Goal: Task Accomplishment & Management: Manage account settings

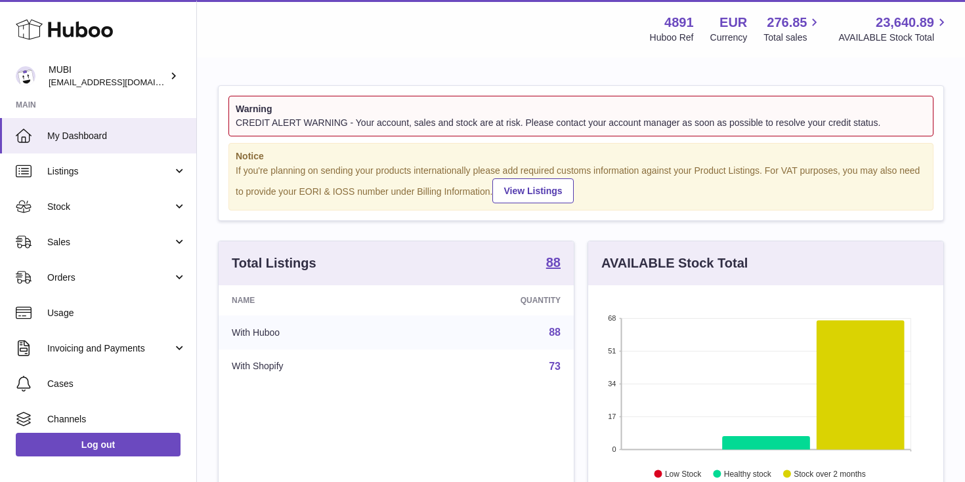
scroll to position [205, 355]
drag, startPoint x: 441, startPoint y: 115, endPoint x: 646, endPoint y: 114, distance: 204.8
click at [646, 114] on strong "Warning" at bounding box center [581, 109] width 691 height 12
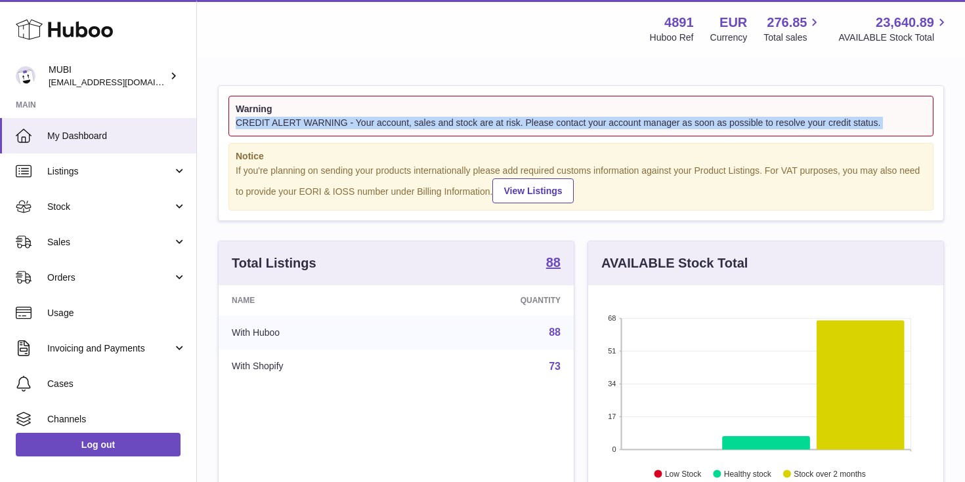
drag, startPoint x: 237, startPoint y: 120, endPoint x: 824, endPoint y: 146, distance: 587.4
click at [824, 146] on div "Warning CREDIT ALERT WARNING - Your account, sales and stock are at risk. Pleas…" at bounding box center [581, 153] width 725 height 135
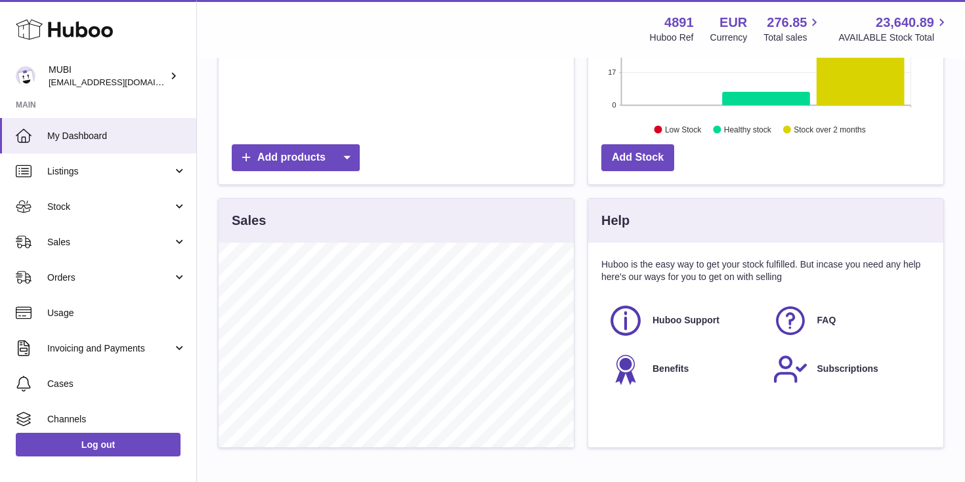
scroll to position [0, 0]
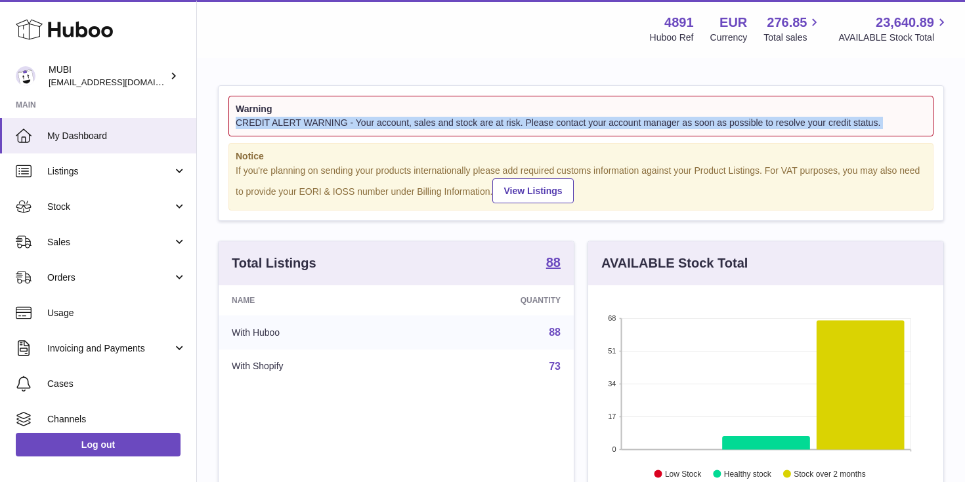
click at [824, 125] on div "CREDIT ALERT WARNING - Your account, sales and stock are at risk. Please contac…" at bounding box center [581, 123] width 691 height 12
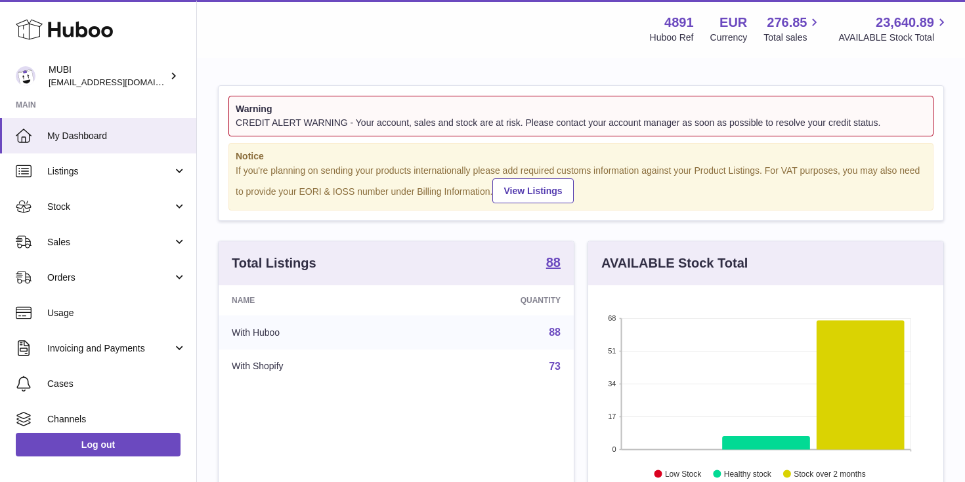
drag, startPoint x: 273, startPoint y: 194, endPoint x: 341, endPoint y: 202, distance: 68.0
click at [341, 202] on div "If you're planning on sending your products internationally please add required…" at bounding box center [581, 184] width 691 height 39
drag, startPoint x: 401, startPoint y: 190, endPoint x: 283, endPoint y: 190, distance: 118.2
click at [283, 190] on div "If you're planning on sending your products internationally please add required…" at bounding box center [581, 184] width 691 height 39
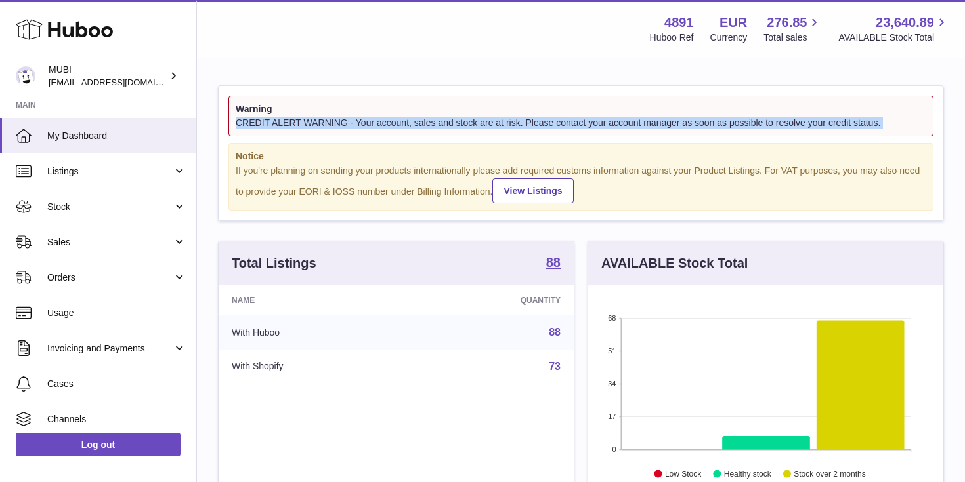
drag, startPoint x: 232, startPoint y: 123, endPoint x: 789, endPoint y: 138, distance: 557.5
click at [789, 138] on div "Warning CREDIT ALERT WARNING - Your account, sales and stock are at risk. Pleas…" at bounding box center [581, 153] width 725 height 135
click at [788, 125] on div "CREDIT ALERT WARNING - Your account, sales and stock are at risk. Please contac…" at bounding box center [581, 123] width 691 height 12
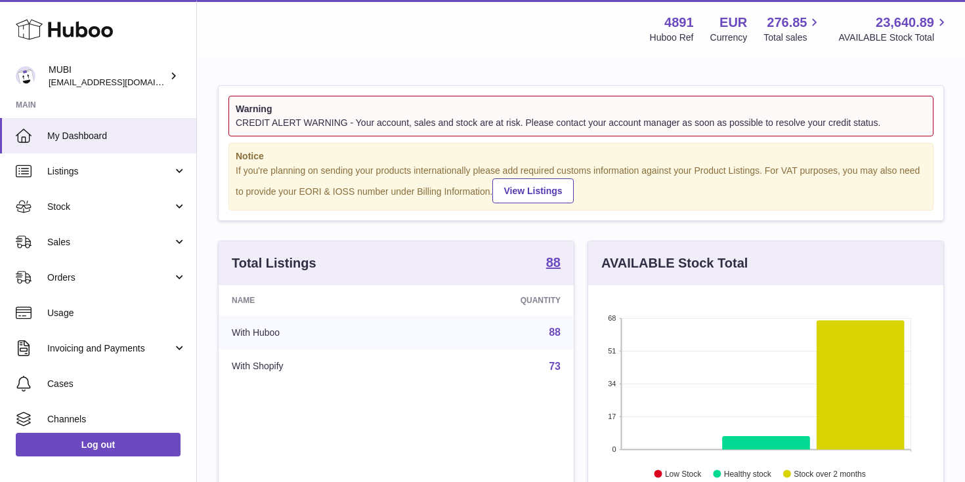
drag, startPoint x: 541, startPoint y: 125, endPoint x: 860, endPoint y: 139, distance: 319.3
click at [860, 139] on div "Warning CREDIT ALERT WARNING - Your account, sales and stock are at risk. Pleas…" at bounding box center [581, 153] width 725 height 135
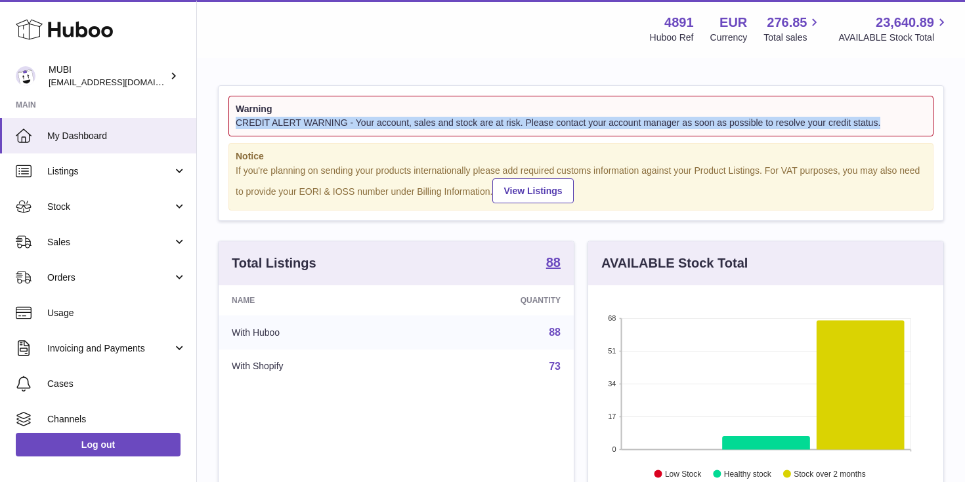
drag, startPoint x: 895, startPoint y: 125, endPoint x: 226, endPoint y: 125, distance: 669.5
click at [226, 125] on div "Warning CREDIT ALERT WARNING - Your account, sales and stock are at risk. Pleas…" at bounding box center [581, 153] width 725 height 135
click at [97, 211] on span "Stock" at bounding box center [109, 207] width 125 height 12
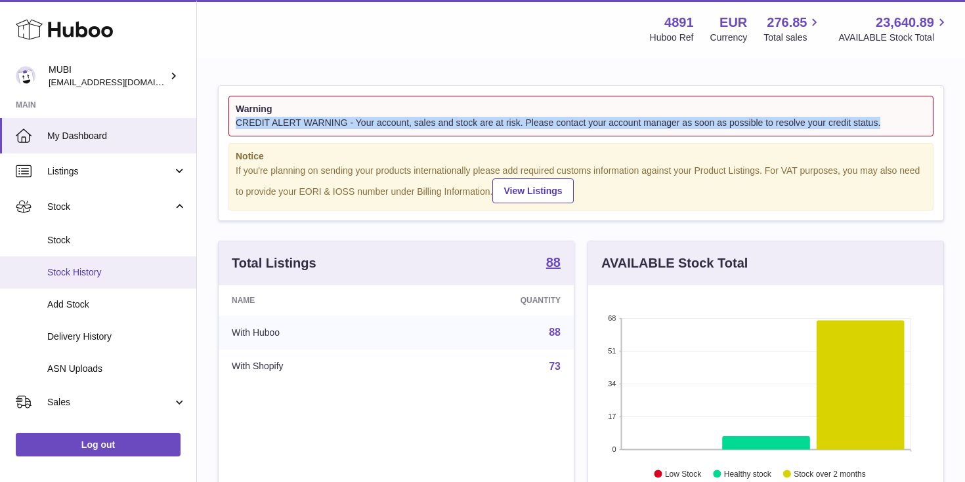
scroll to position [174, 0]
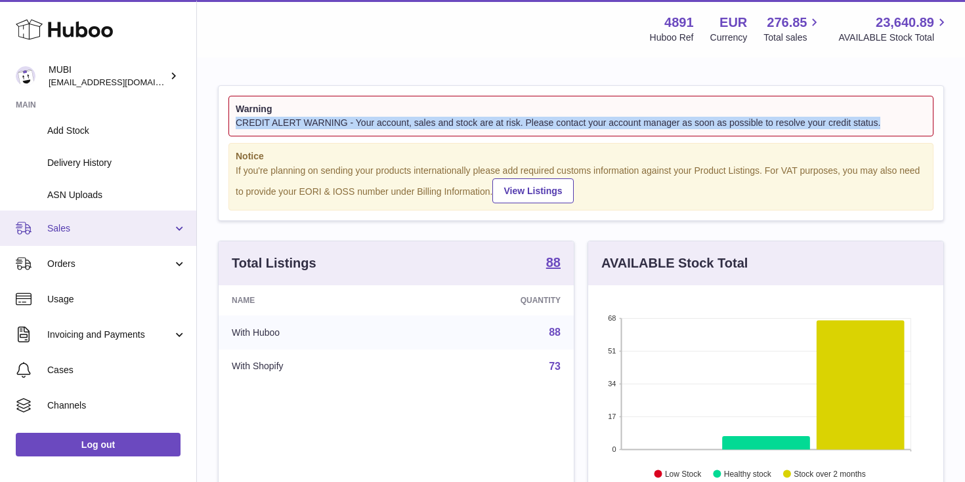
click at [125, 230] on span "Sales" at bounding box center [109, 229] width 125 height 12
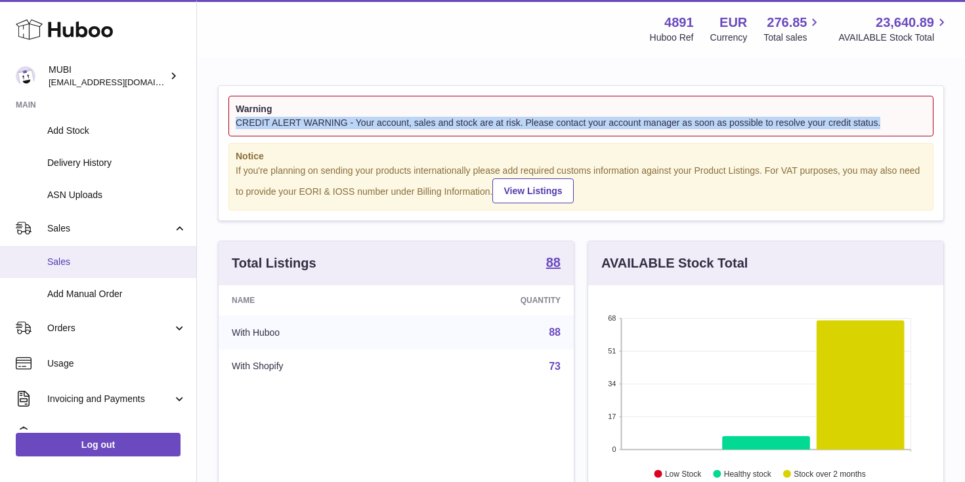
click at [150, 271] on link "Sales" at bounding box center [98, 262] width 196 height 32
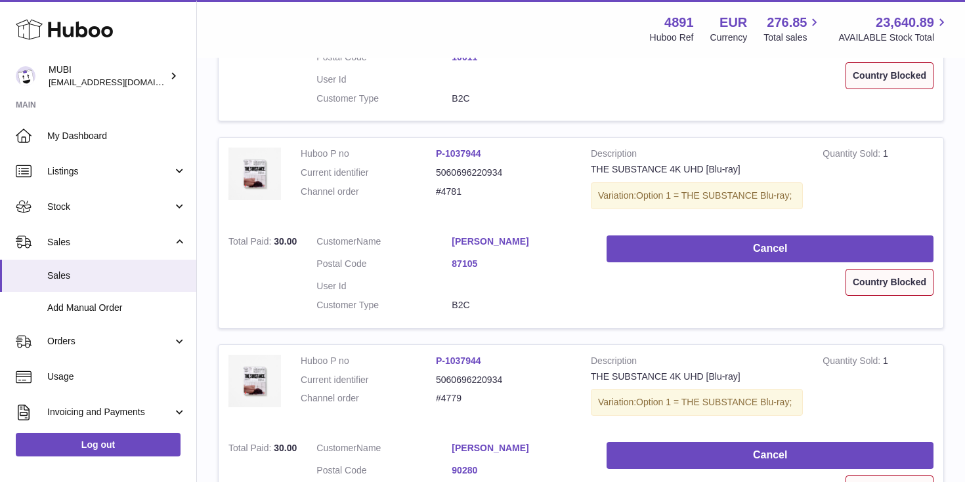
scroll to position [851, 0]
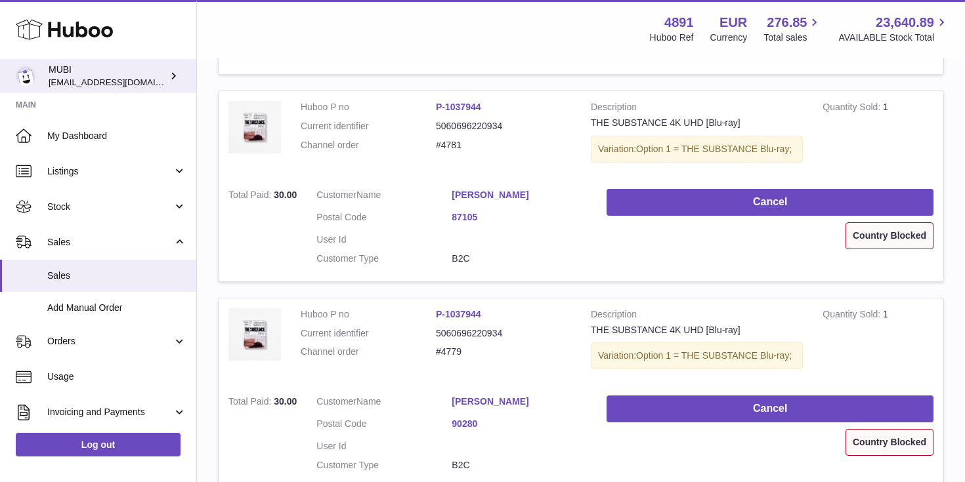
click at [107, 85] on span "[EMAIL_ADDRESS][DOMAIN_NAME]" at bounding box center [121, 82] width 144 height 11
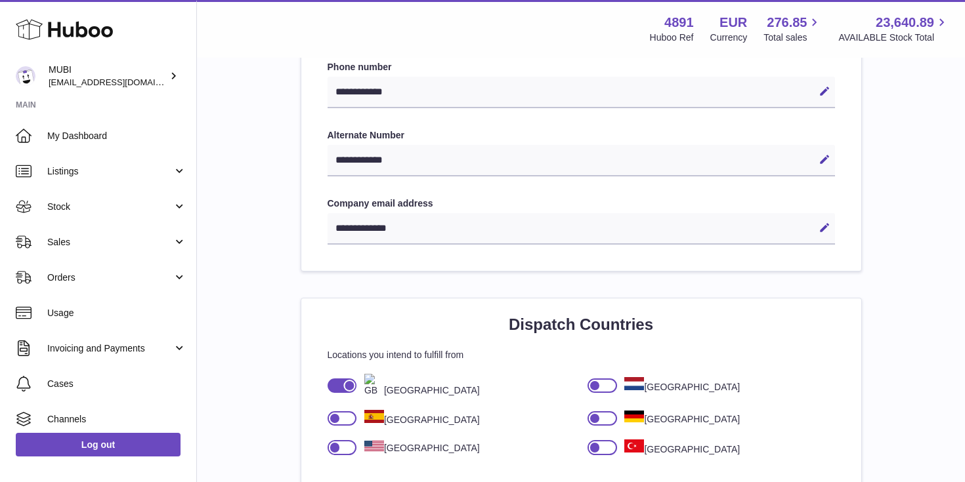
scroll to position [651, 0]
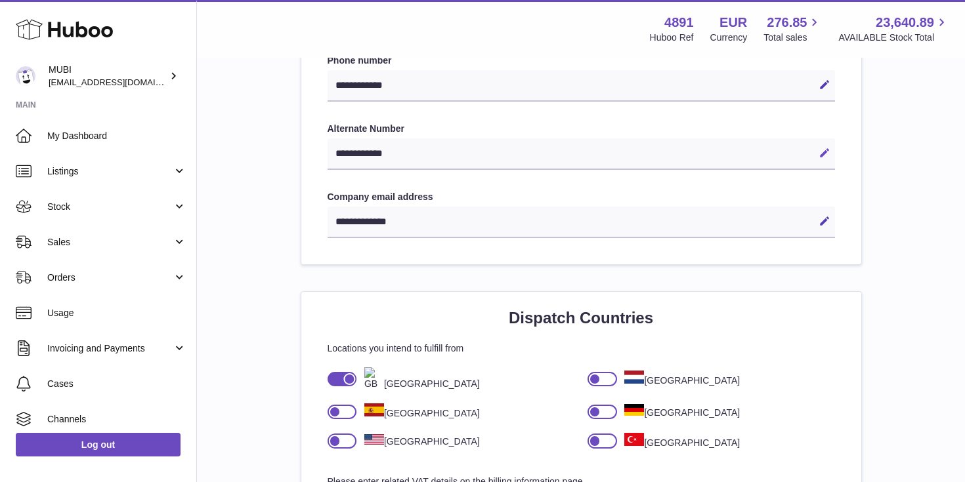
click at [822, 152] on icon at bounding box center [825, 153] width 12 height 12
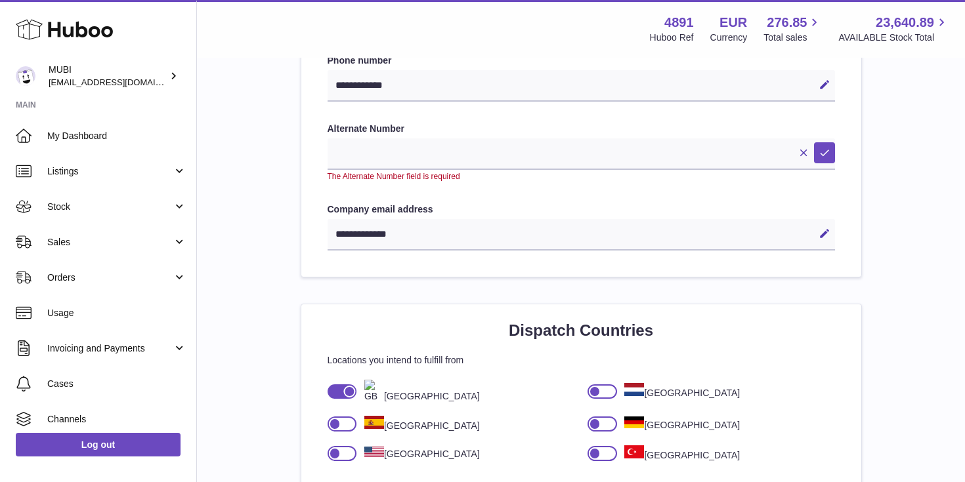
click at [905, 203] on div "**********" at bounding box center [581, 348] width 726 height 1827
click at [800, 159] on button "Cancel" at bounding box center [803, 152] width 21 height 21
type input "**********"
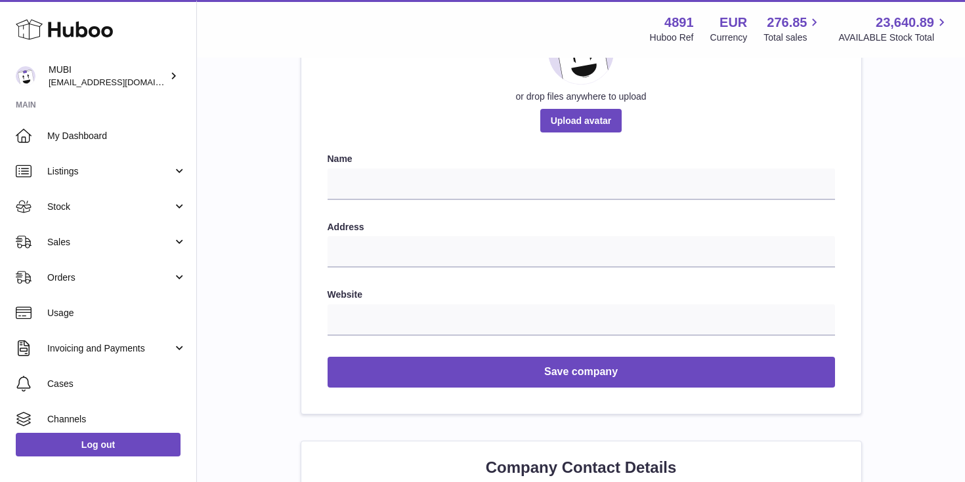
scroll to position [0, 0]
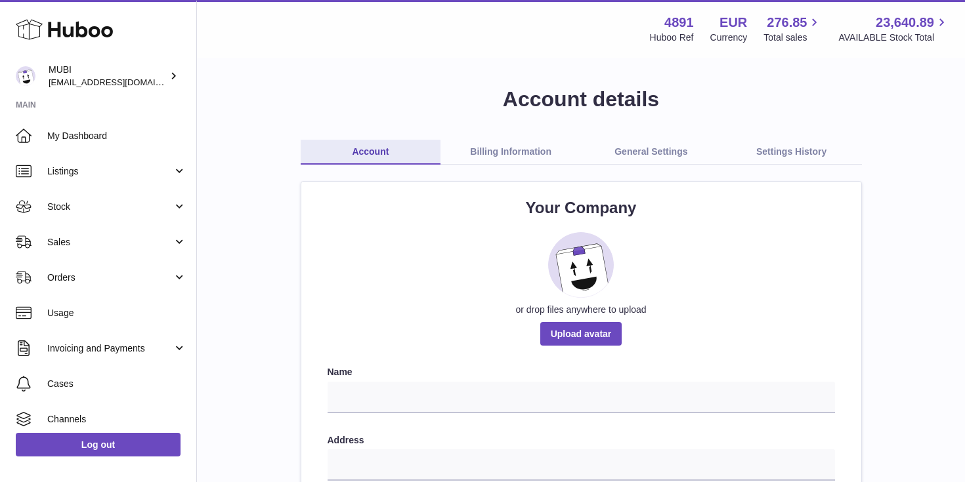
click at [545, 150] on link "Billing Information" at bounding box center [510, 152] width 140 height 25
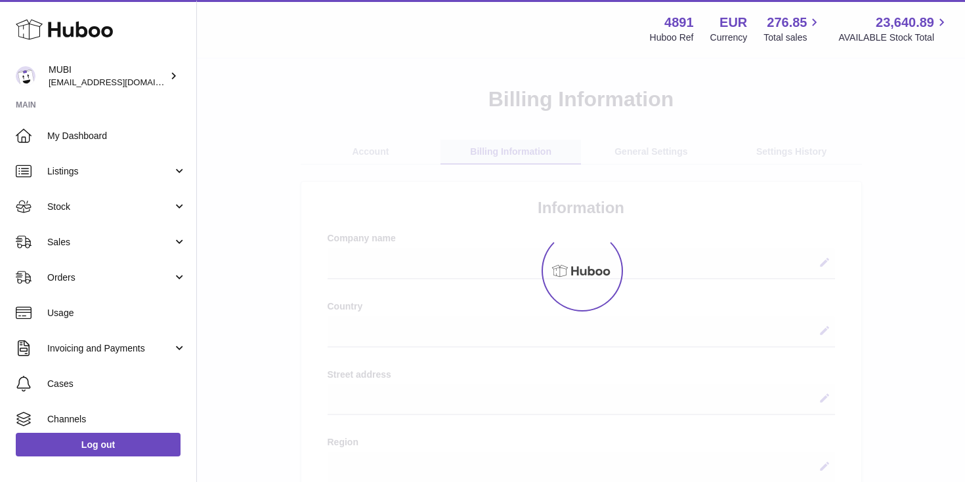
select select
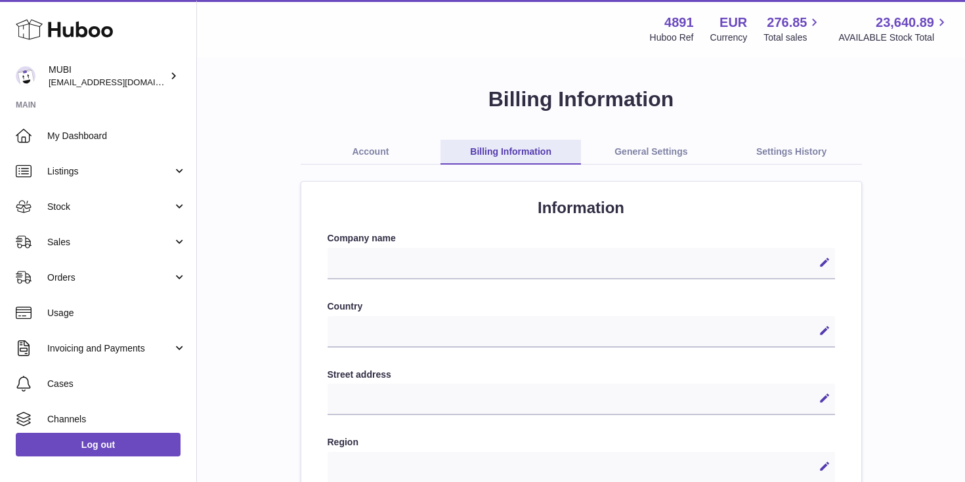
click at [672, 146] on link "General Settings" at bounding box center [651, 152] width 140 height 25
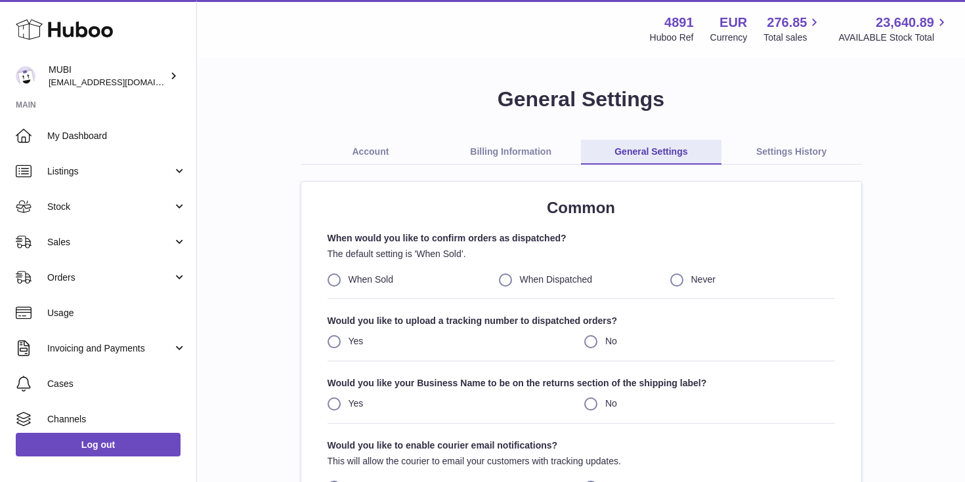
click at [789, 152] on link "Settings History" at bounding box center [791, 152] width 140 height 25
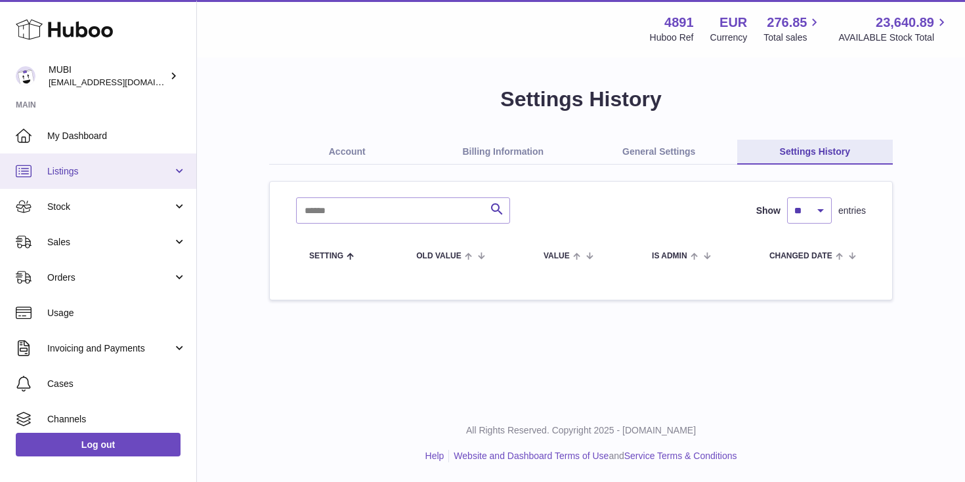
click at [67, 171] on span "Listings" at bounding box center [109, 171] width 125 height 12
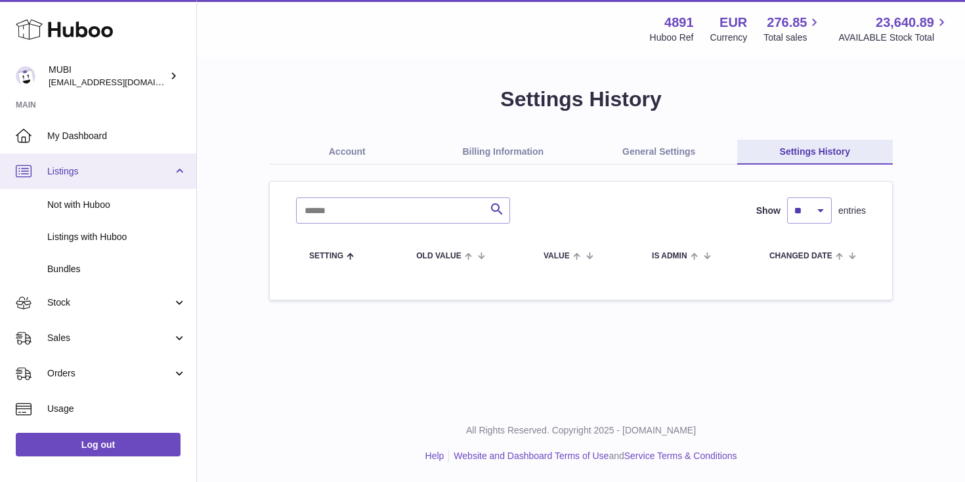
click at [107, 177] on link "Listings" at bounding box center [98, 171] width 196 height 35
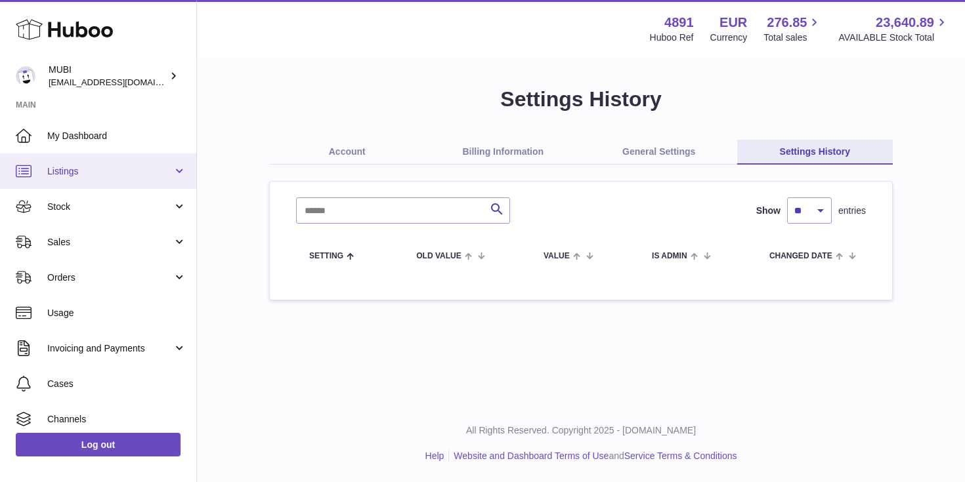
click at [101, 165] on span "Listings" at bounding box center [109, 171] width 125 height 12
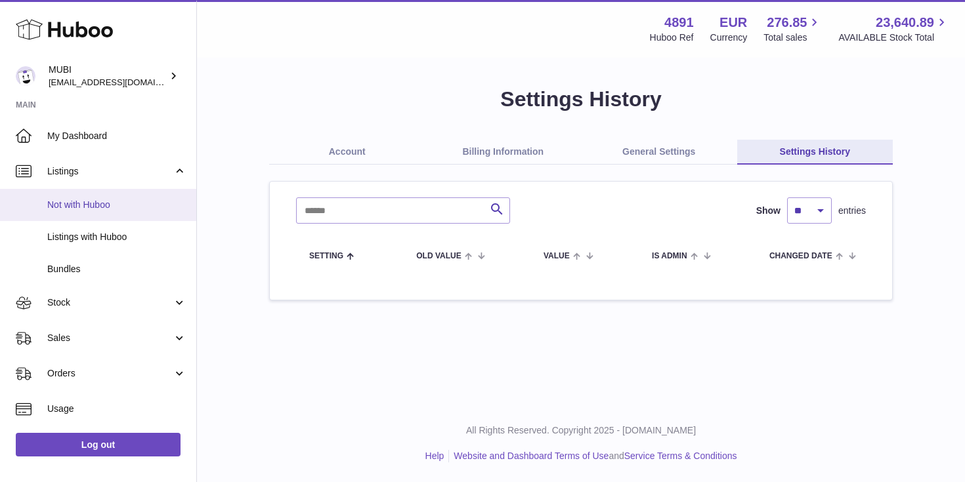
click at [133, 216] on link "Not with Huboo" at bounding box center [98, 205] width 196 height 32
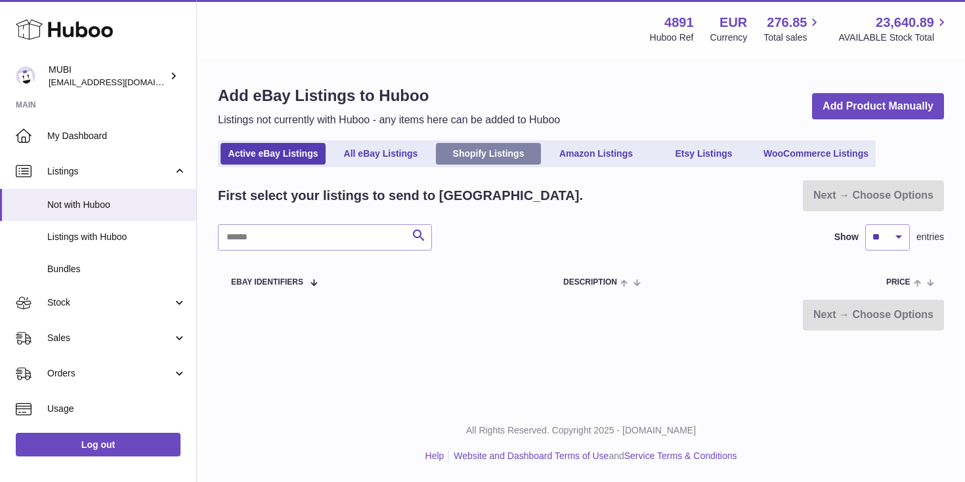
click at [453, 161] on link "Shopify Listings" at bounding box center [488, 154] width 105 height 22
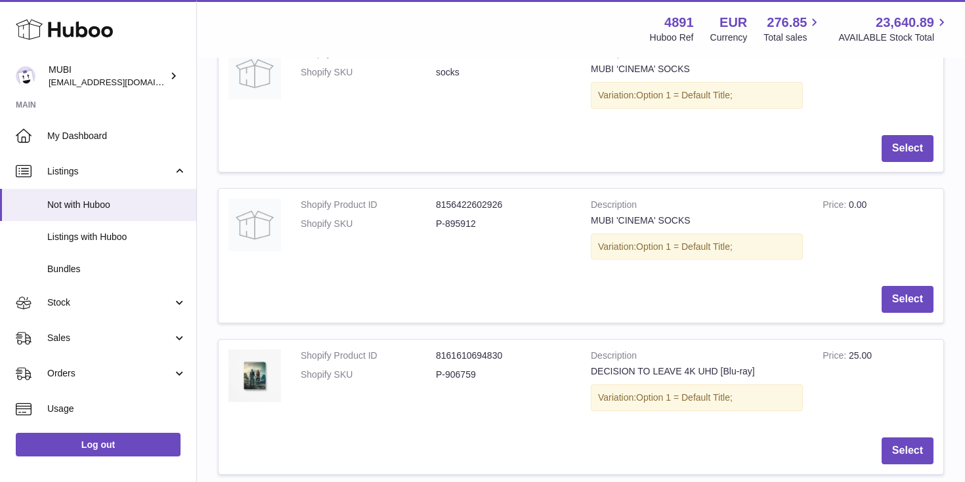
scroll to position [444, 0]
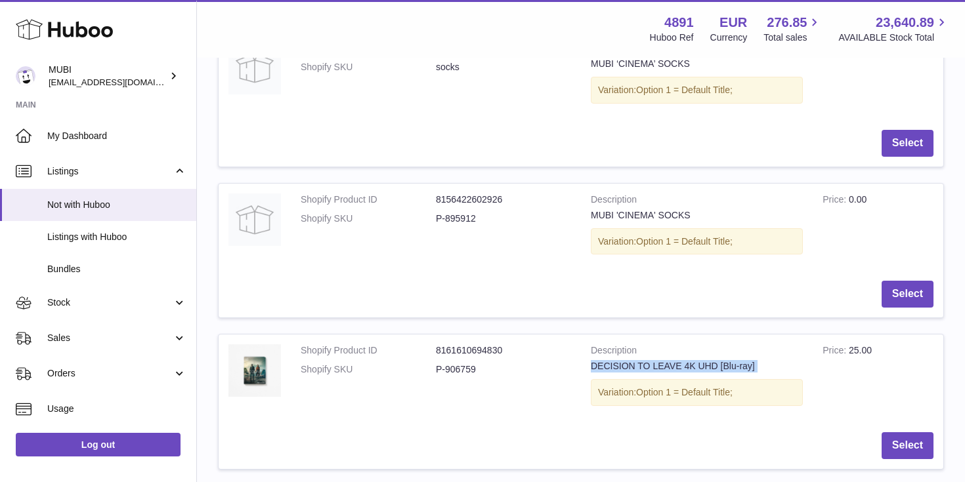
drag, startPoint x: 582, startPoint y: 358, endPoint x: 733, endPoint y: 385, distance: 153.4
click at [733, 385] on td "Description DECISION TO LEAVE 4K UHD [Blu-ray] Variation: Option 1 = Default Ti…" at bounding box center [697, 379] width 232 height 88
click at [712, 370] on div "DECISION TO LEAVE 4K UHD [Blu-ray]" at bounding box center [697, 366] width 212 height 12
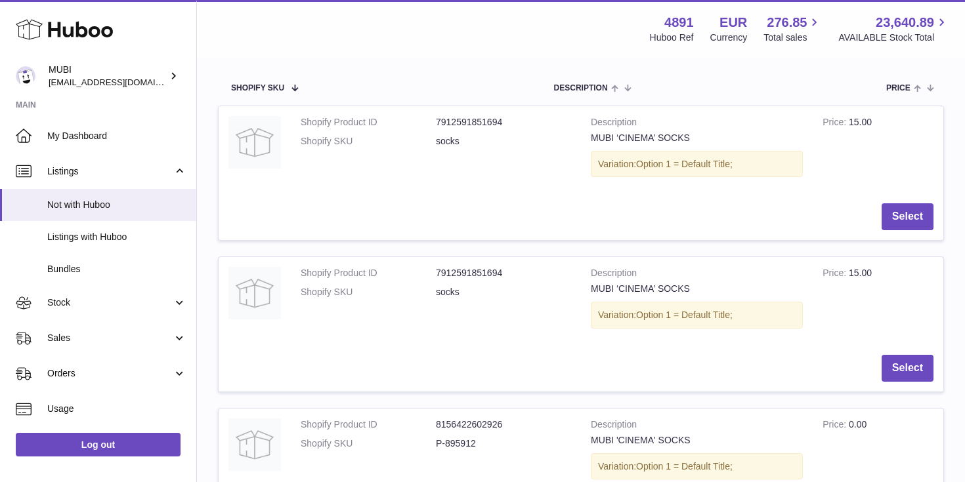
scroll to position [0, 0]
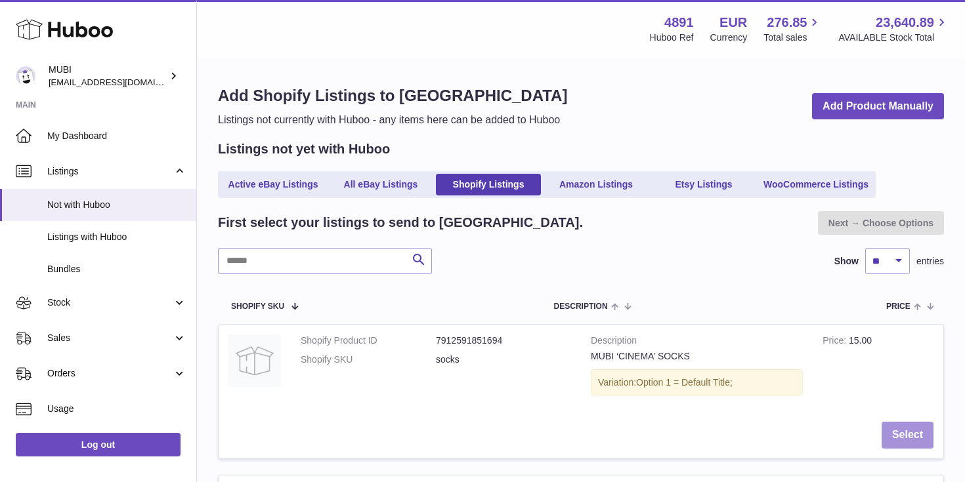
click at [899, 436] on button "Select" at bounding box center [908, 435] width 52 height 27
click at [910, 218] on link "Next → Choose Options" at bounding box center [881, 223] width 126 height 24
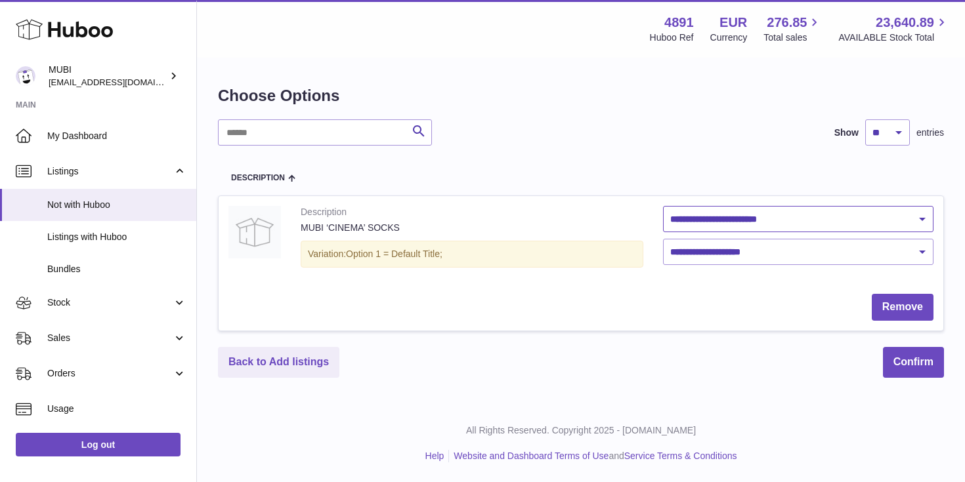
click at [761, 223] on select "**********" at bounding box center [798, 219] width 270 height 26
click at [302, 360] on link "Back to Add listings" at bounding box center [278, 362] width 121 height 31
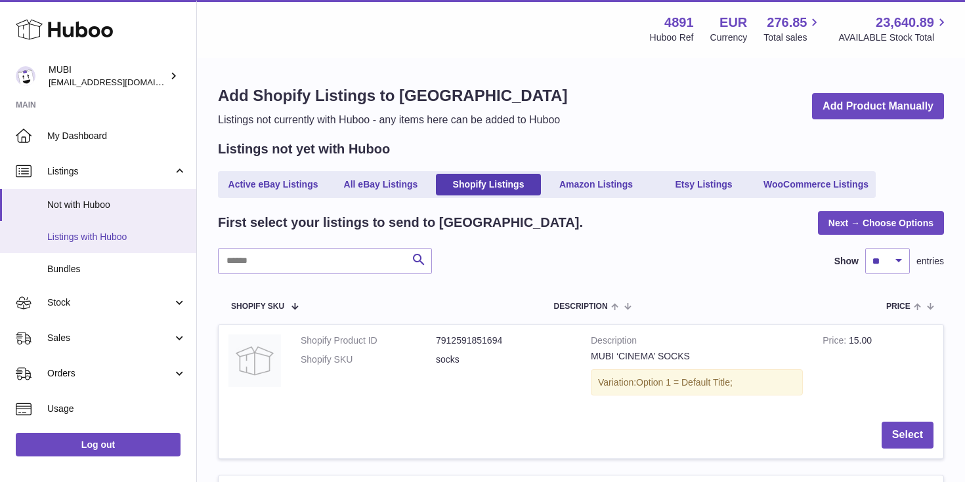
click at [72, 246] on link "Listings with Huboo" at bounding box center [98, 237] width 196 height 32
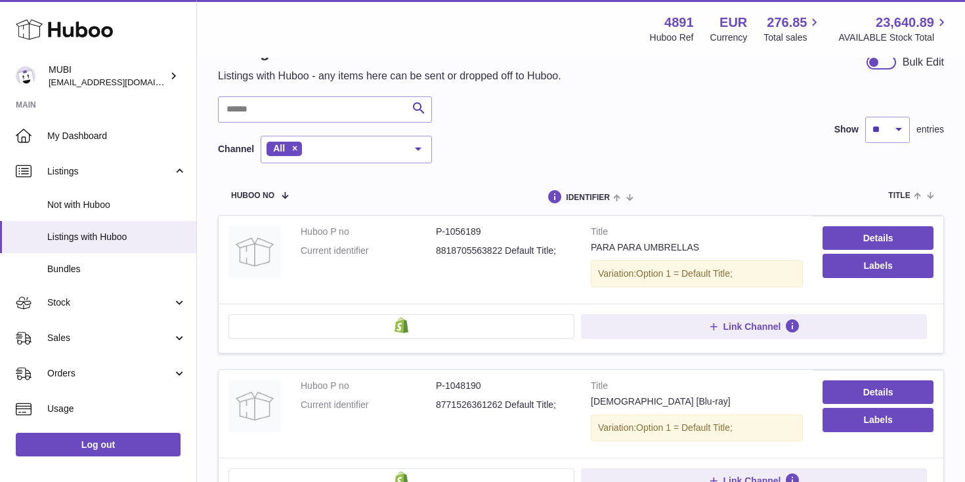
scroll to position [73, 0]
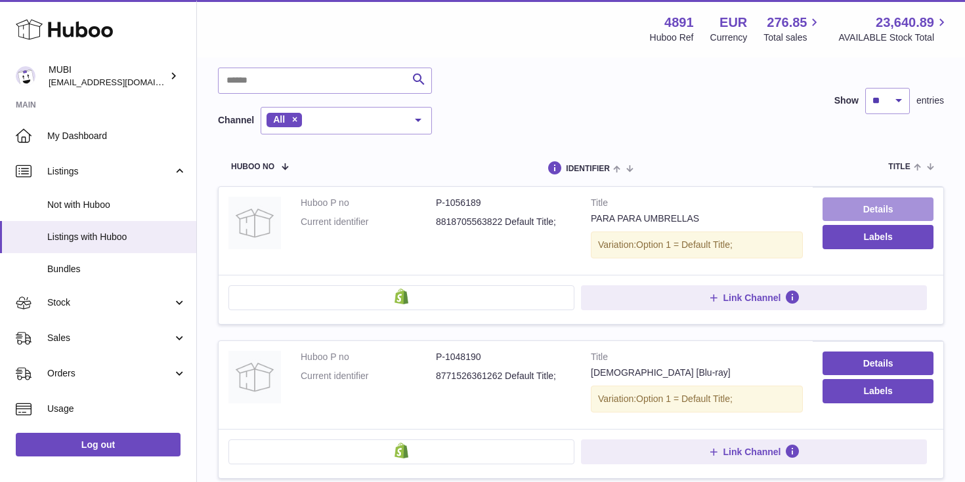
click at [833, 215] on link "Details" at bounding box center [877, 210] width 111 height 24
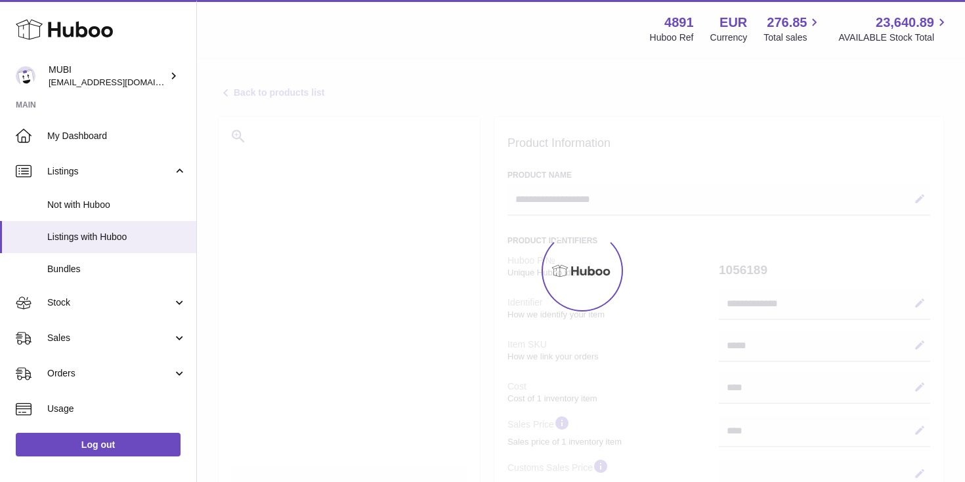
select select
select select "****"
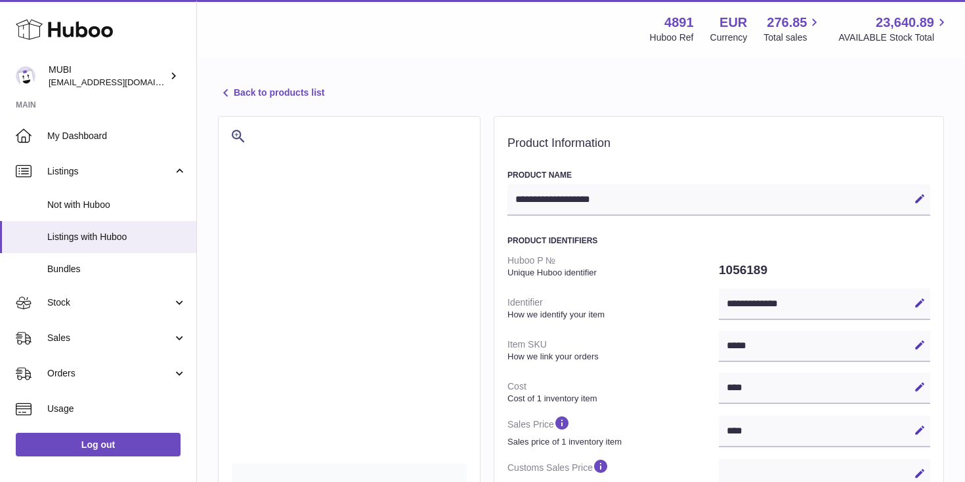
click at [244, 91] on link "Back to products list" at bounding box center [271, 93] width 106 height 16
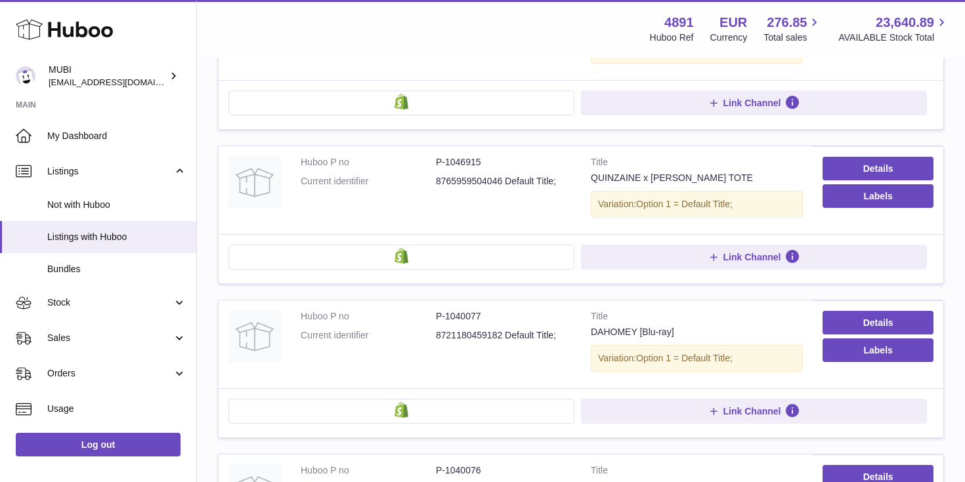
scroll to position [420, 0]
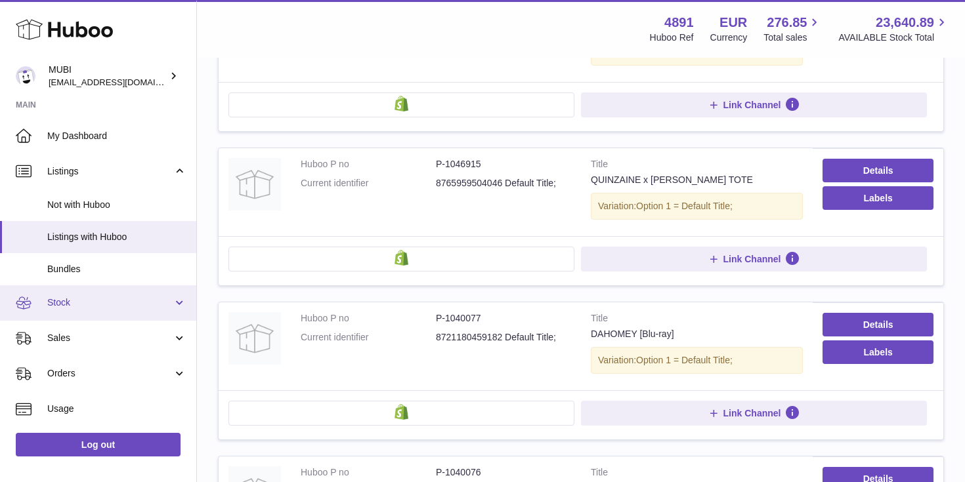
click at [102, 306] on span "Stock" at bounding box center [109, 303] width 125 height 12
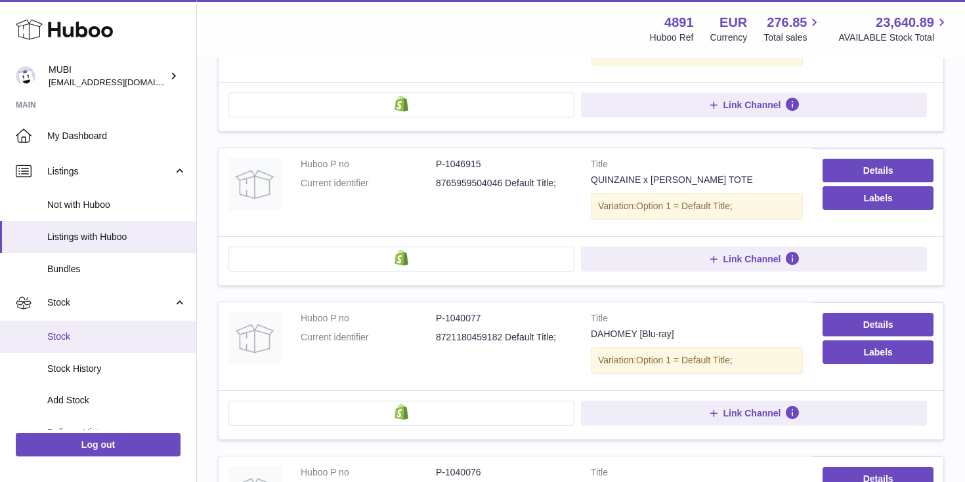
scroll to position [26, 0]
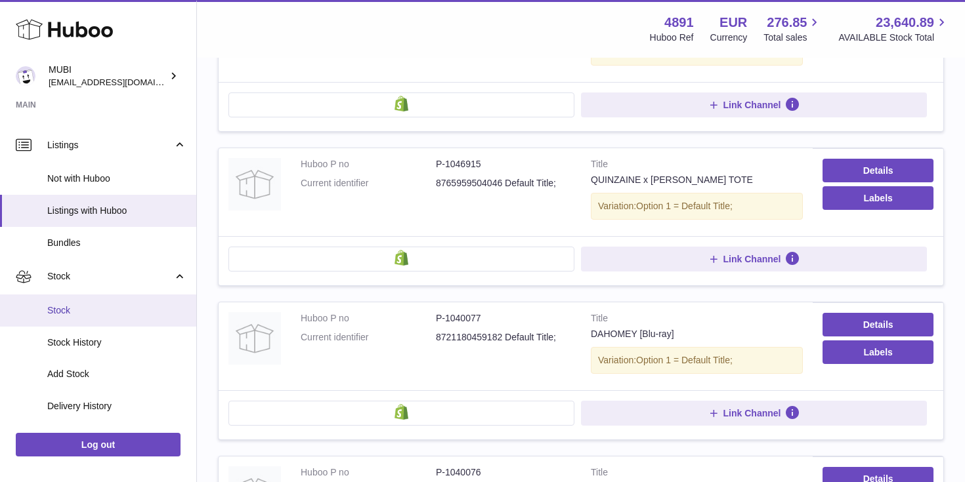
click at [79, 299] on link "Stock" at bounding box center [98, 311] width 196 height 32
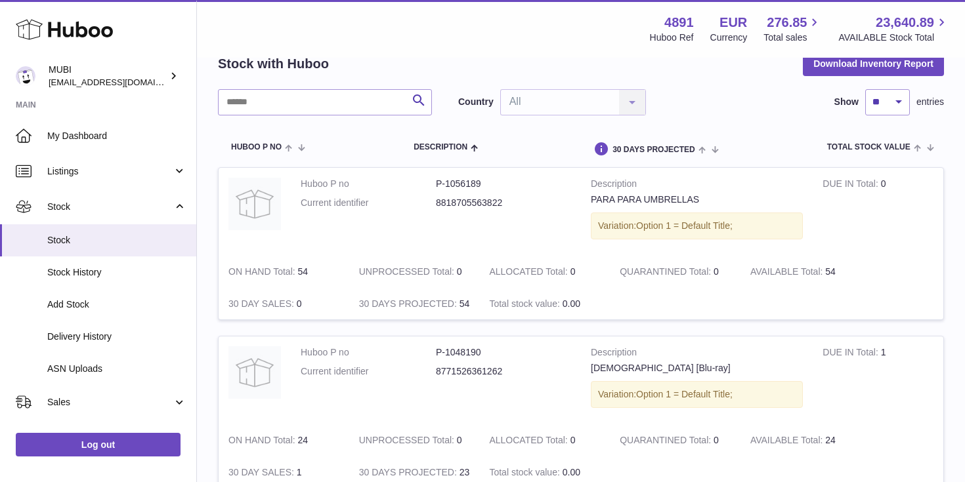
scroll to position [125, 0]
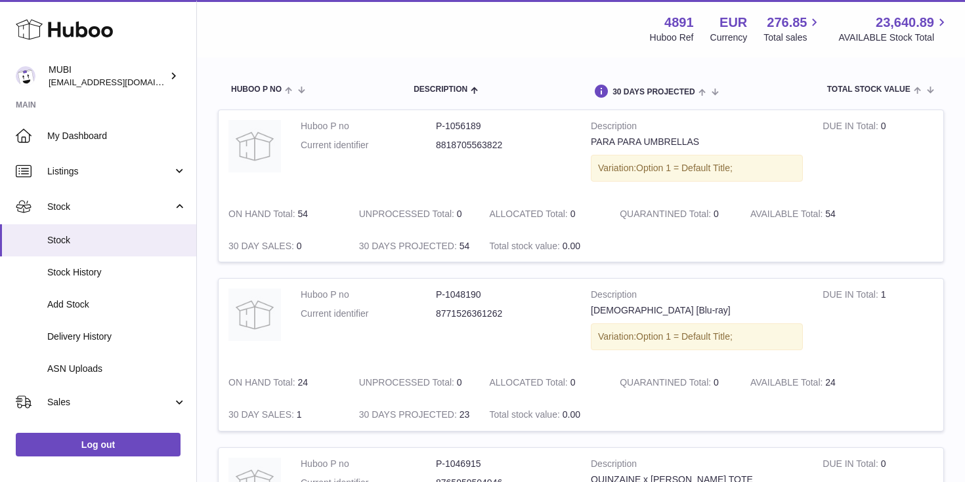
drag, startPoint x: 821, startPoint y: 124, endPoint x: 898, endPoint y: 124, distance: 76.8
click at [898, 124] on td "DUE IN Total 0" at bounding box center [878, 154] width 131 height 88
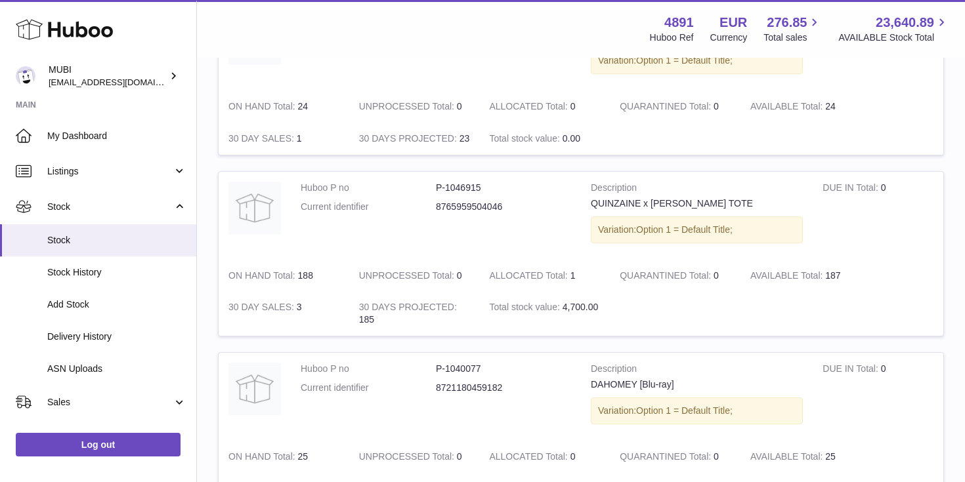
scroll to position [475, 0]
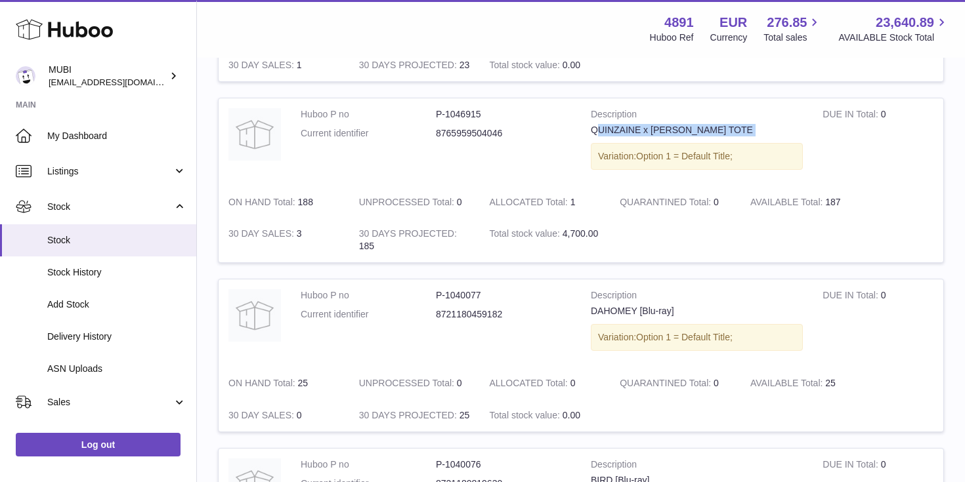
drag, startPoint x: 594, startPoint y: 132, endPoint x: 803, endPoint y: 139, distance: 209.5
click at [803, 139] on td "Description QUINZAINE x HARMONY KORINE TOTE Variation: Option 1 = Default Title;" at bounding box center [697, 142] width 232 height 88
drag, startPoint x: 712, startPoint y: 123, endPoint x: 806, endPoint y: 123, distance: 94.5
click at [806, 123] on td "Description QUINZAINE x HARMONY KORINE TOTE Variation: Option 1 = Default Title;" at bounding box center [697, 142] width 232 height 88
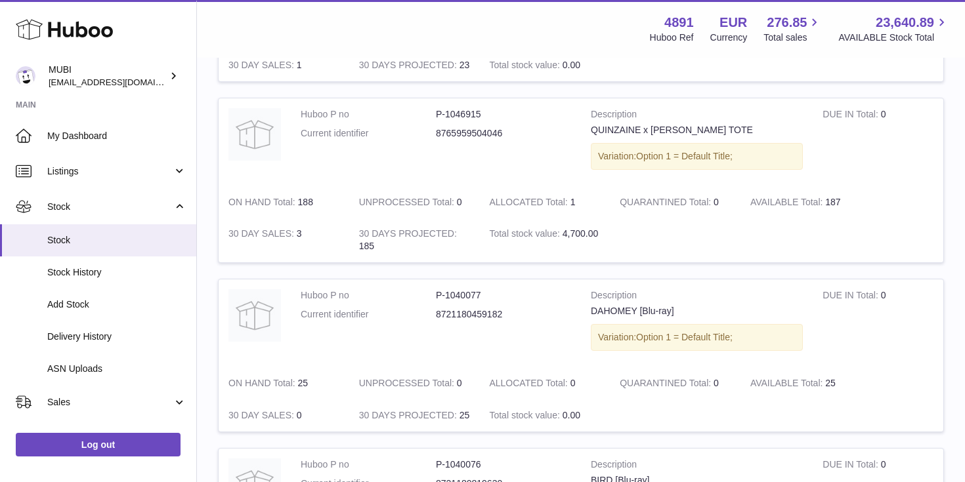
click at [806, 123] on td "Description QUINZAINE x HARMONY KORINE TOTE Variation: Option 1 = Default Title;" at bounding box center [697, 142] width 232 height 88
drag, startPoint x: 312, startPoint y: 202, endPoint x: 288, endPoint y: 202, distance: 23.6
click at [288, 202] on td "ON HAND Total 188" at bounding box center [284, 202] width 131 height 32
click at [288, 202] on strong "ON HAND Total" at bounding box center [263, 204] width 70 height 14
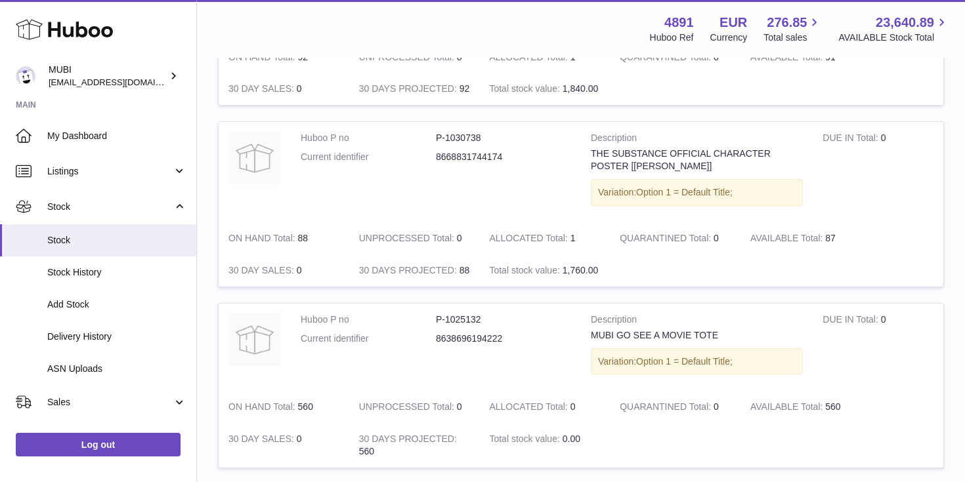
scroll to position [1630, 0]
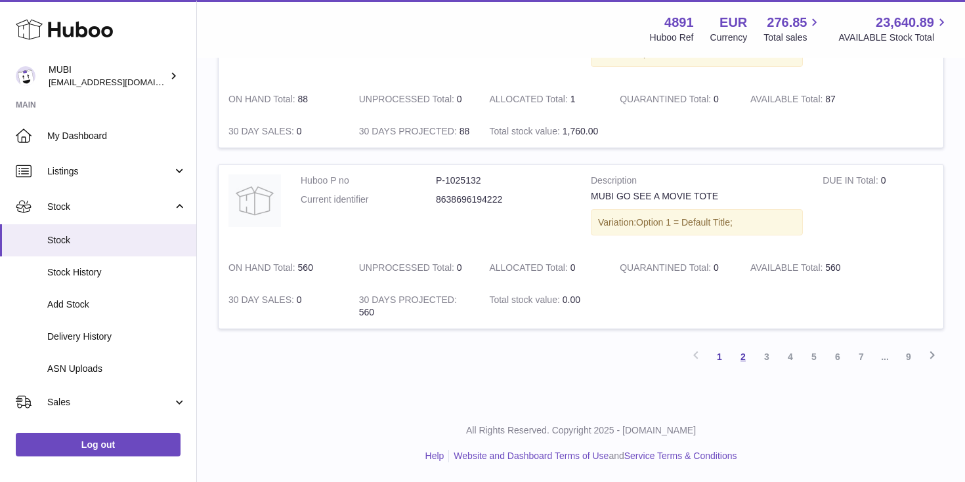
click at [748, 355] on link "2" at bounding box center [743, 357] width 24 height 24
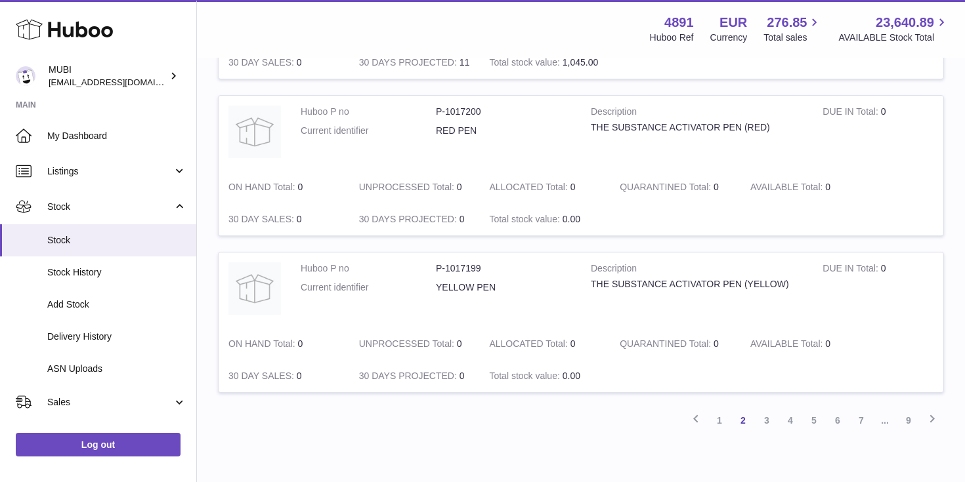
scroll to position [1605, 0]
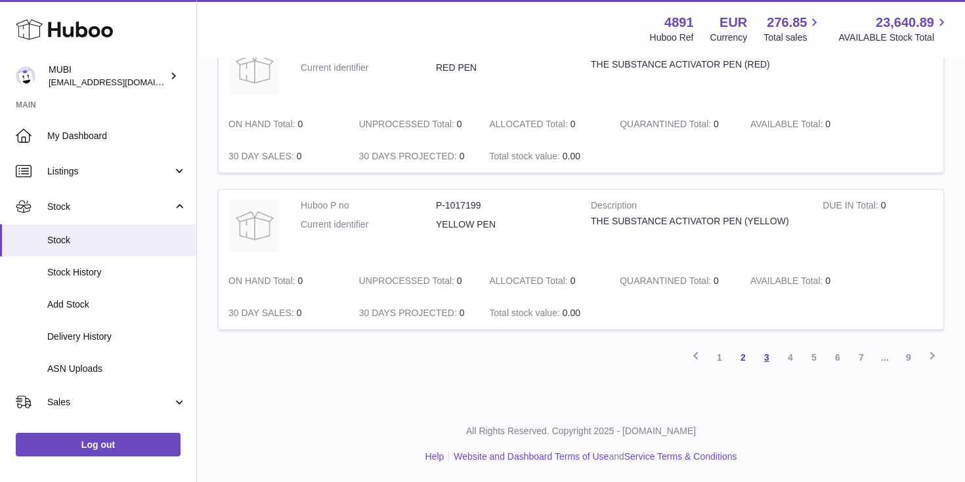
click at [766, 358] on link "3" at bounding box center [767, 358] width 24 height 24
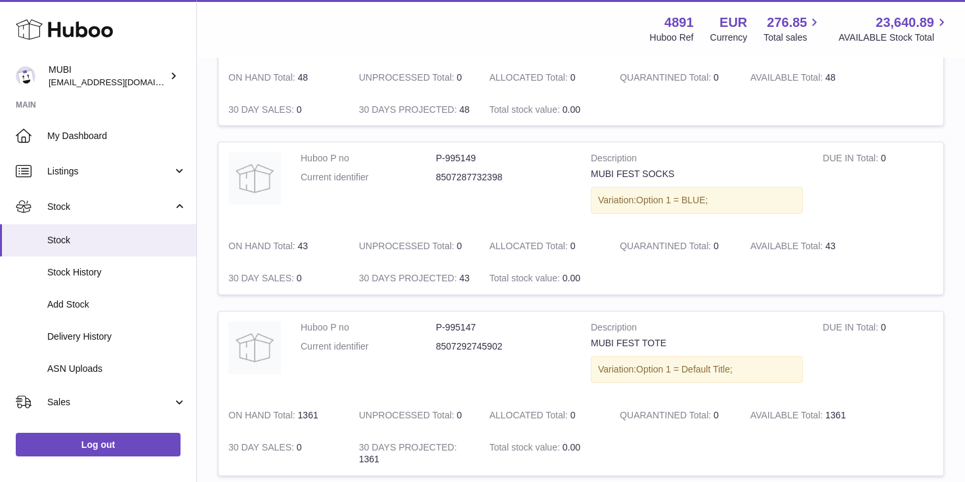
scroll to position [1592, 0]
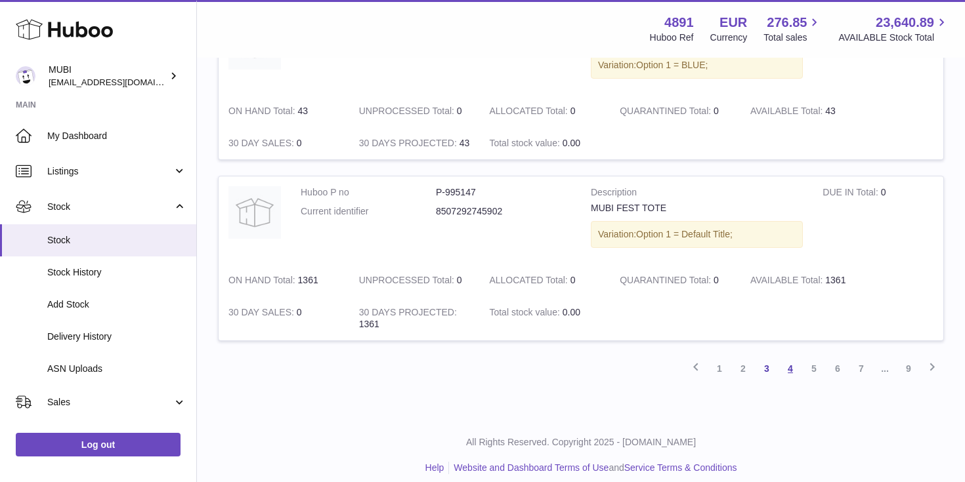
click at [797, 361] on link "4" at bounding box center [791, 369] width 24 height 24
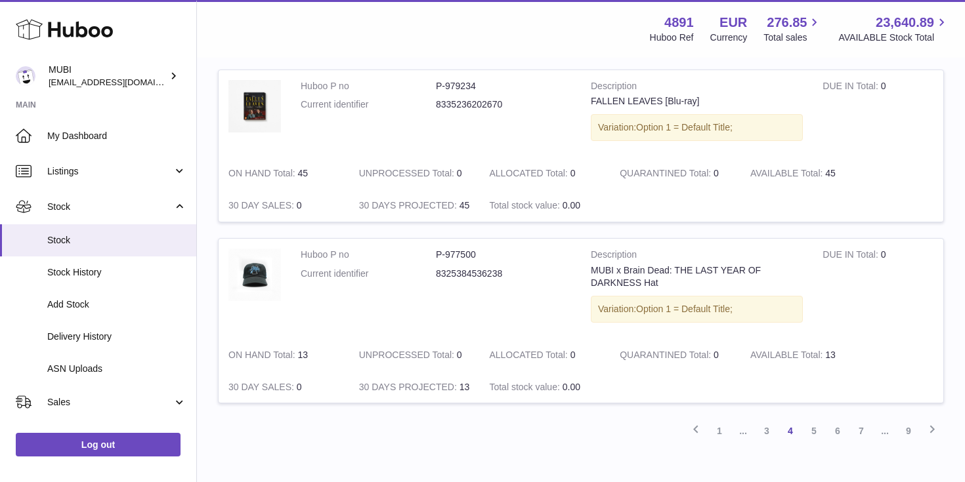
scroll to position [1531, 0]
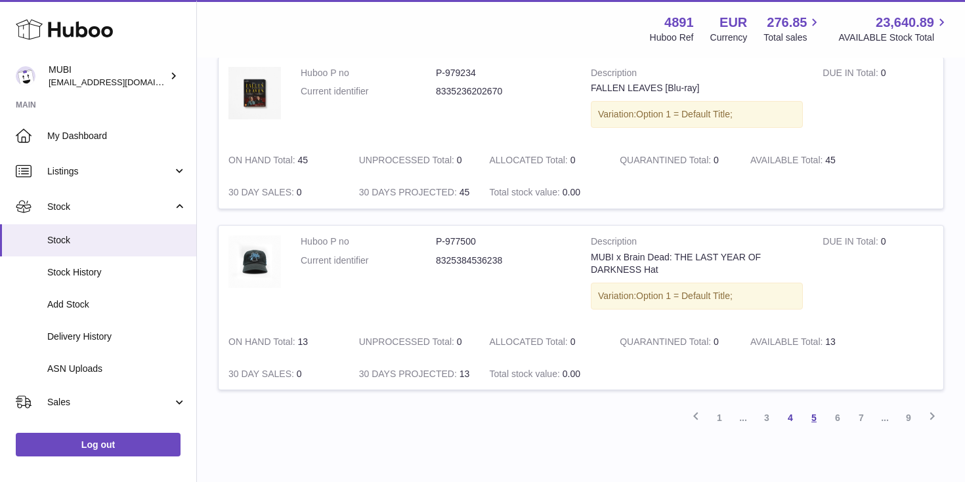
click at [817, 422] on link "5" at bounding box center [814, 418] width 24 height 24
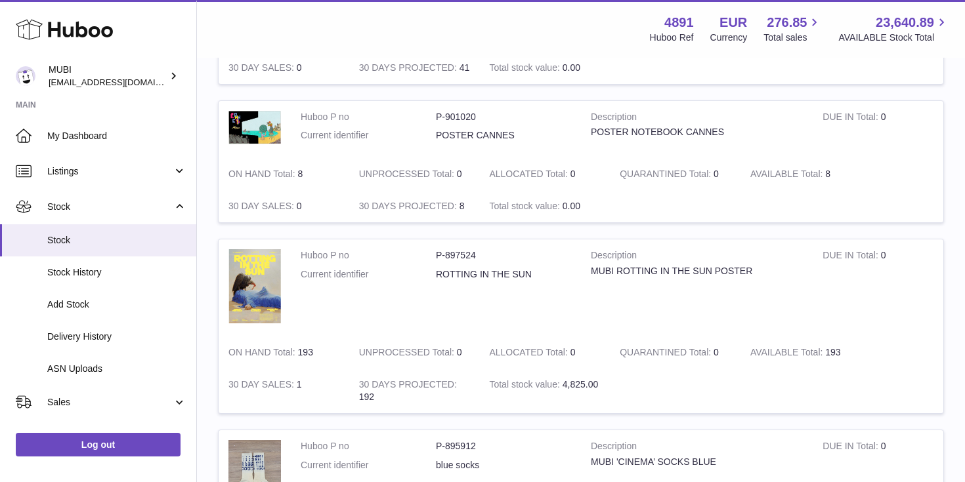
scroll to position [1596, 0]
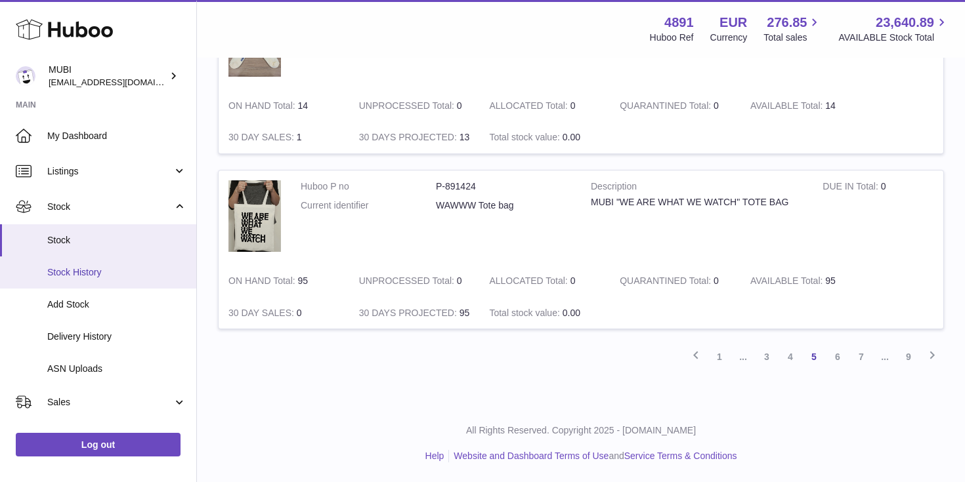
click at [53, 284] on link "Stock History" at bounding box center [98, 273] width 196 height 32
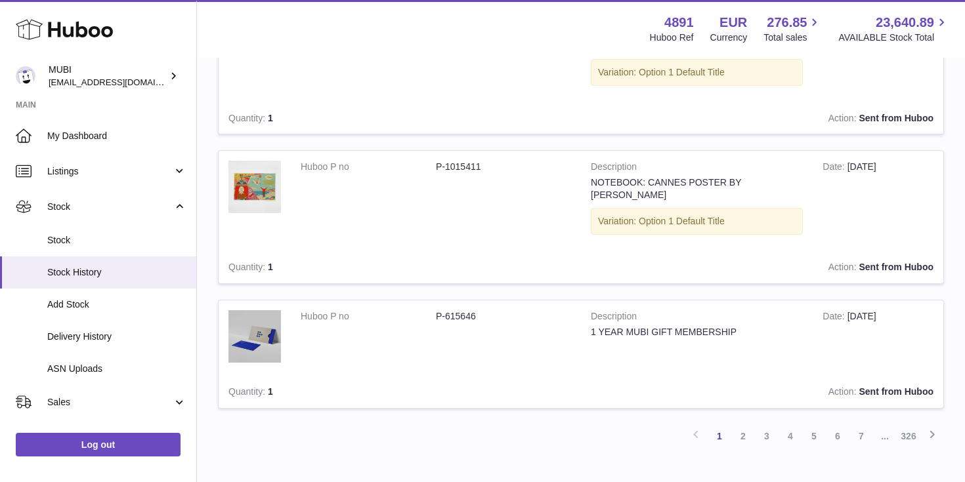
scroll to position [1174, 0]
click at [97, 303] on span "Add Stock" at bounding box center [116, 305] width 139 height 12
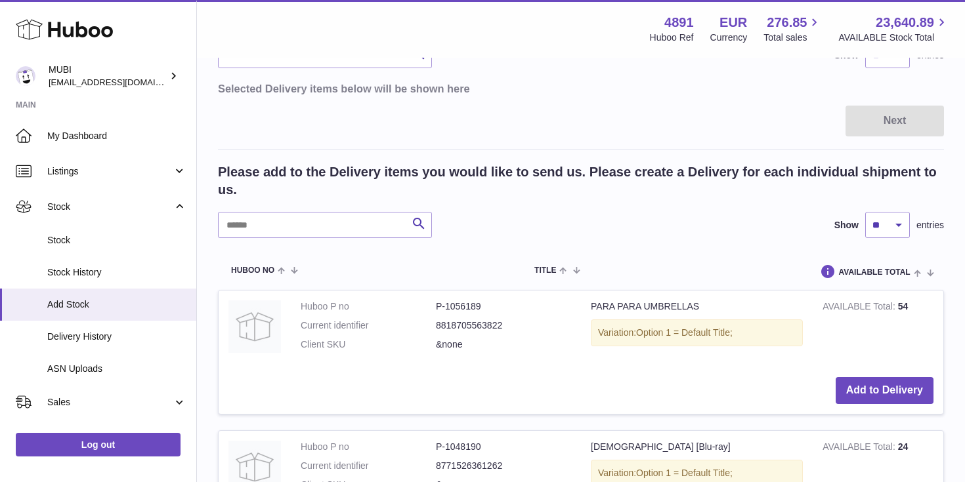
scroll to position [146, 0]
click at [856, 380] on button "Add to Delivery" at bounding box center [885, 390] width 98 height 27
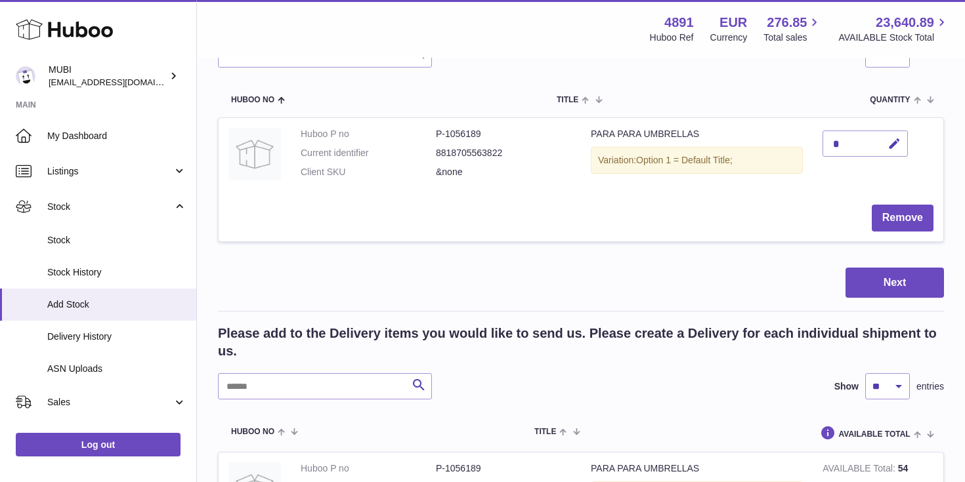
scroll to position [157, 0]
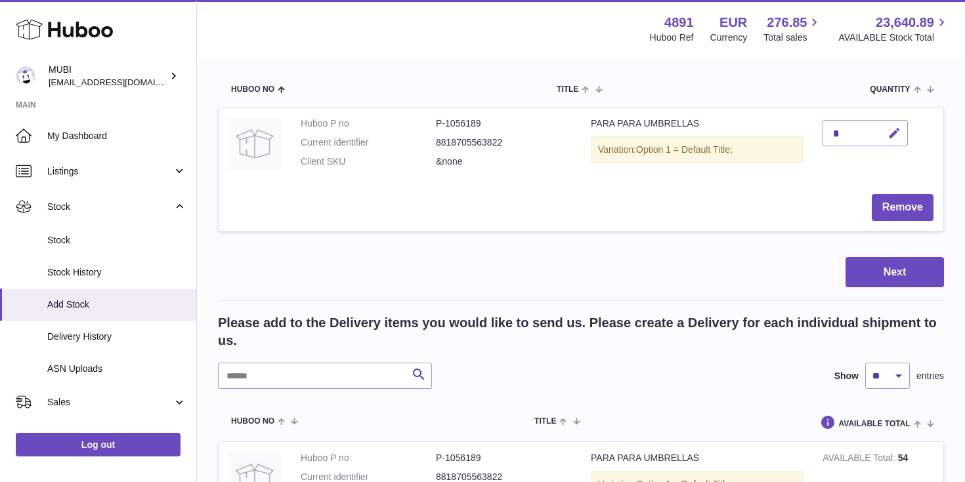
click at [894, 135] on icon "button" at bounding box center [894, 134] width 14 height 14
type input "***"
click at [895, 129] on icon "submit" at bounding box center [895, 133] width 12 height 12
click at [886, 275] on button "Next" at bounding box center [894, 272] width 98 height 31
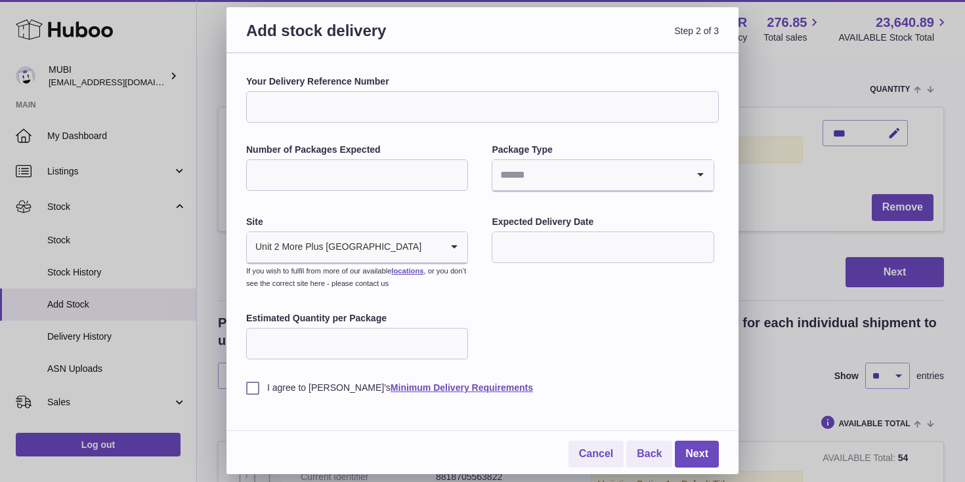
click at [352, 103] on input "Your Delivery Reference Number" at bounding box center [482, 107] width 473 height 32
click at [552, 377] on div "I agree to Huboo's Minimum Delivery Requirements" at bounding box center [482, 378] width 473 height 32
click at [558, 184] on input "Search for option" at bounding box center [589, 175] width 194 height 30
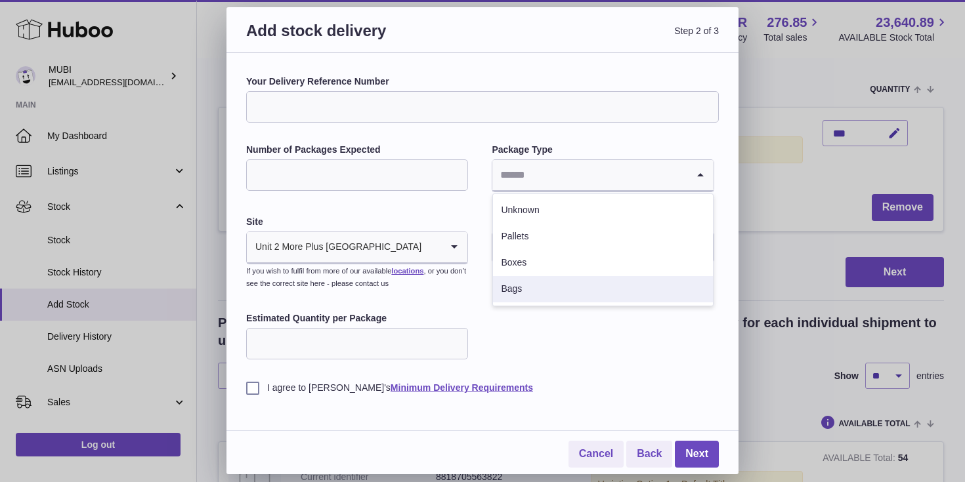
click at [305, 344] on input "Estimated Quantity per Package" at bounding box center [357, 344] width 222 height 32
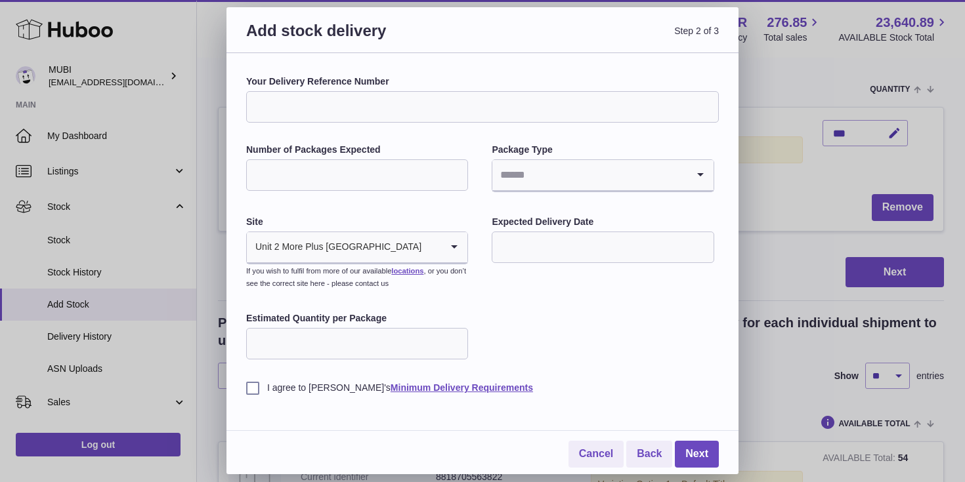
click at [591, 236] on input "text" at bounding box center [603, 248] width 222 height 32
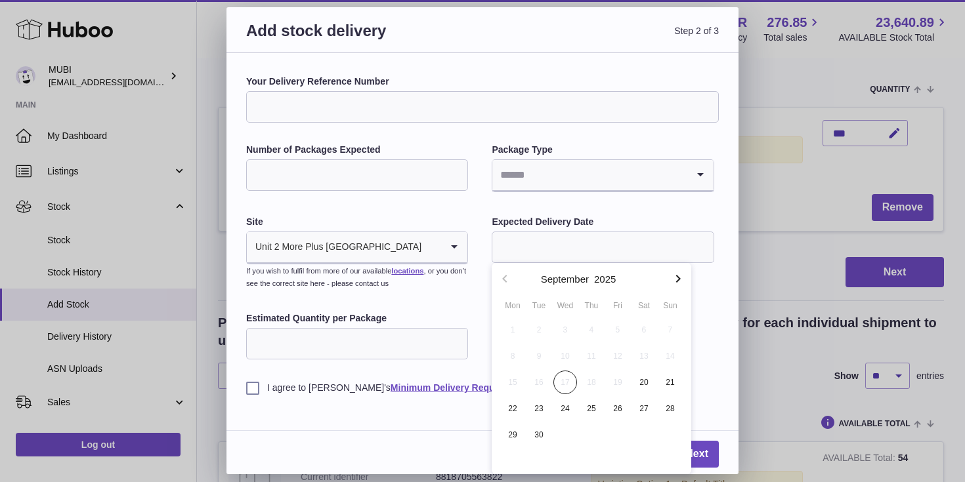
click at [723, 417] on div "Your Delivery Reference Number Number of Packages Expected Package Type Loading…" at bounding box center [482, 263] width 512 height 421
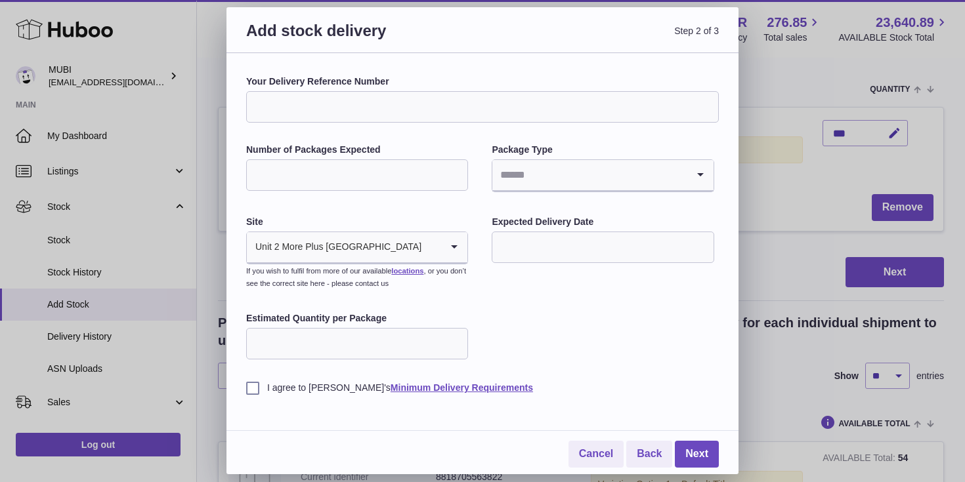
click at [825, 307] on div "Add stock delivery Step 2 of 3 Your Delivery Reference Number Number of Package…" at bounding box center [482, 241] width 965 height 482
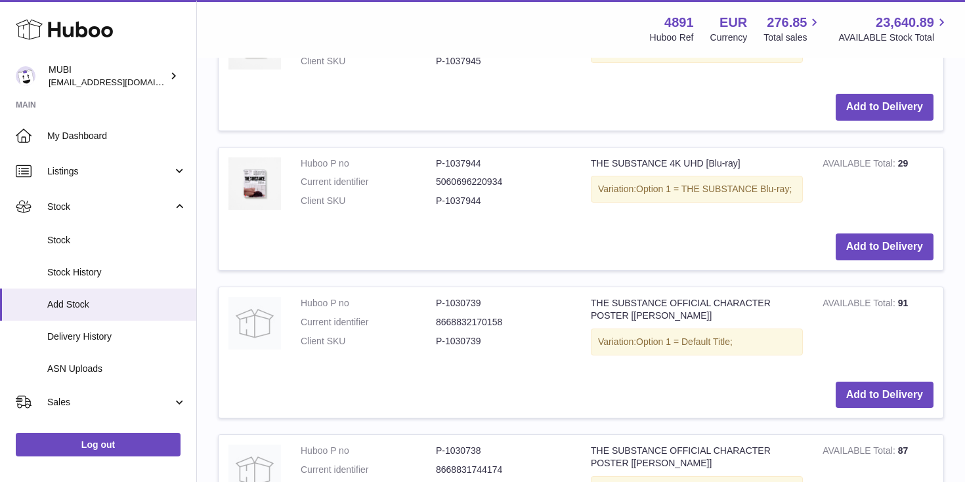
scroll to position [1292, 0]
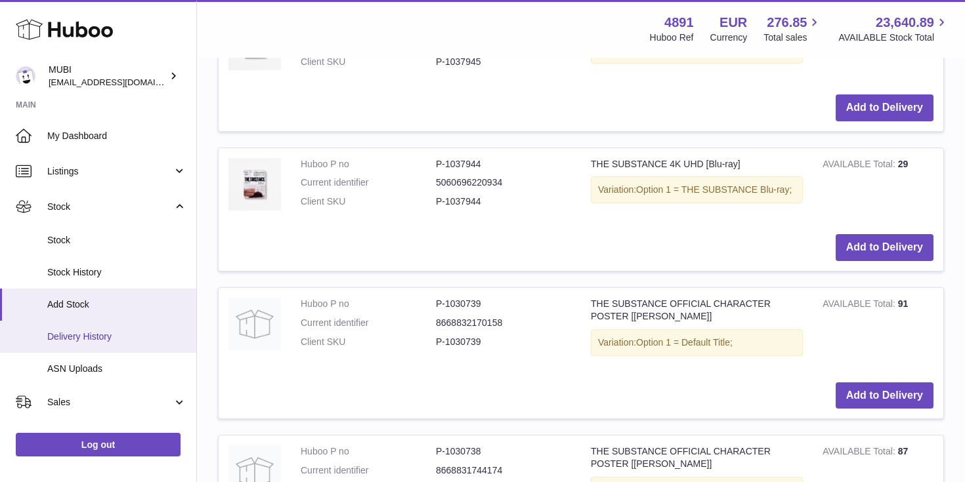
click at [105, 334] on span "Delivery History" at bounding box center [116, 337] width 139 height 12
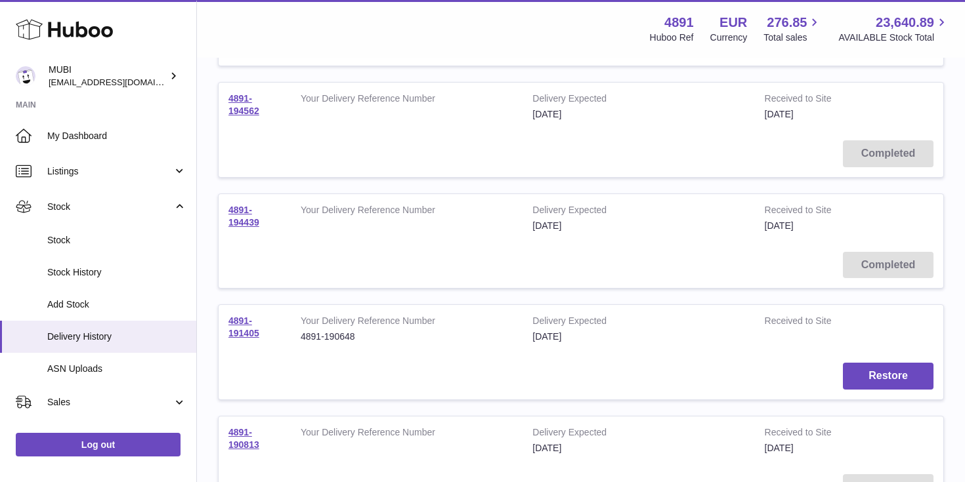
scroll to position [840, 0]
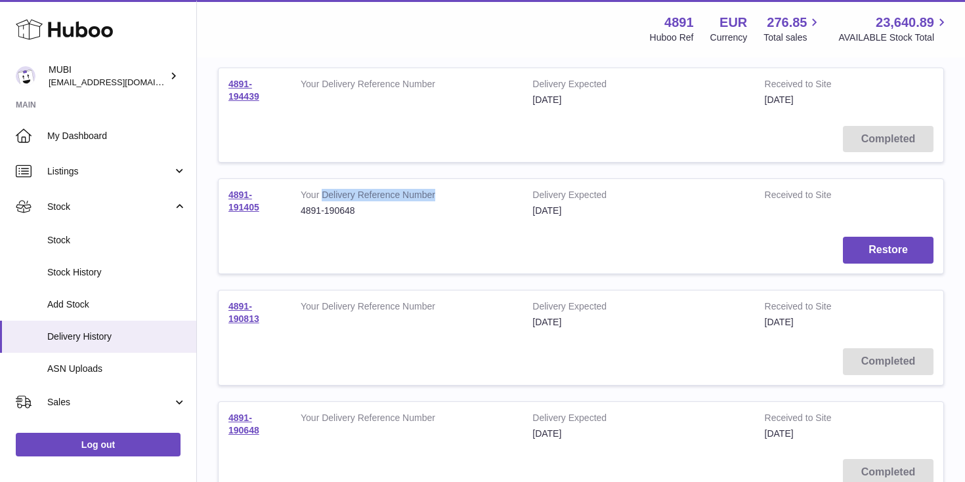
drag, startPoint x: 324, startPoint y: 192, endPoint x: 490, endPoint y: 192, distance: 166.1
click at [490, 192] on strong "Your Delivery Reference Number" at bounding box center [407, 197] width 212 height 16
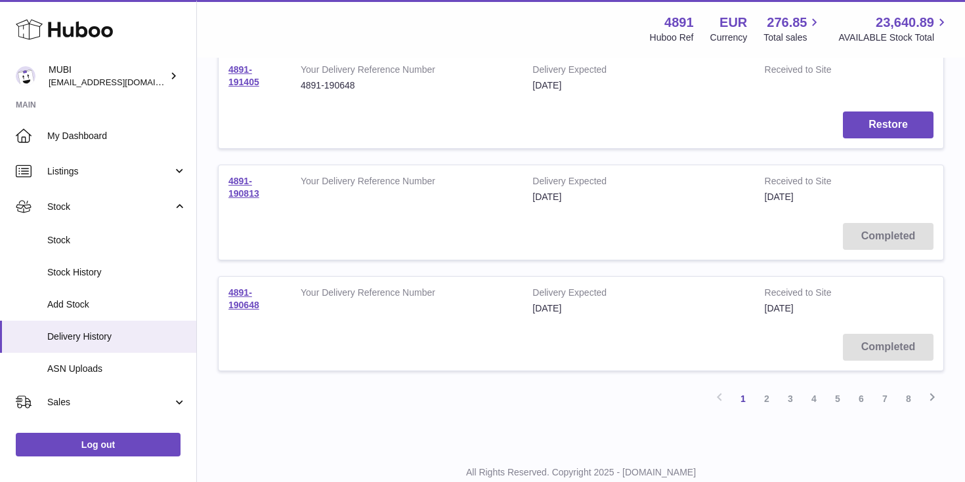
scroll to position [1007, 0]
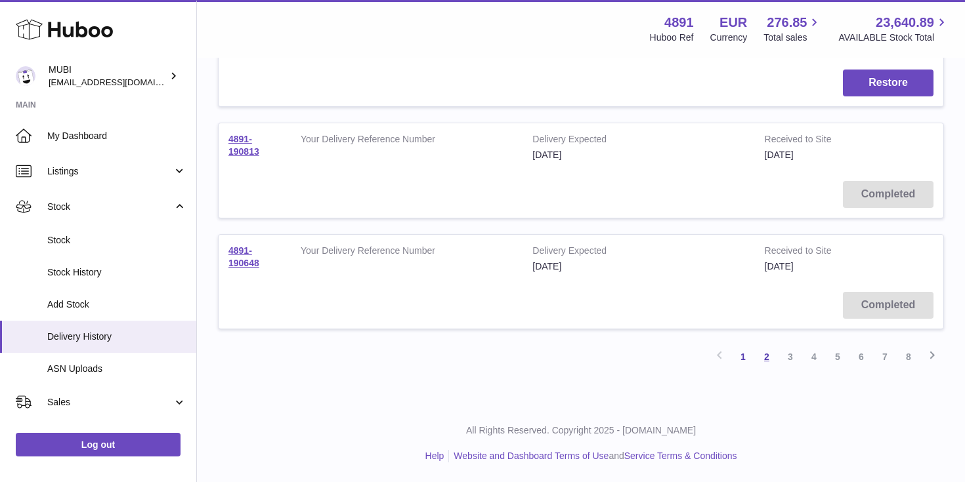
click at [767, 358] on link "2" at bounding box center [767, 357] width 24 height 24
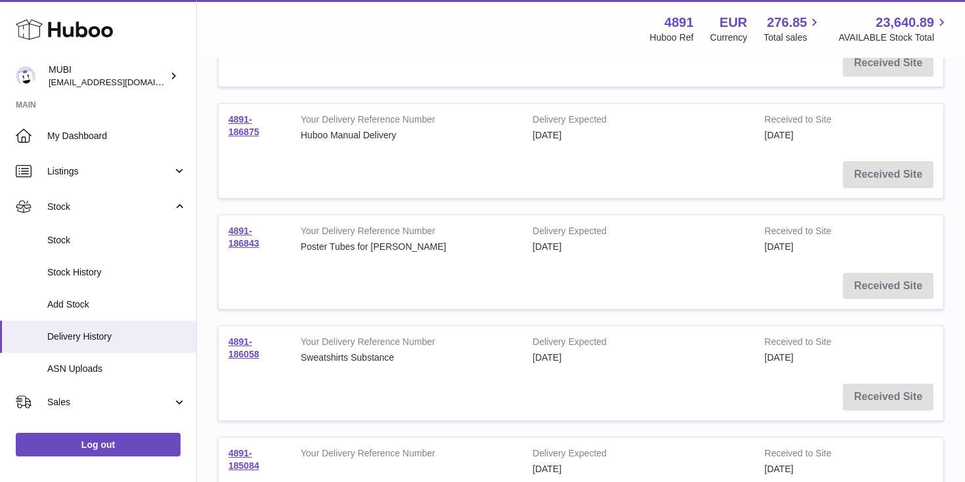
scroll to position [478, 0]
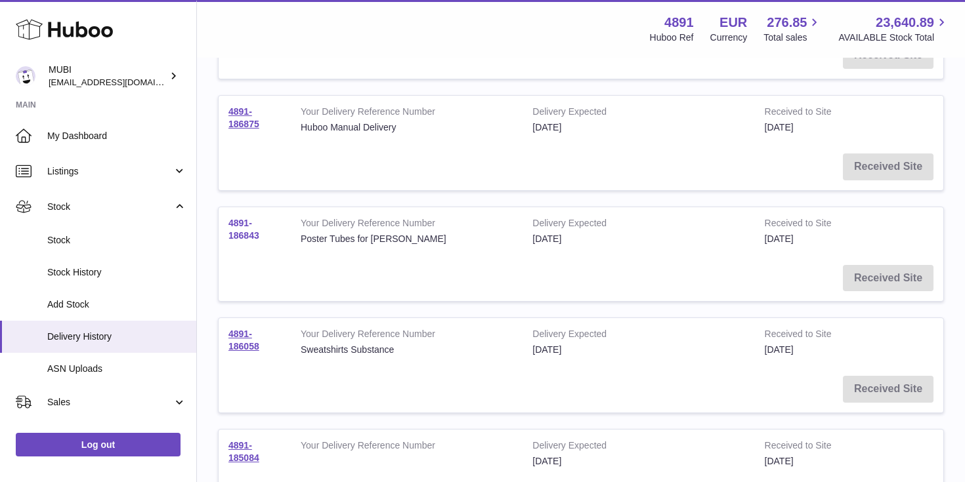
click at [244, 240] on link "4891-186843" at bounding box center [243, 229] width 31 height 23
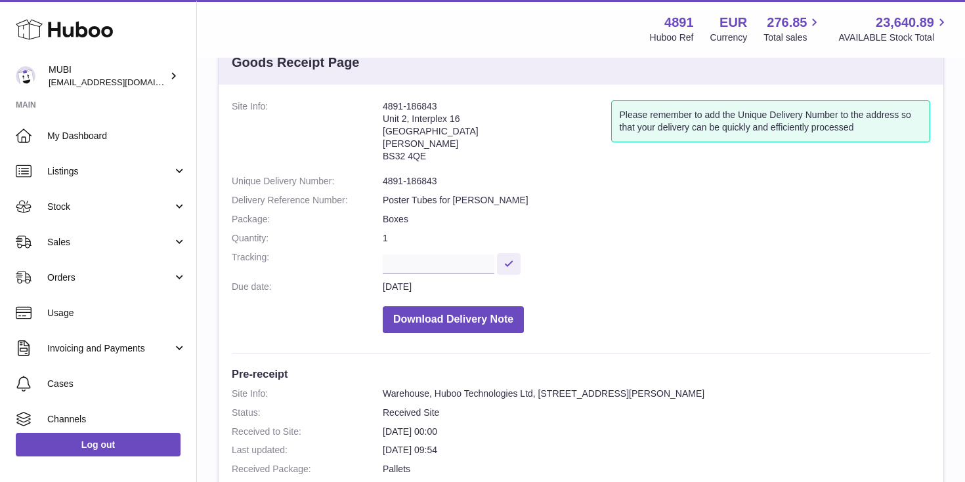
scroll to position [46, 0]
drag, startPoint x: 382, startPoint y: 120, endPoint x: 440, endPoint y: 154, distance: 67.1
click at [440, 154] on address "4891-186843 Unit 2, Interplex 16 Ash Ridge Road Bradley Stoke BS32 4QE" at bounding box center [497, 134] width 228 height 68
drag, startPoint x: 433, startPoint y: 156, endPoint x: 386, endPoint y: 113, distance: 63.7
click at [386, 113] on address "4891-186843 Unit 2, Interplex 16 Ash Ridge Road Bradley Stoke BS32 4QE" at bounding box center [497, 134] width 228 height 68
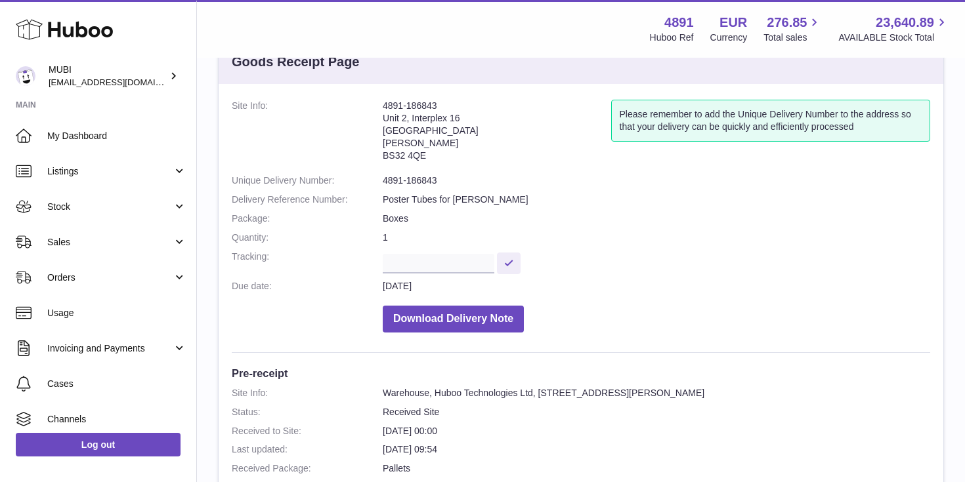
click at [399, 118] on address "4891-186843 Unit 2, Interplex 16 Ash Ridge Road Bradley Stoke BS32 4QE" at bounding box center [497, 134] width 228 height 68
click at [377, 113] on dt "Site Info:" at bounding box center [307, 134] width 151 height 68
drag, startPoint x: 383, startPoint y: 107, endPoint x: 440, endPoint y: 109, distance: 57.8
click at [440, 109] on address "4891-186843 Unit 2, Interplex 16 Ash Ridge Road Bradley Stoke BS32 4QE" at bounding box center [497, 134] width 228 height 68
click at [398, 107] on address "4891-186843 Unit 2, Interplex 16 Ash Ridge Road Bradley Stoke BS32 4QE" at bounding box center [497, 134] width 228 height 68
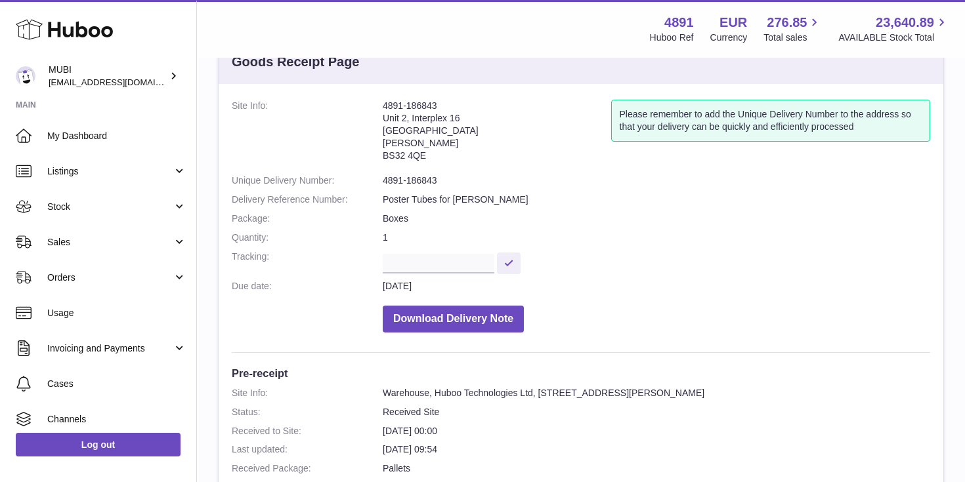
drag, startPoint x: 427, startPoint y: 104, endPoint x: 427, endPoint y: 173, distance: 68.3
click at [427, 173] on dl "Site Info: 4891-186843 Unit 2, Interplex 16 Ash Ridge Road Bradley Stoke BS32 4…" at bounding box center [581, 220] width 698 height 240
click at [427, 165] on address "4891-186843 Unit 2, Interplex 16 Ash Ridge Road Bradley Stoke BS32 4QE" at bounding box center [497, 134] width 228 height 68
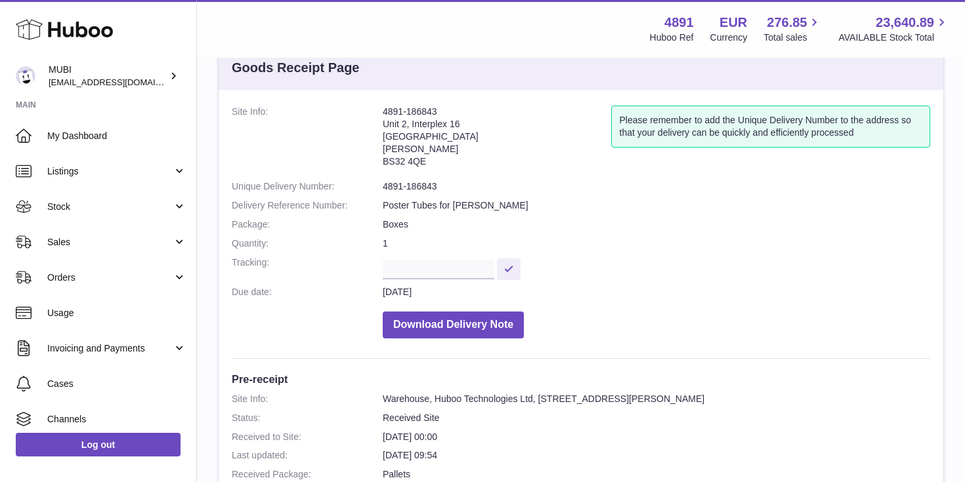
scroll to position [38, 0]
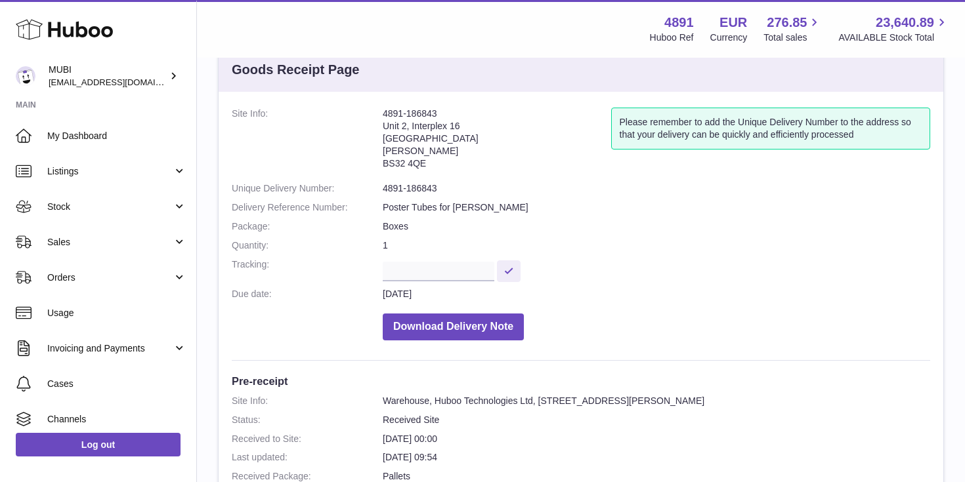
drag, startPoint x: 380, startPoint y: 124, endPoint x: 456, endPoint y: 158, distance: 82.6
click at [456, 158] on dl "Site Info: 4891-186843 Unit 2, Interplex 16 Ash Ridge Road Bradley Stoke BS32 4…" at bounding box center [581, 228] width 698 height 240
click at [456, 158] on address "4891-186843 Unit 2, Interplex 16 Ash Ridge Road Bradley Stoke BS32 4QE" at bounding box center [497, 142] width 228 height 68
drag, startPoint x: 431, startPoint y: 161, endPoint x: 390, endPoint y: 123, distance: 56.2
click at [390, 123] on address "4891-186843 Unit 2, Interplex 16 Ash Ridge Road Bradley Stoke BS32 4QE" at bounding box center [497, 142] width 228 height 68
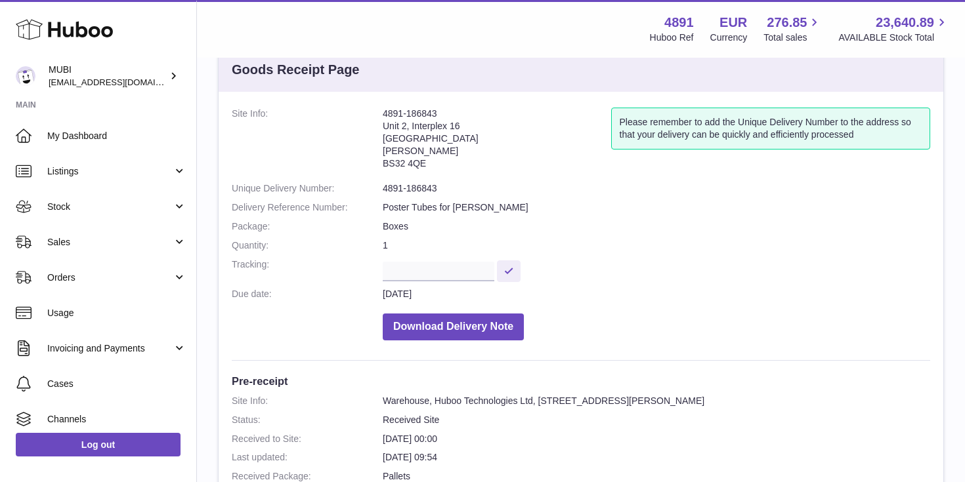
click at [390, 123] on address "4891-186843 Unit 2, Interplex 16 Ash Ridge Road Bradley Stoke BS32 4QE" at bounding box center [497, 142] width 228 height 68
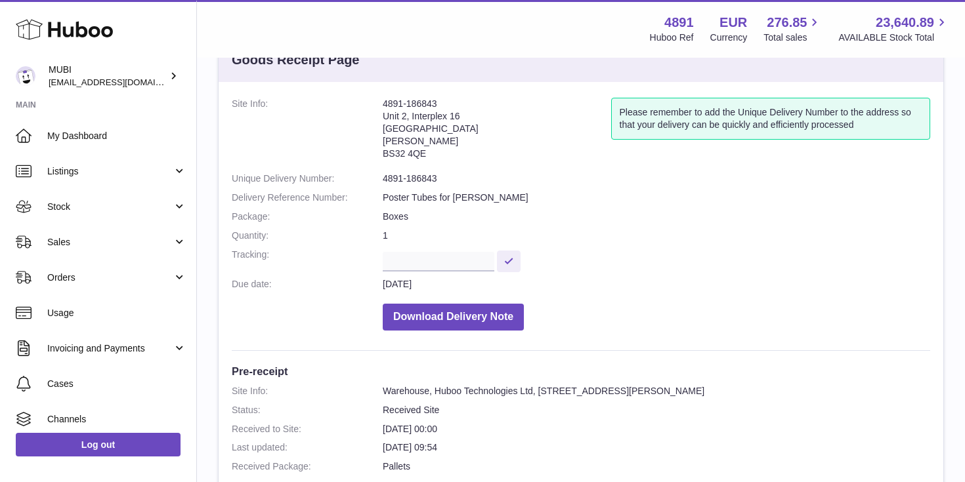
scroll to position [47, 0]
drag, startPoint x: 534, startPoint y: 388, endPoint x: 611, endPoint y: 387, distance: 76.8
click at [611, 387] on dd "Warehouse, Huboo Technologies Ltd, Unit 2 Interplex 16 Ash Ridge Rd., Bradley S…" at bounding box center [656, 392] width 547 height 12
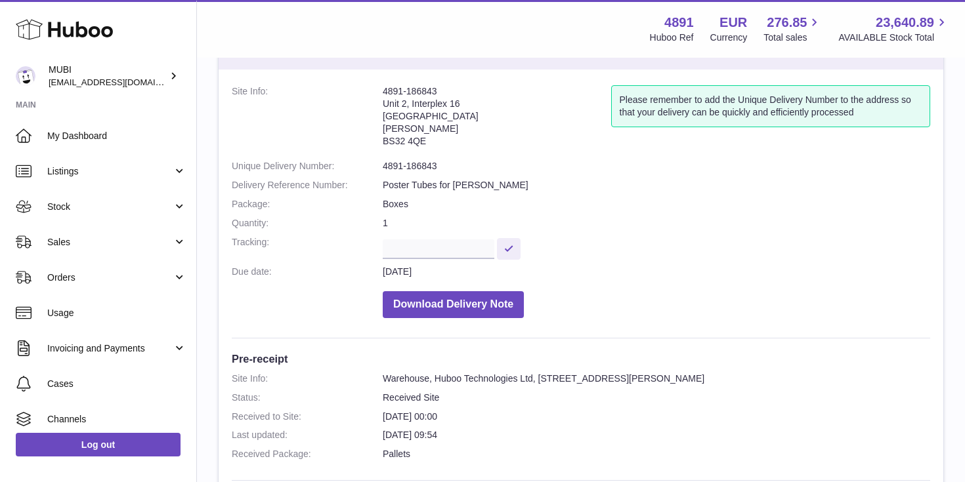
scroll to position [0, 0]
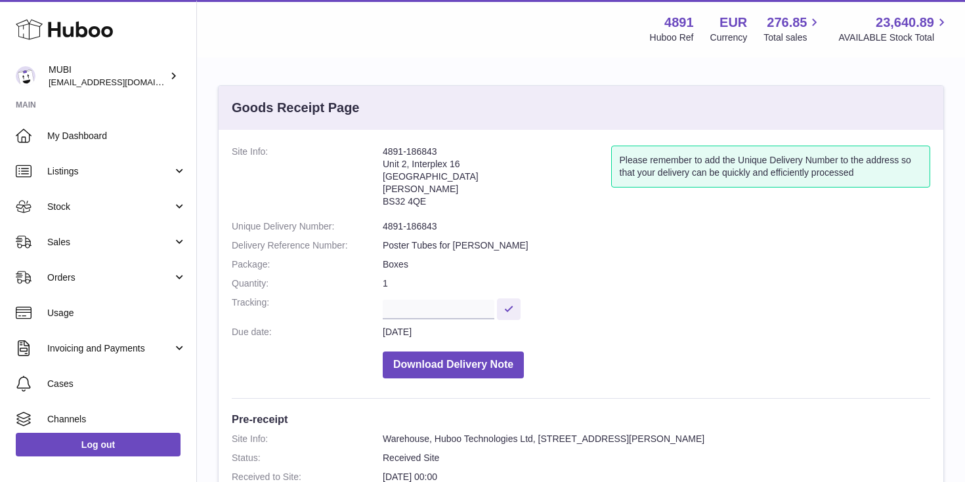
drag, startPoint x: 239, startPoint y: 107, endPoint x: 346, endPoint y: 112, distance: 107.1
click at [346, 112] on h3 "Goods Receipt Page" at bounding box center [296, 108] width 128 height 18
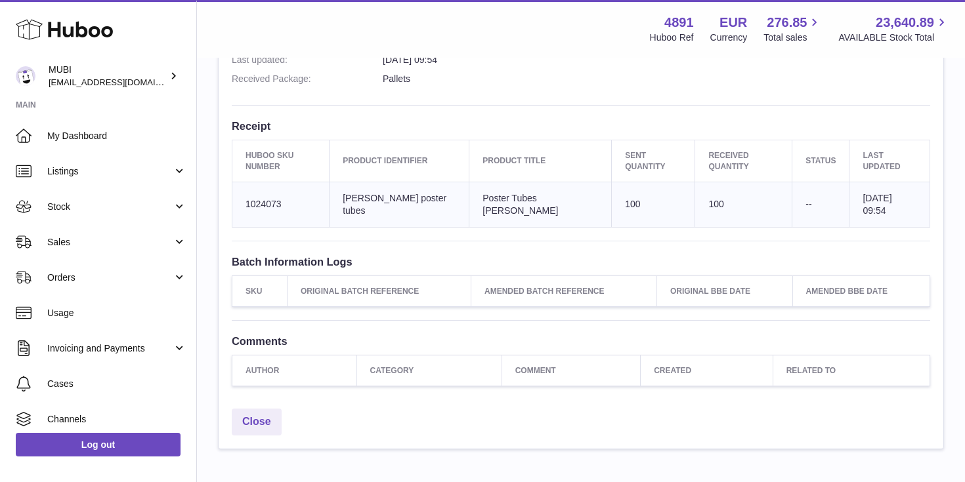
scroll to position [461, 0]
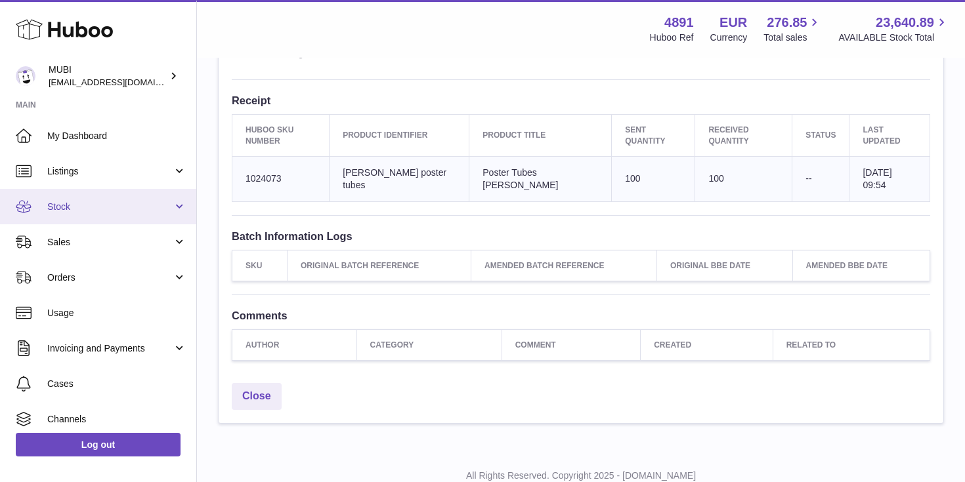
click at [122, 218] on link "Stock" at bounding box center [98, 206] width 196 height 35
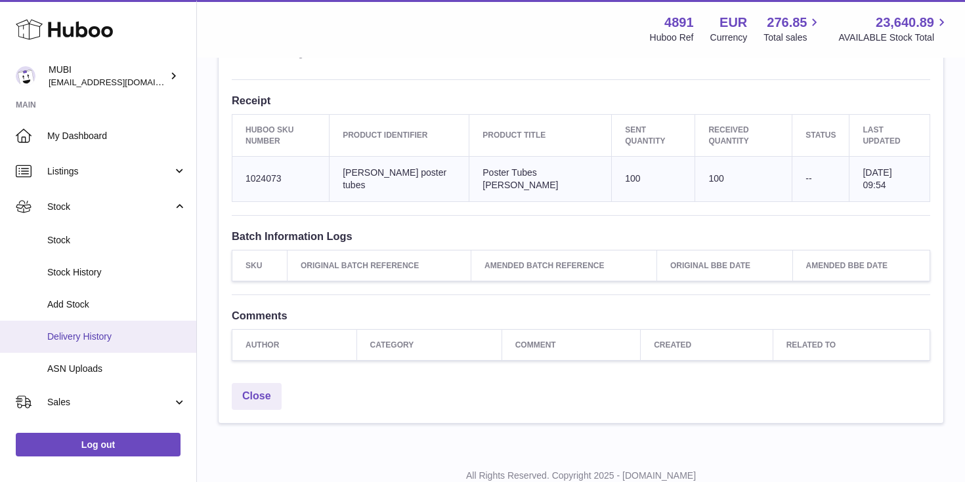
click at [121, 333] on span "Delivery History" at bounding box center [116, 337] width 139 height 12
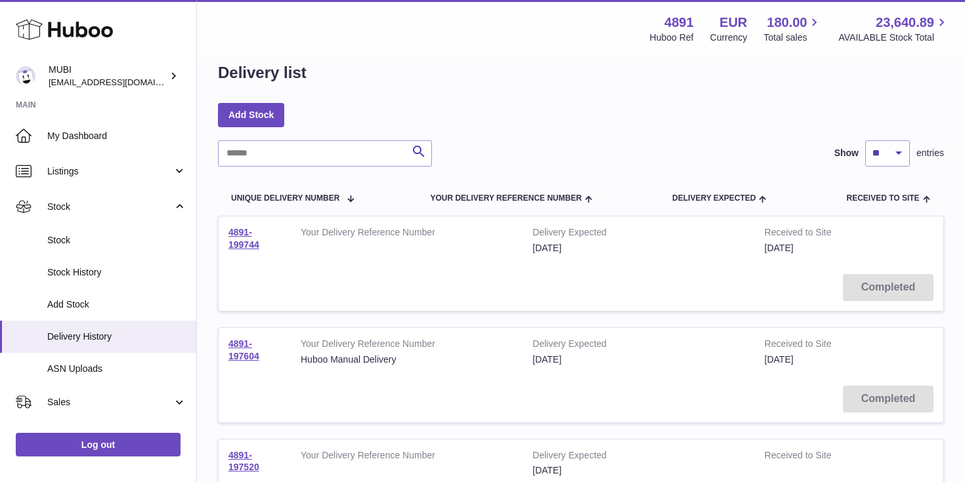
scroll to position [325, 0]
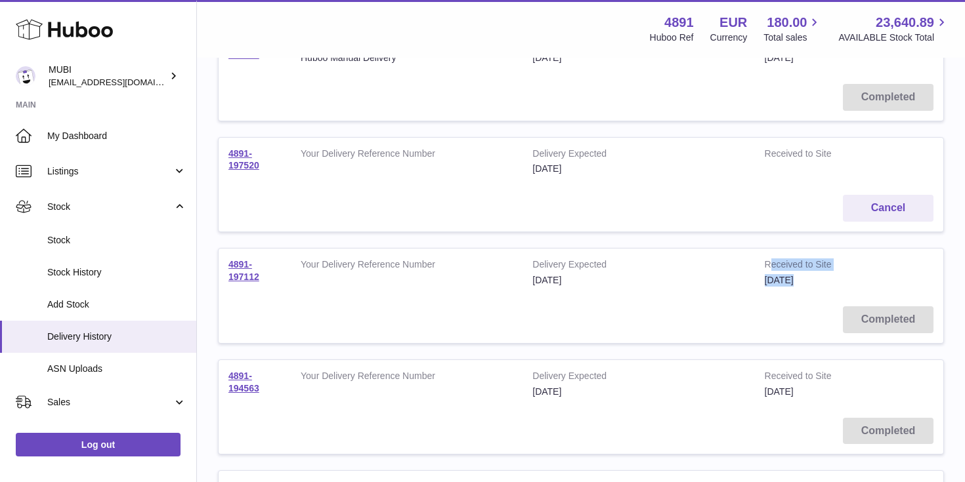
drag, startPoint x: 768, startPoint y: 263, endPoint x: 817, endPoint y: 297, distance: 59.9
click at [817, 297] on tr "4891-197112 Your Delivery Reference Number Delivery Expected [DATE] Received to…" at bounding box center [581, 296] width 726 height 96
click at [780, 279] on span "[DATE]" at bounding box center [779, 280] width 29 height 11
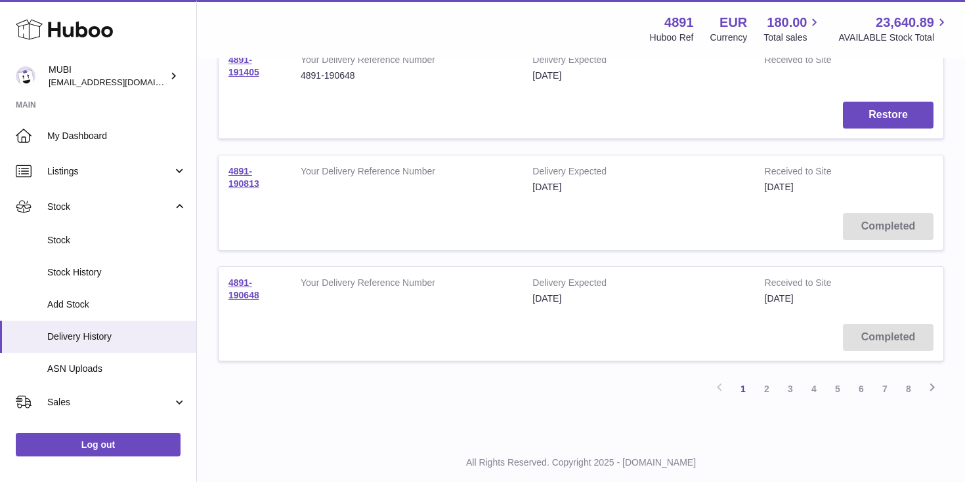
scroll to position [1007, 0]
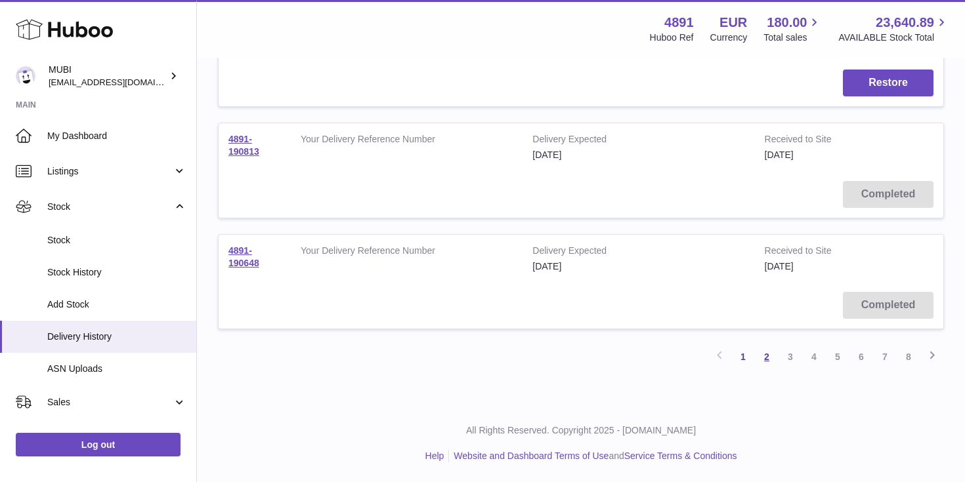
click at [766, 362] on link "2" at bounding box center [767, 357] width 24 height 24
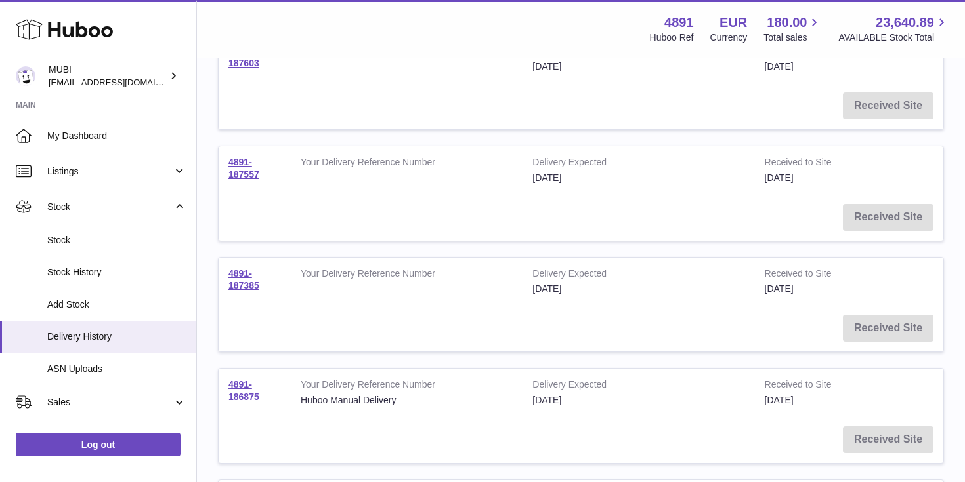
scroll to position [459, 0]
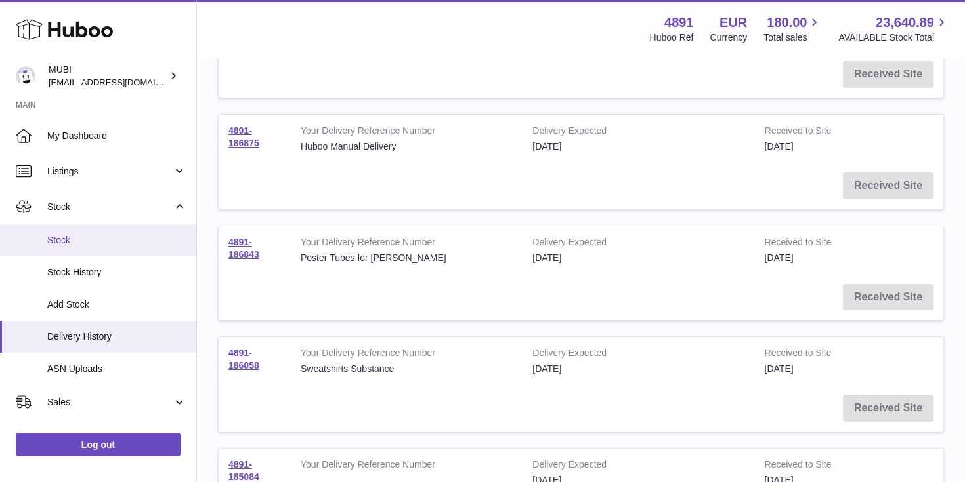
click at [114, 247] on link "Stock" at bounding box center [98, 240] width 196 height 32
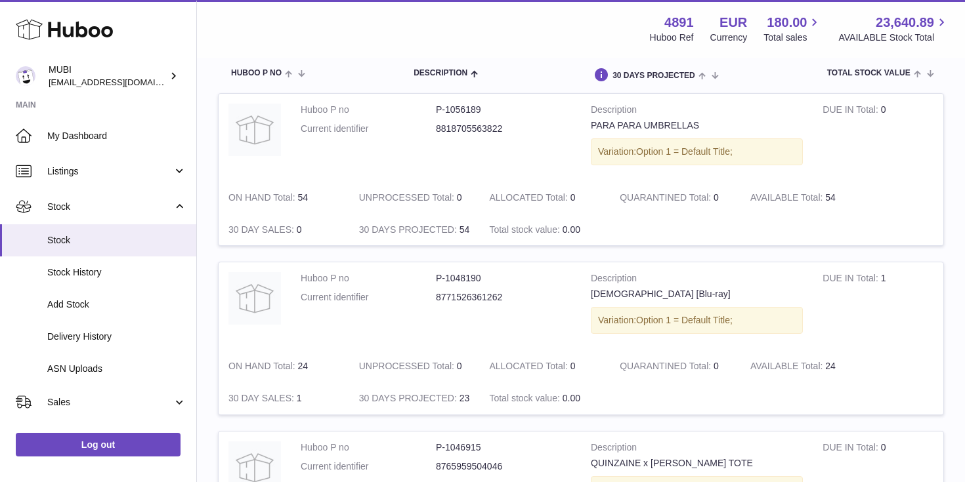
scroll to position [141, 0]
drag, startPoint x: 819, startPoint y: 277, endPoint x: 889, endPoint y: 288, distance: 70.4
click at [889, 288] on td "DUE IN Total 1" at bounding box center [878, 307] width 131 height 88
click at [96, 332] on span "Delivery History" at bounding box center [116, 337] width 139 height 12
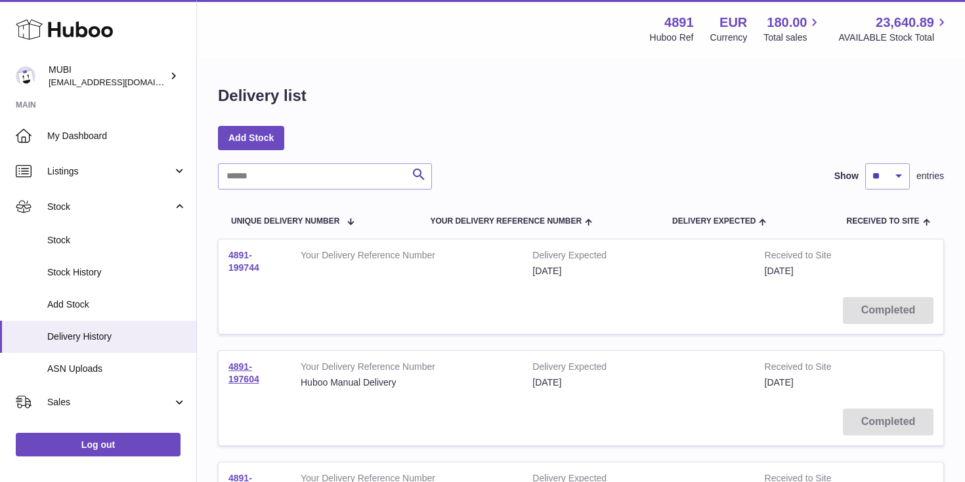
click at [235, 262] on link "4891-199744" at bounding box center [243, 261] width 31 height 23
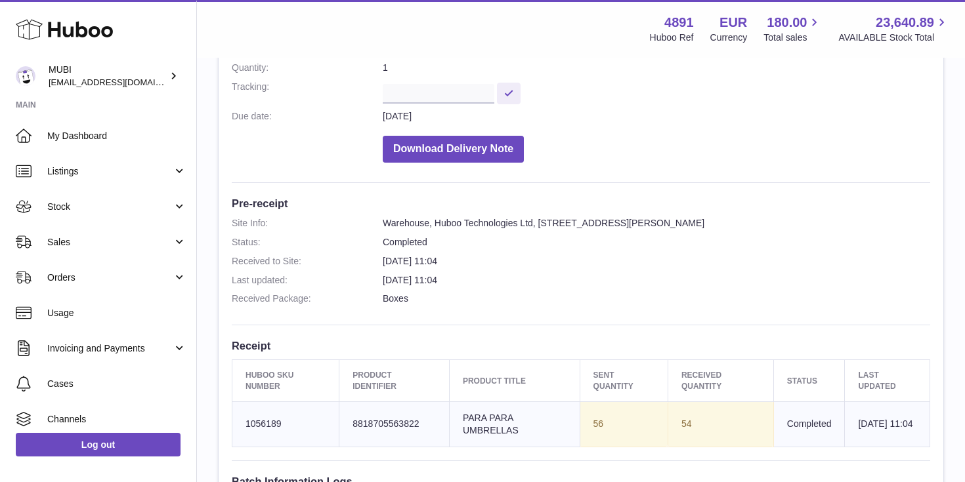
scroll to position [375, 0]
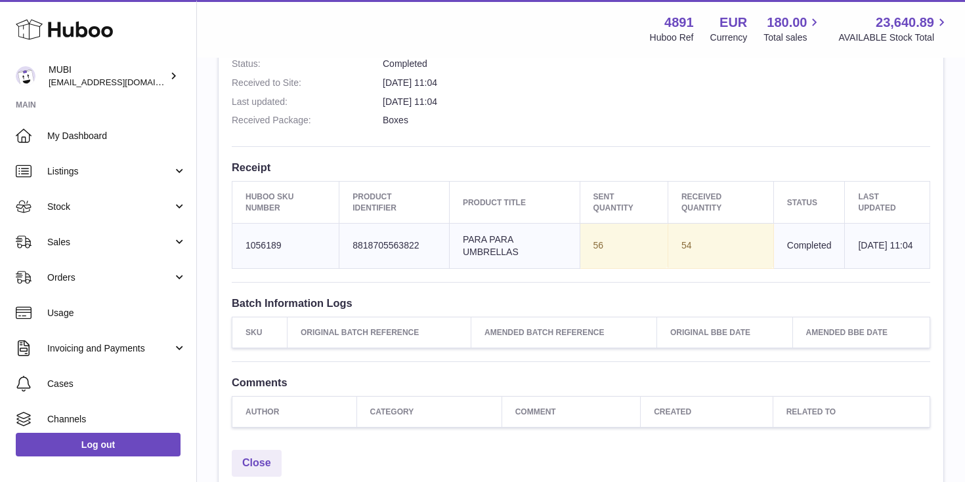
drag, startPoint x: 585, startPoint y: 244, endPoint x: 613, endPoint y: 244, distance: 28.2
click at [613, 244] on td "Sent Quantity 56" at bounding box center [624, 245] width 88 height 45
drag, startPoint x: 688, startPoint y: 244, endPoint x: 630, endPoint y: 244, distance: 57.8
click at [630, 244] on tr "Huboo SKU Number 1056189 Client Identifier 8818705563822 Product title PARA PAR…" at bounding box center [581, 245] width 698 height 45
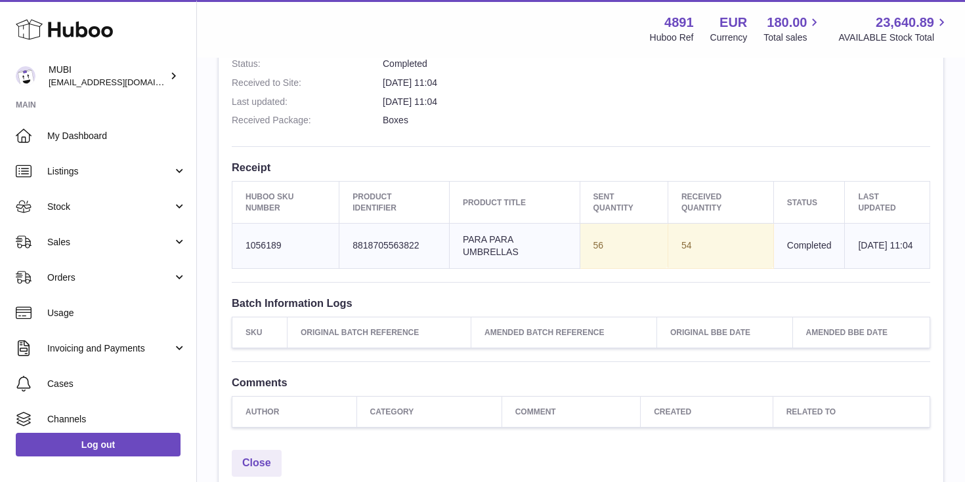
click at [630, 244] on td "Sent Quantity 56" at bounding box center [624, 245] width 88 height 45
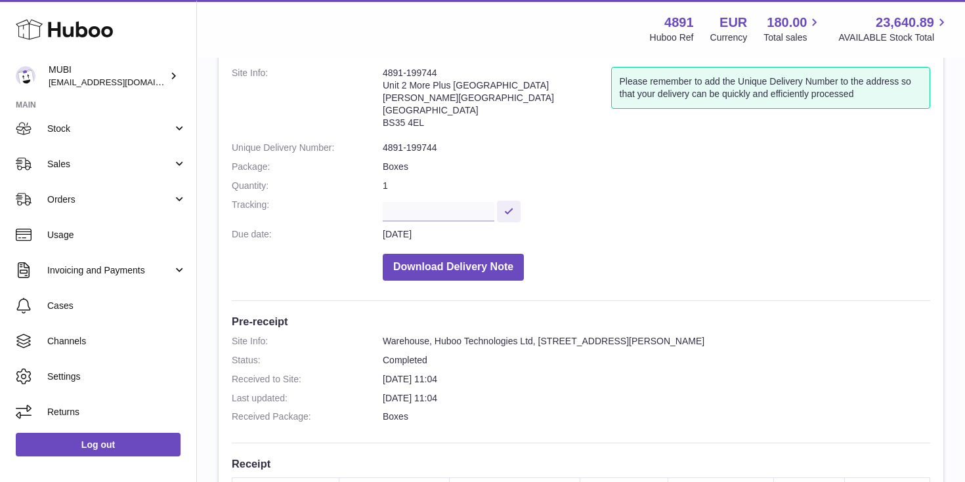
scroll to position [91, 0]
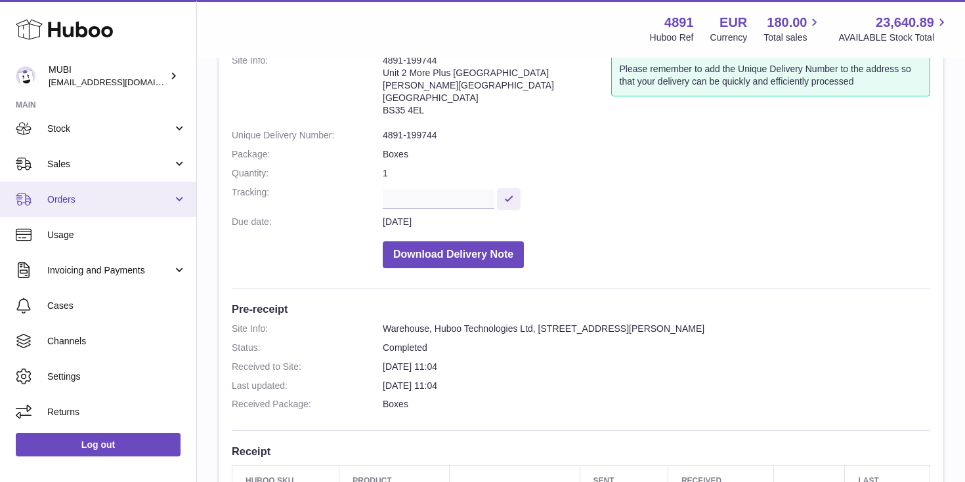
click at [133, 209] on link "Orders" at bounding box center [98, 199] width 196 height 35
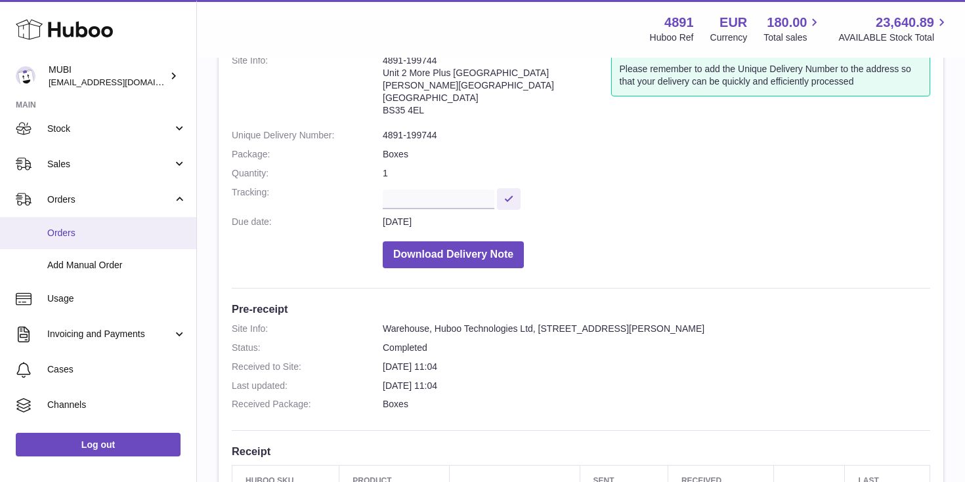
click at [114, 226] on link "Orders" at bounding box center [98, 233] width 196 height 32
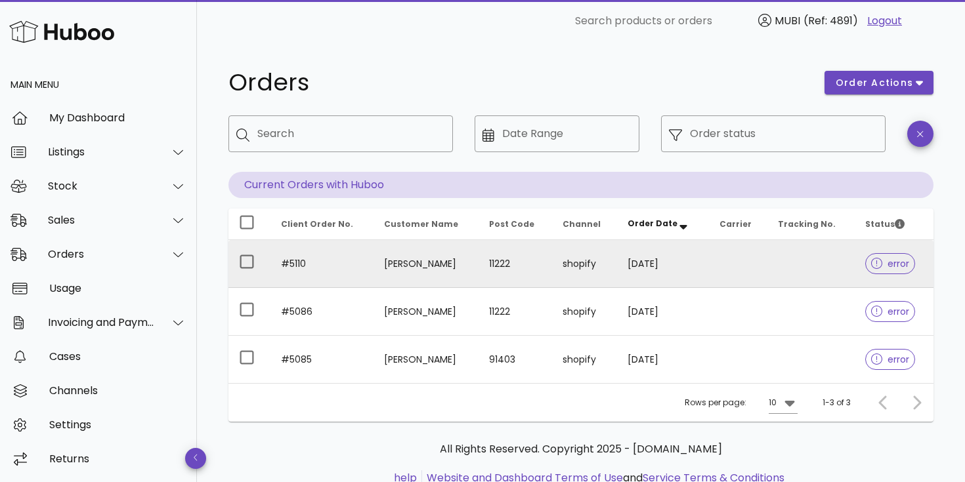
click at [882, 265] on div at bounding box center [879, 263] width 17 height 13
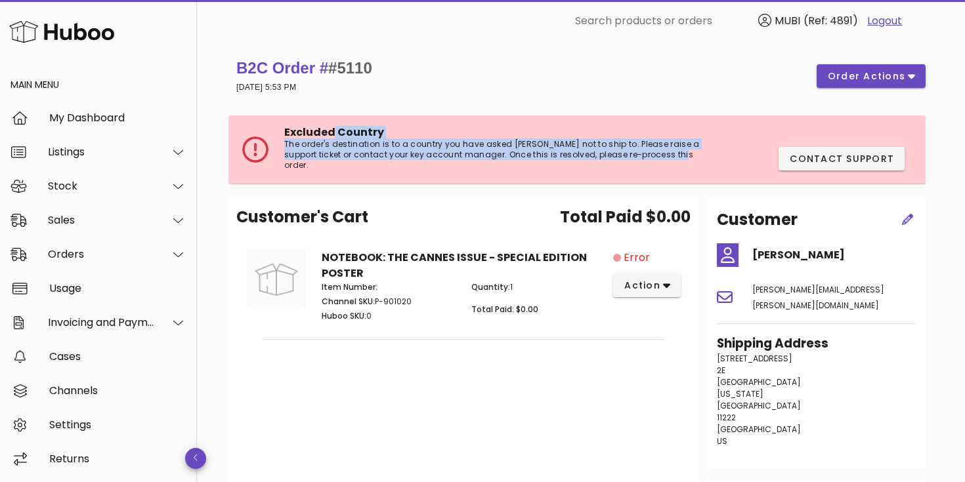
drag, startPoint x: 332, startPoint y: 127, endPoint x: 454, endPoint y: 163, distance: 126.5
click at [454, 163] on div "Excluded Country The order's destination is to a country you have asked Huboo n…" at bounding box center [579, 150] width 694 height 69
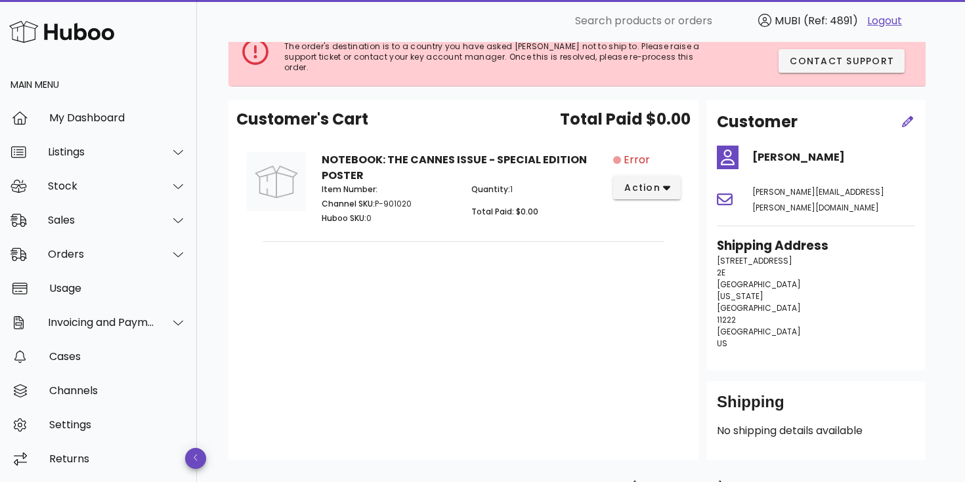
scroll to position [95, 0]
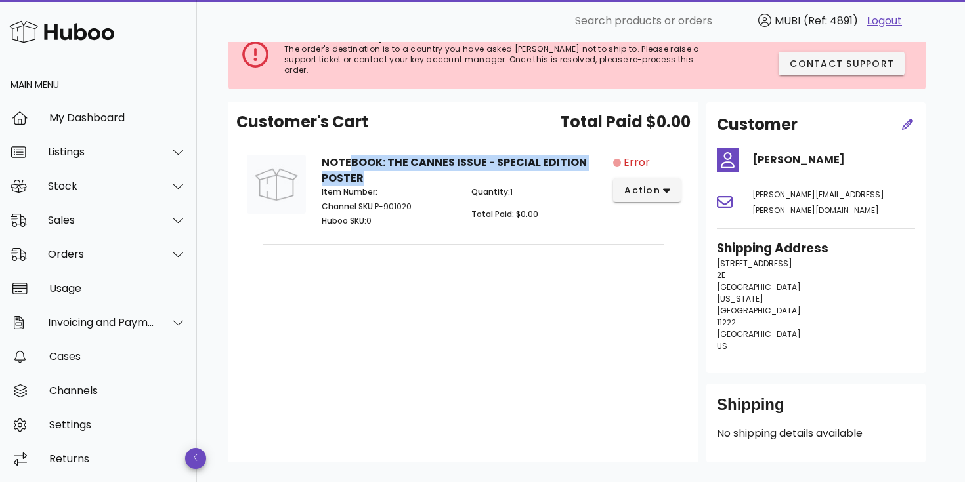
drag, startPoint x: 352, startPoint y: 158, endPoint x: 427, endPoint y: 169, distance: 75.7
click at [427, 169] on div "NOTEBOOK: THE CANNES ISSUE - SPECIAL EDITION POSTER Item Number: Channel SKU: P…" at bounding box center [463, 193] width 299 height 92
click at [427, 179] on div "Item Number: Channel SKU: P-901020 Huboo SKU: 0" at bounding box center [389, 209] width 150 height 60
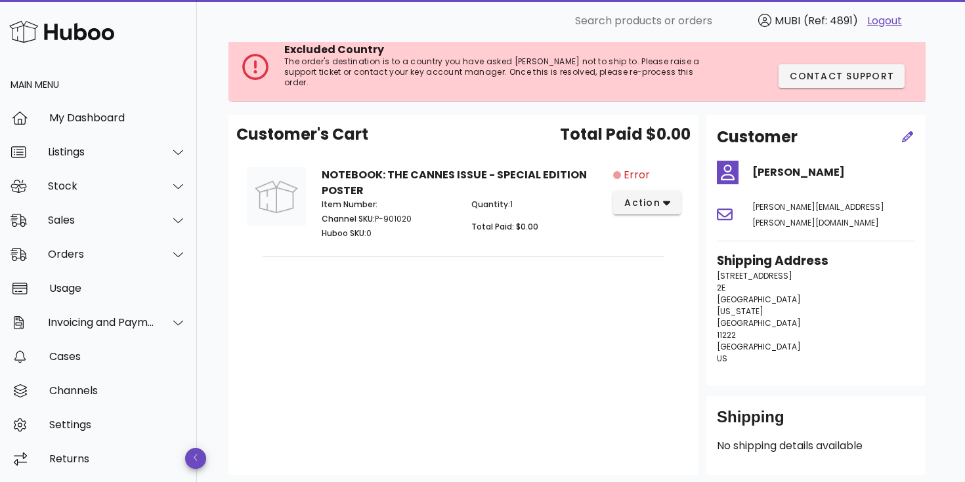
scroll to position [0, 0]
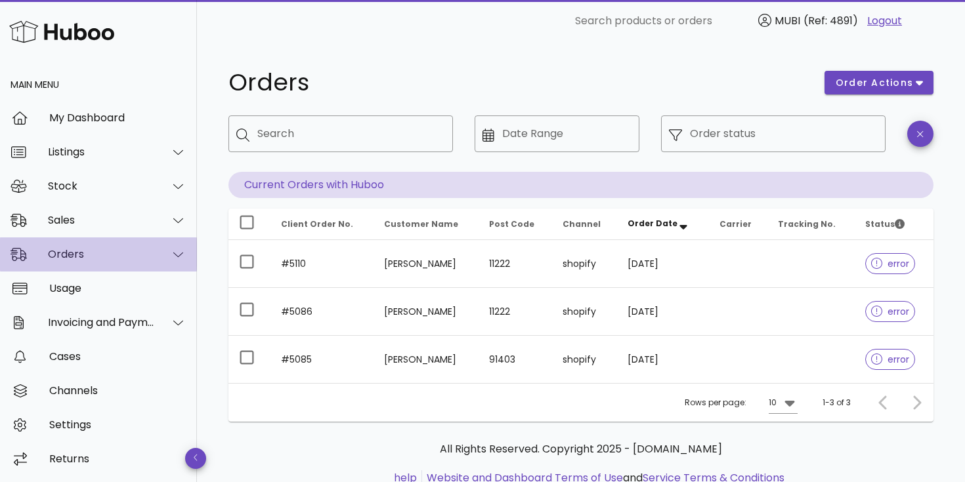
click at [89, 255] on div "Orders" at bounding box center [101, 254] width 107 height 12
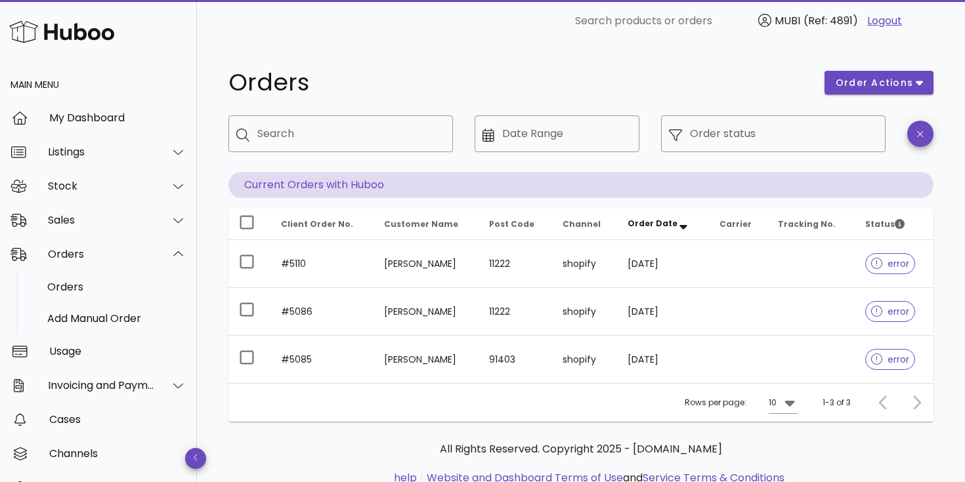
click at [920, 406] on div at bounding box center [914, 403] width 28 height 24
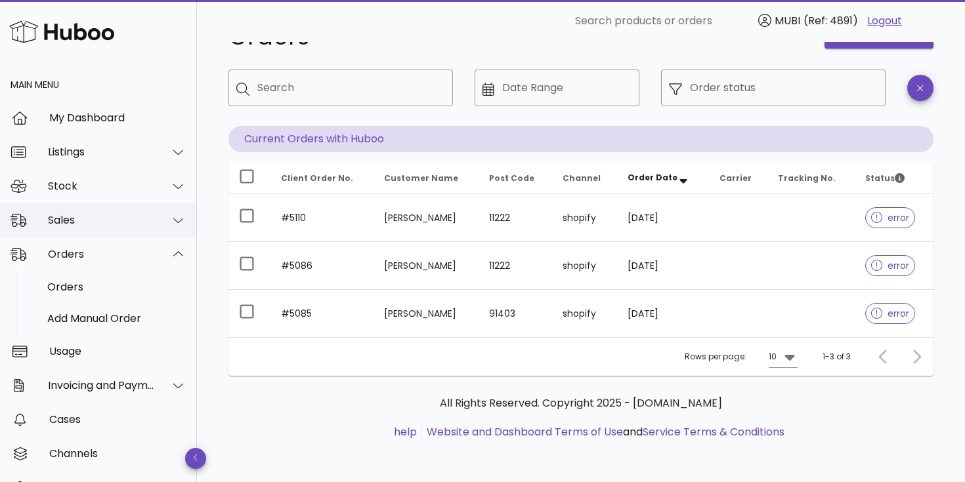
click at [81, 223] on div "Sales" at bounding box center [101, 220] width 107 height 12
click at [102, 328] on div "Orders" at bounding box center [98, 318] width 197 height 34
click at [100, 216] on div "Sales" at bounding box center [101, 220] width 107 height 12
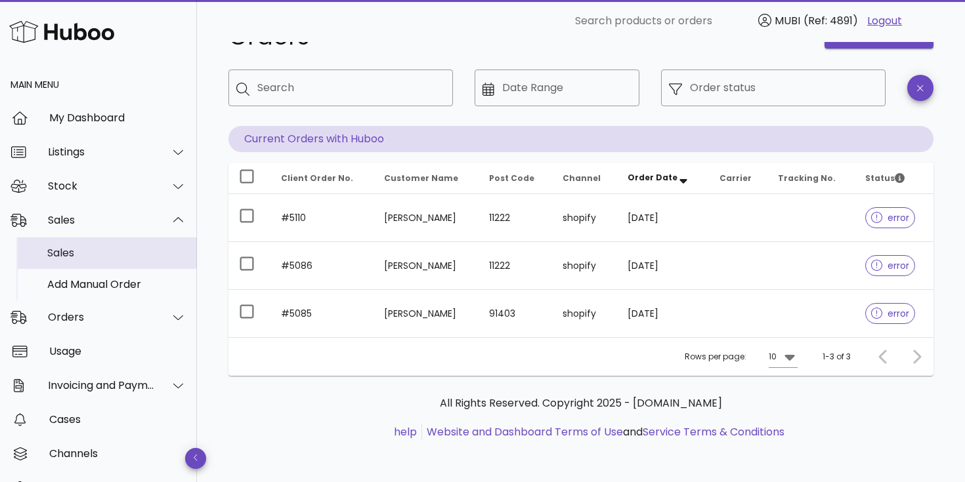
click at [111, 247] on div "Sales" at bounding box center [116, 253] width 139 height 12
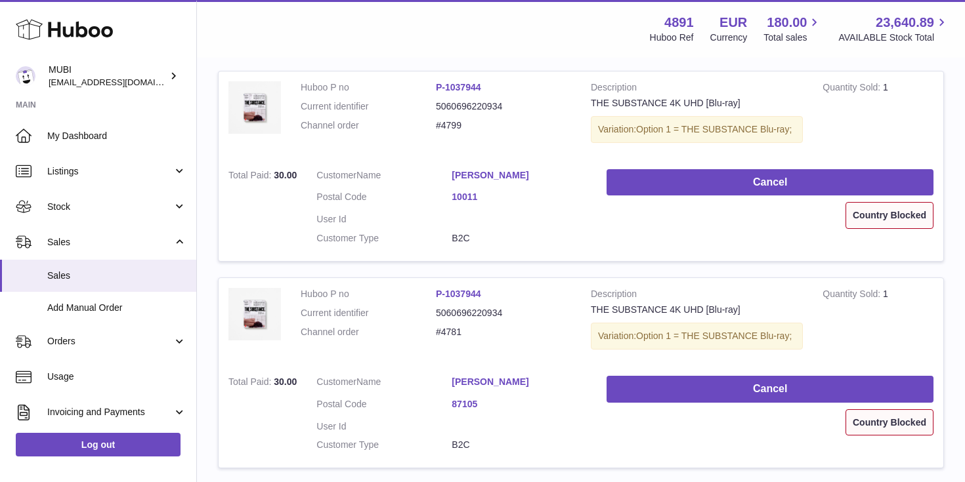
scroll to position [239, 0]
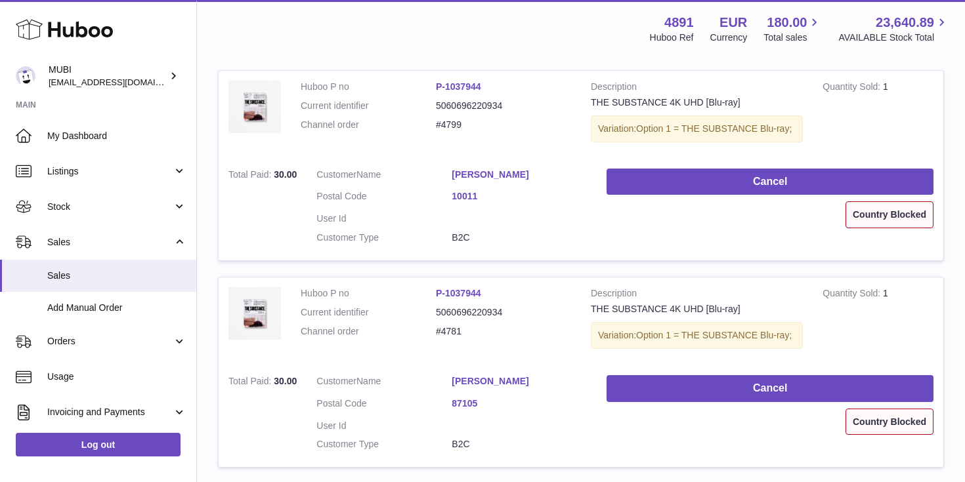
drag, startPoint x: 872, startPoint y: 217, endPoint x: 901, endPoint y: 217, distance: 28.2
click at [901, 217] on div "Country Blocked" at bounding box center [889, 215] width 88 height 27
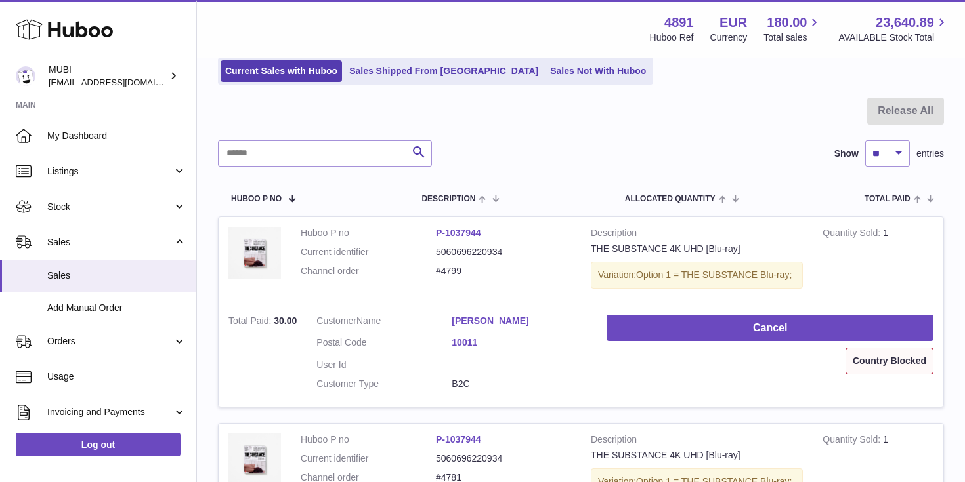
scroll to position [97, 0]
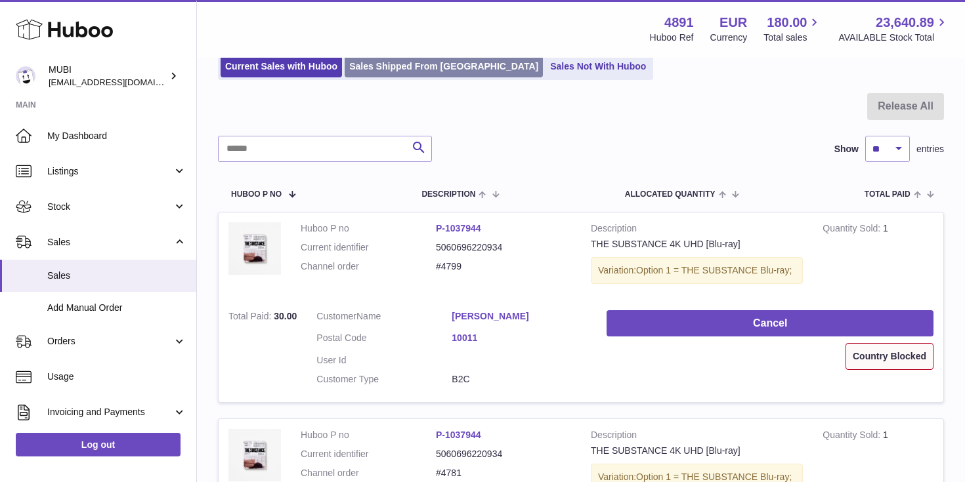
click at [400, 70] on link "Sales Shipped From [GEOGRAPHIC_DATA]" at bounding box center [444, 67] width 198 height 22
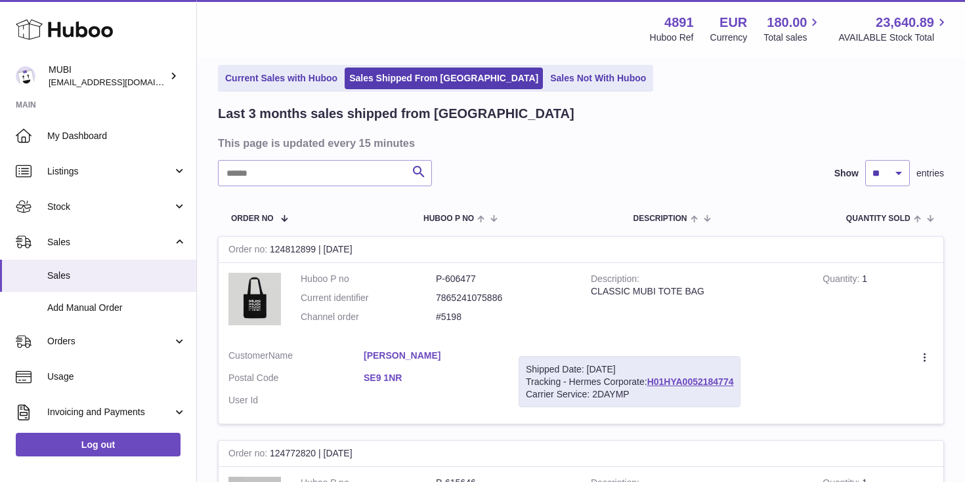
scroll to position [56, 0]
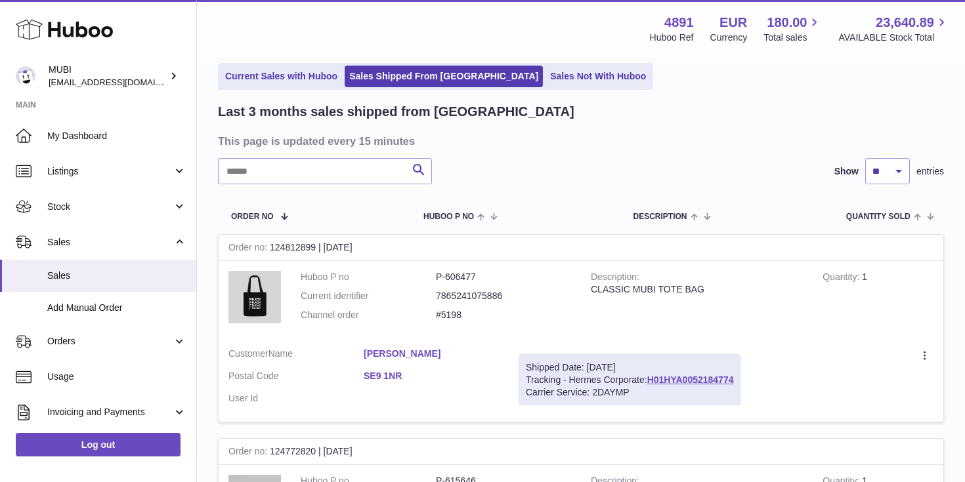
drag, startPoint x: 581, startPoint y: 369, endPoint x: 645, endPoint y: 368, distance: 63.7
click at [645, 368] on div "Shipped Date: [DATE]" at bounding box center [629, 368] width 207 height 12
click at [570, 362] on div "Shipped Date: [DATE]" at bounding box center [629, 368] width 207 height 12
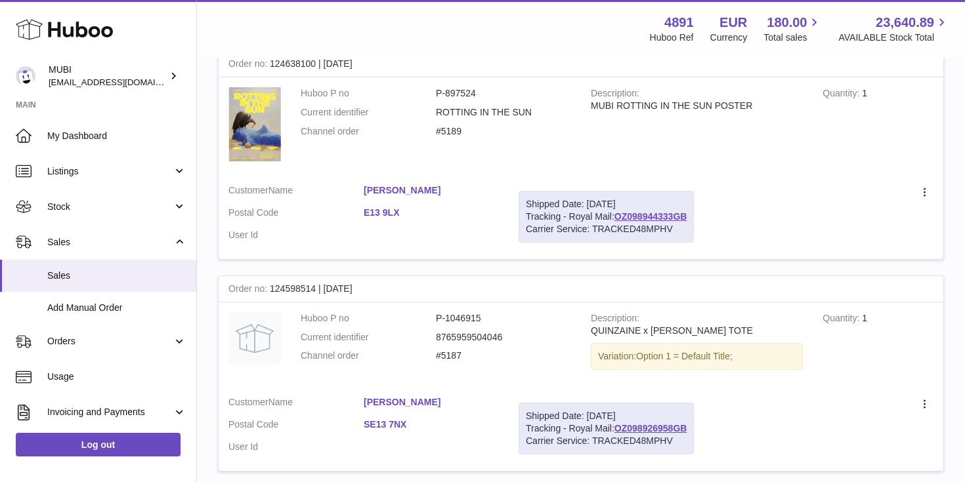
scroll to position [0, 0]
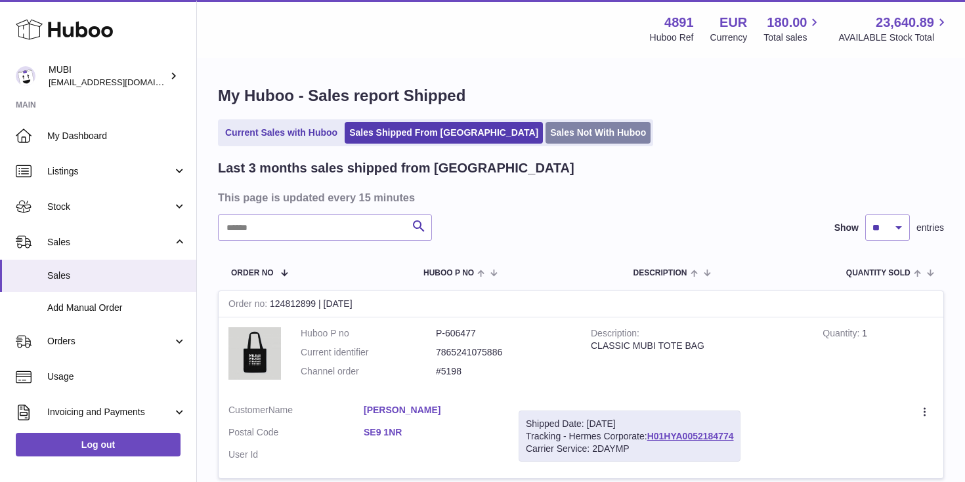
click at [545, 140] on link "Sales Not With Huboo" at bounding box center [597, 133] width 105 height 22
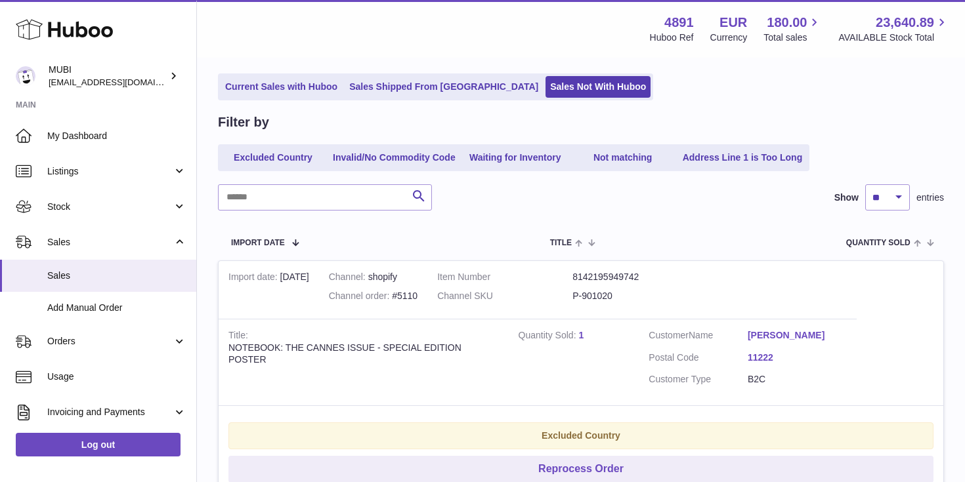
scroll to position [85, 0]
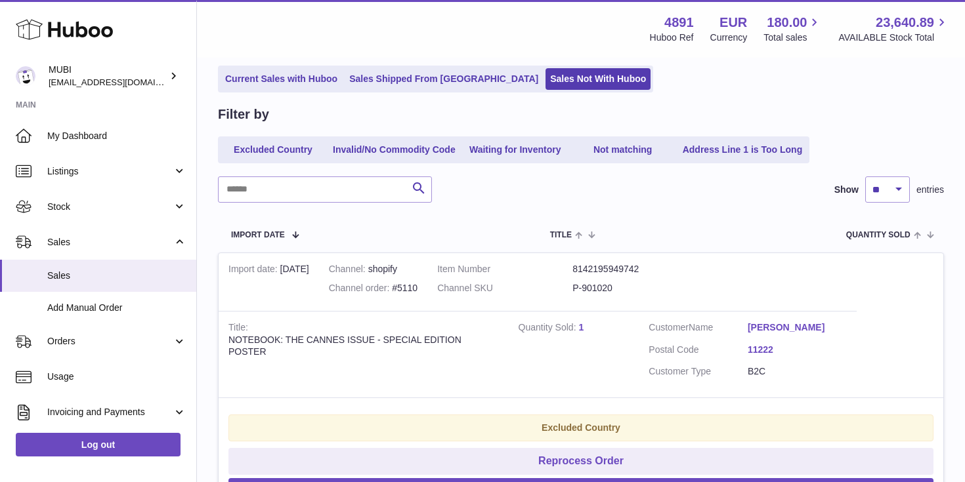
drag, startPoint x: 415, startPoint y: 339, endPoint x: 591, endPoint y: 339, distance: 176.6
click at [591, 339] on tr "Import date [DATE] Channel shopify Channel order #5110 Item Number 814219594974…" at bounding box center [581, 399] width 726 height 293
click at [519, 382] on td "Quantity Sold 1" at bounding box center [574, 354] width 131 height 87
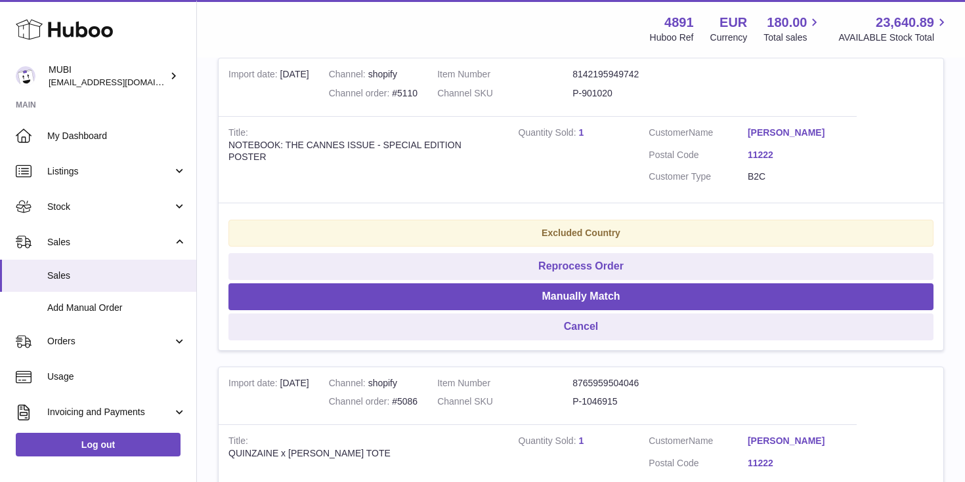
scroll to position [0, 0]
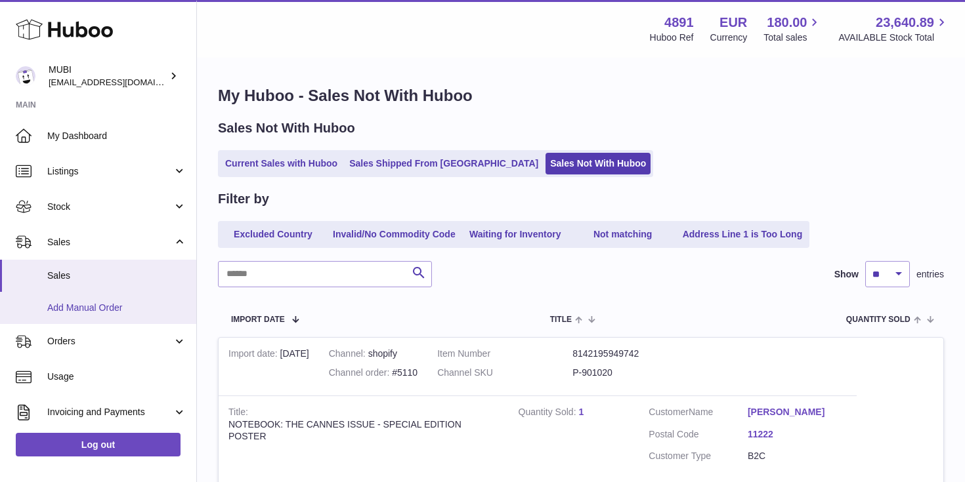
click at [133, 311] on span "Add Manual Order" at bounding box center [116, 308] width 139 height 12
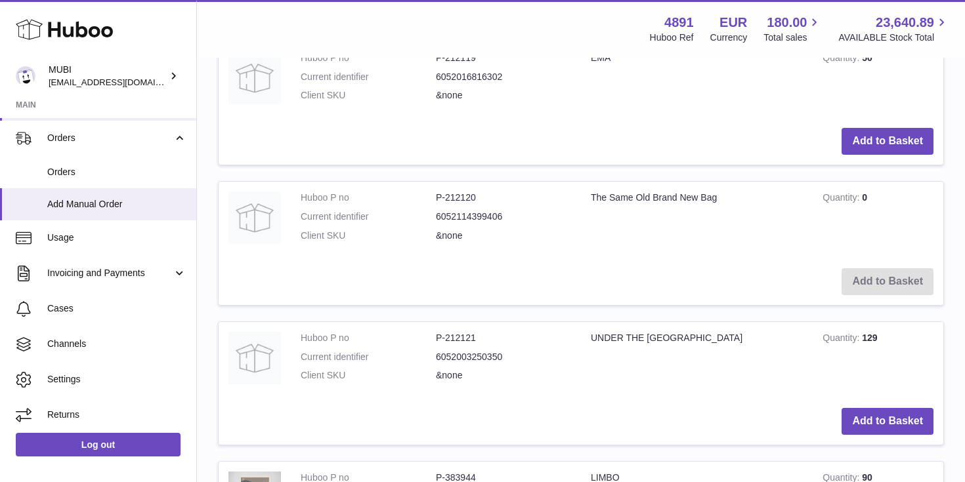
scroll to position [206, 0]
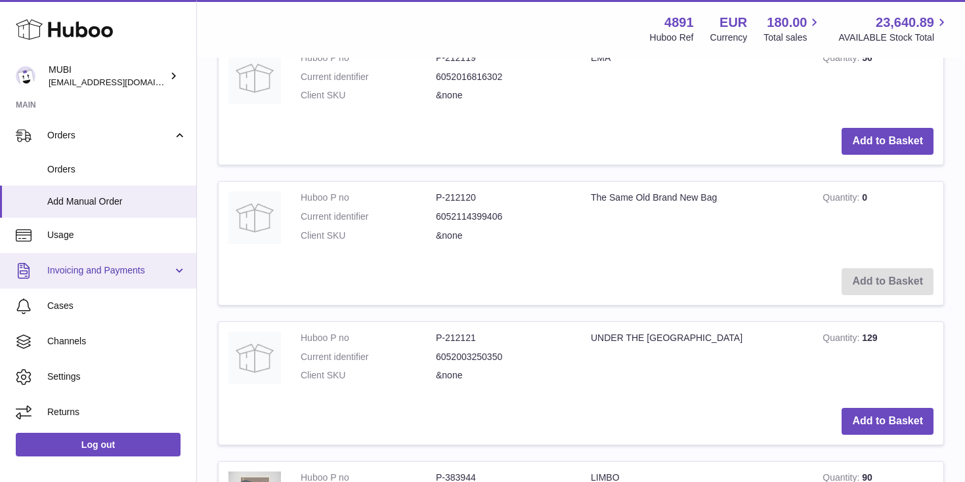
click at [134, 274] on span "Invoicing and Payments" at bounding box center [109, 271] width 125 height 12
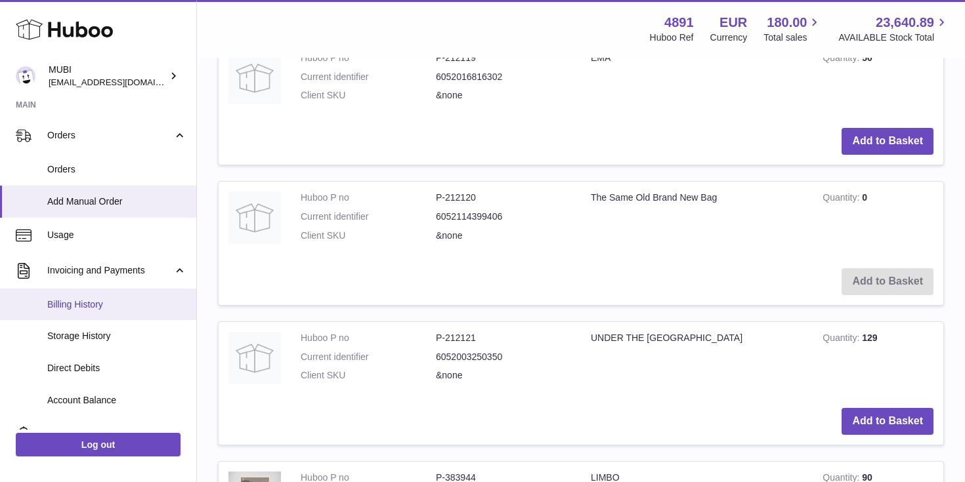
scroll to position [207, 0]
click at [102, 313] on link "Billing History" at bounding box center [98, 304] width 196 height 32
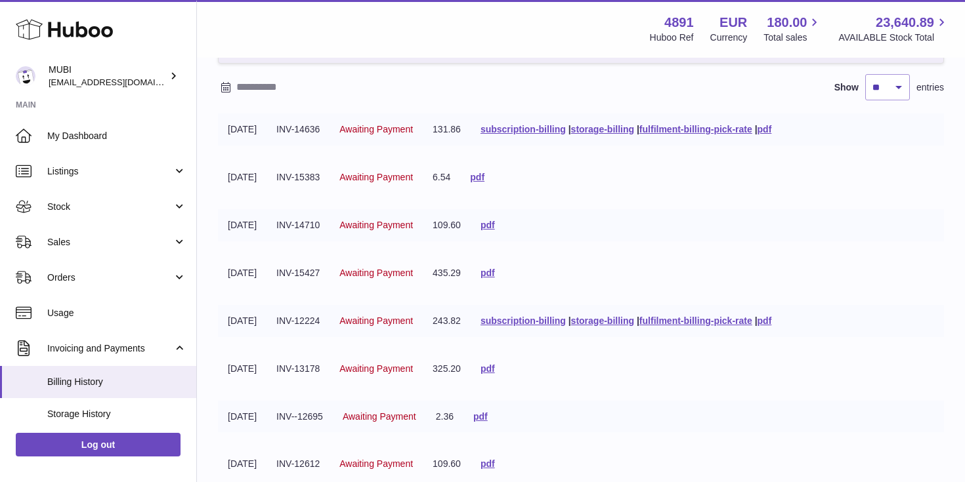
scroll to position [102, 0]
drag, startPoint x: 248, startPoint y: 127, endPoint x: 327, endPoint y: 362, distance: 247.8
click at [327, 362] on tbody "01-09-2025 INV-14636 Awaiting Payment 131.86 subscription-billing | storage-bil…" at bounding box center [581, 353] width 726 height 479
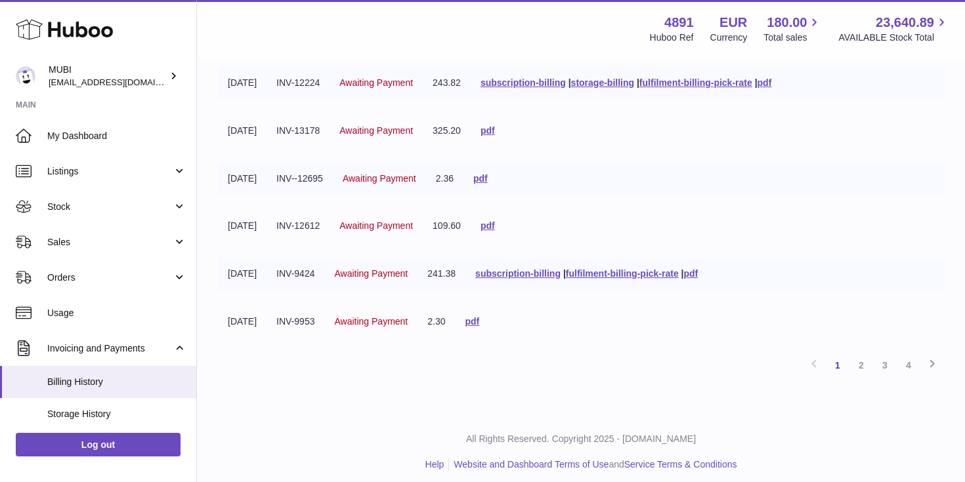
scroll to position [350, 0]
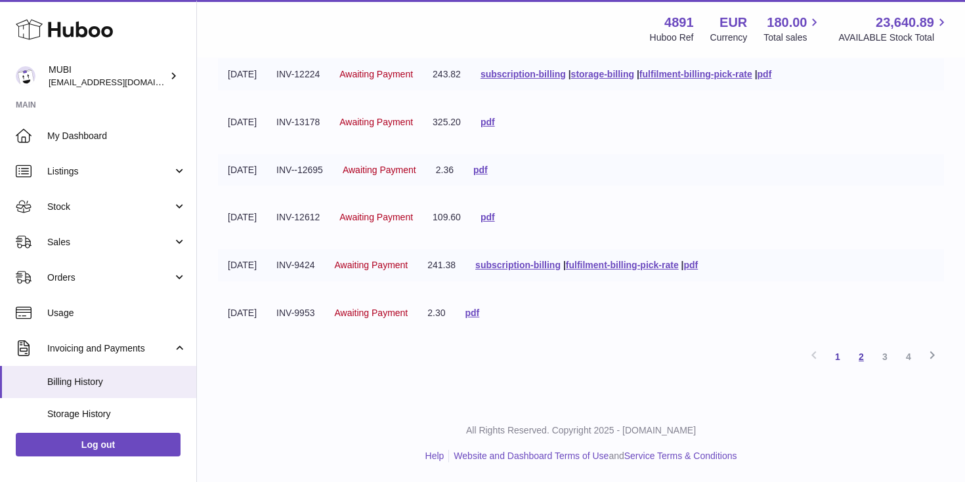
click at [855, 356] on link "2" at bounding box center [861, 357] width 24 height 24
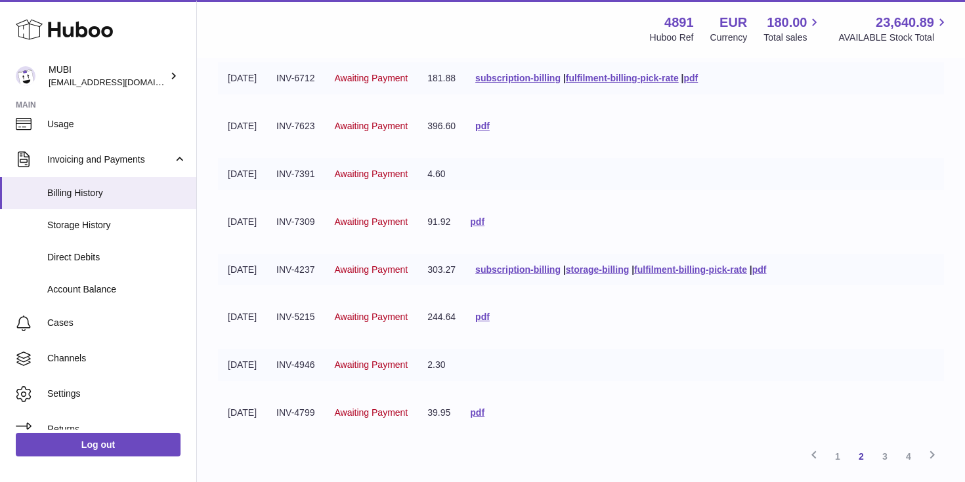
scroll to position [350, 0]
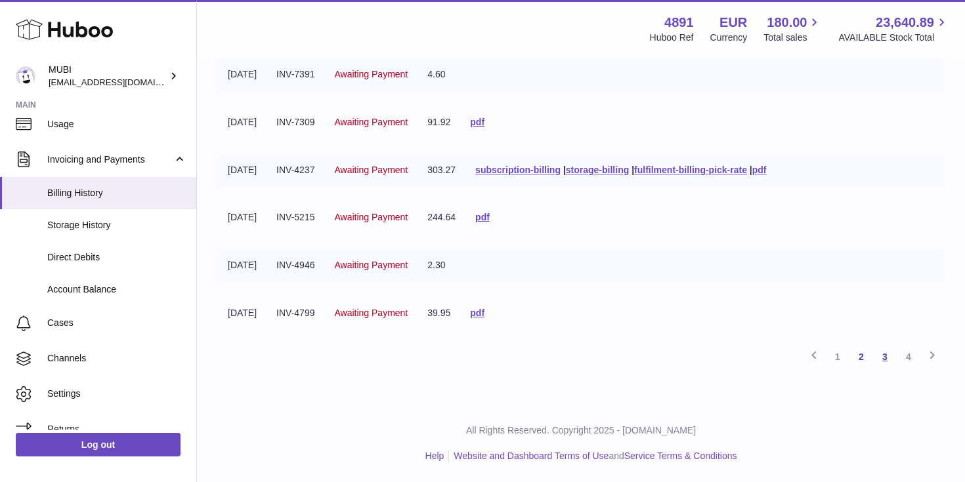
click at [888, 358] on link "3" at bounding box center [885, 357] width 24 height 24
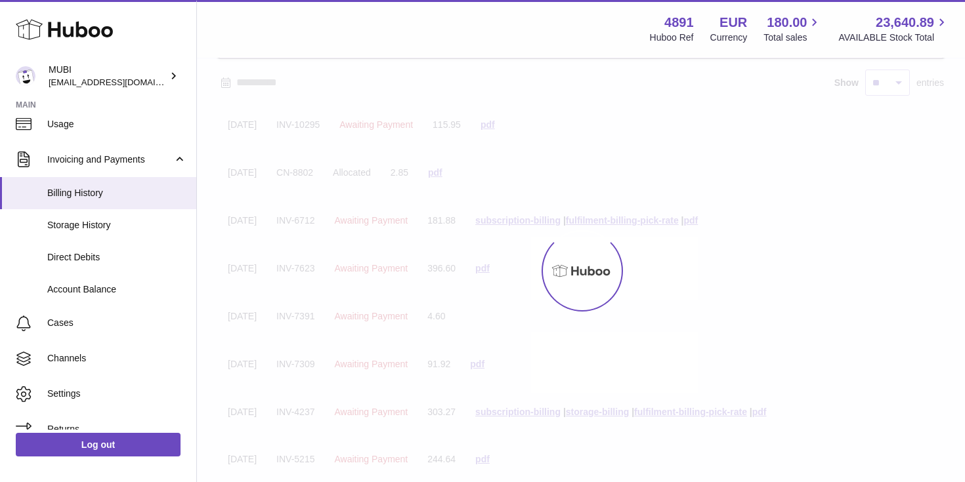
scroll to position [59, 0]
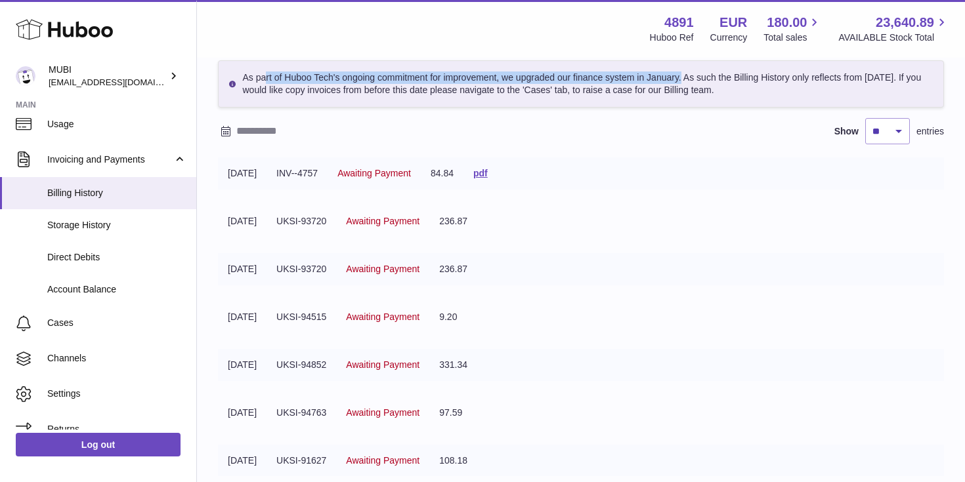
drag, startPoint x: 660, startPoint y: 79, endPoint x: 687, endPoint y: 83, distance: 27.3
click at [687, 83] on div "As part of Huboo Tech's ongoing commitment for improvement, we upgraded our fin…" at bounding box center [581, 83] width 726 height 47
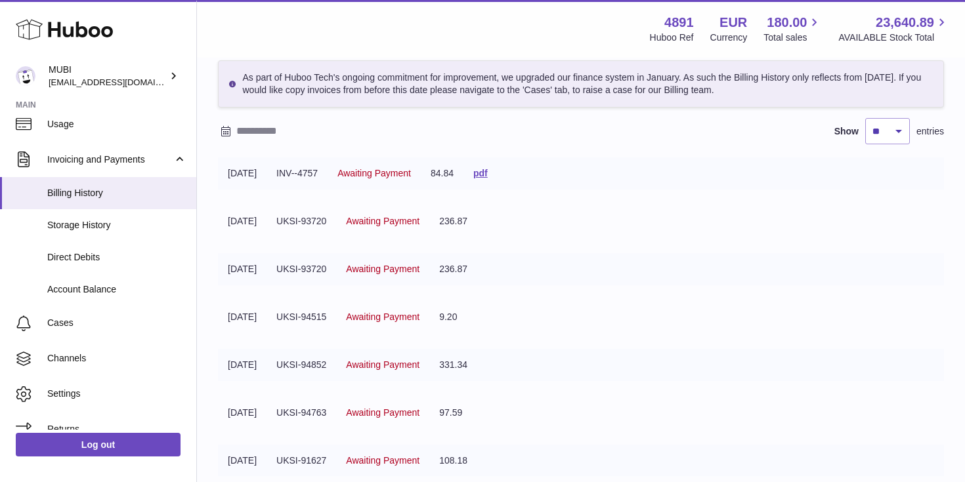
click at [687, 83] on div "As part of Huboo Tech's ongoing commitment for improvement, we upgraded our fin…" at bounding box center [581, 83] width 726 height 47
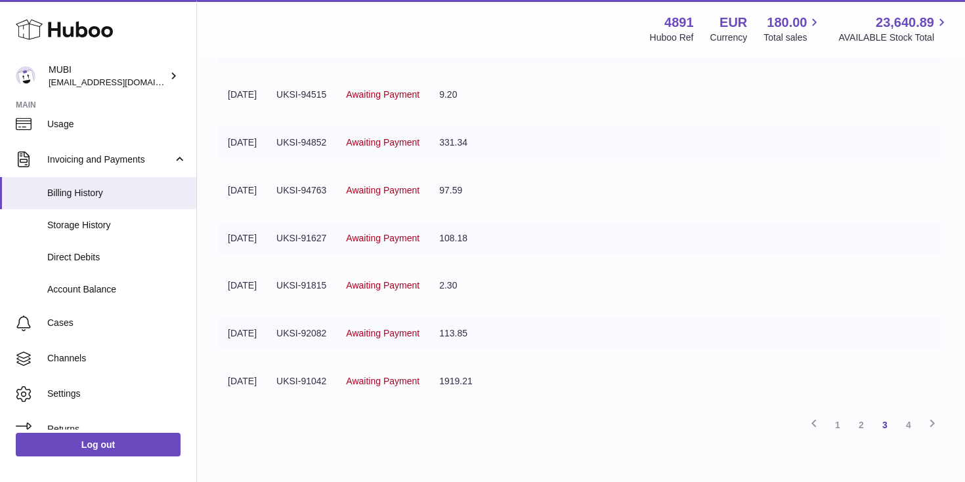
scroll to position [350, 0]
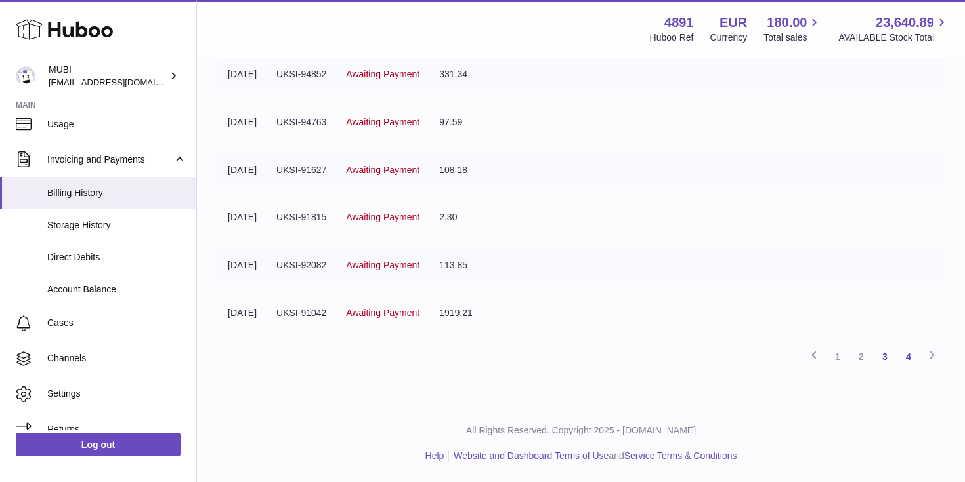
click at [908, 360] on link "4" at bounding box center [909, 357] width 24 height 24
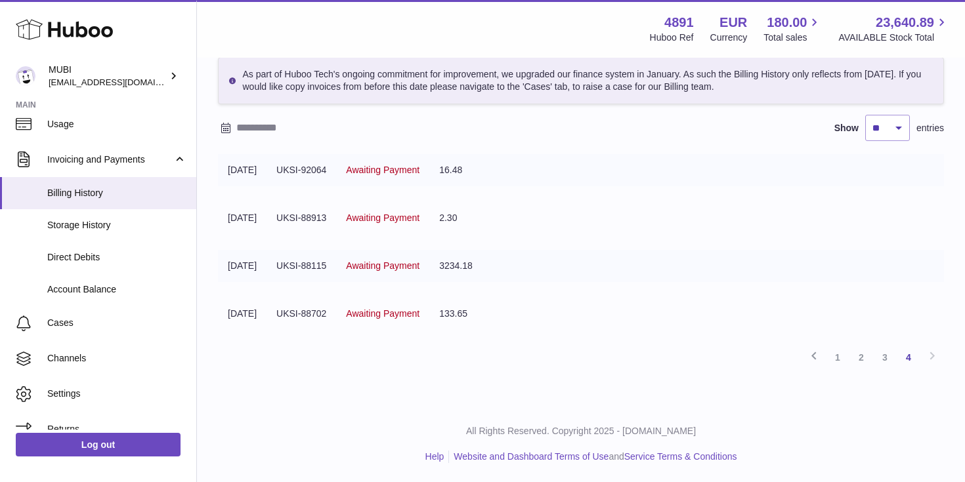
scroll to position [59, 0]
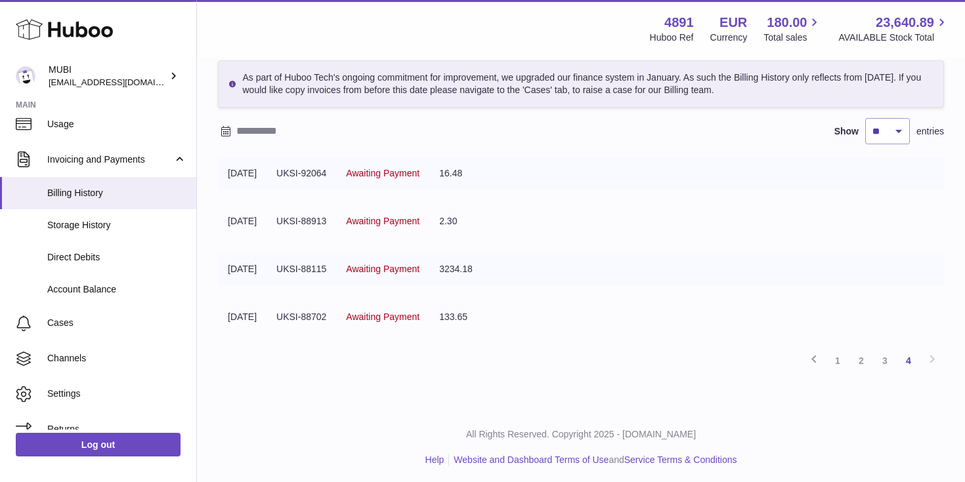
drag, startPoint x: 664, startPoint y: 81, endPoint x: 717, endPoint y: 102, distance: 57.2
click at [717, 102] on div "As part of Huboo Tech's ongoing commitment for improvement, we upgraded our fin…" at bounding box center [581, 83] width 726 height 47
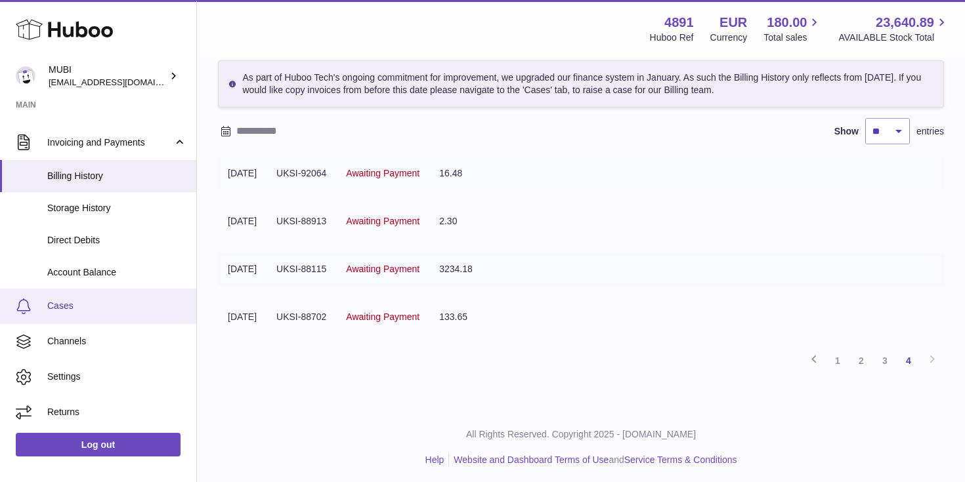
scroll to position [62, 0]
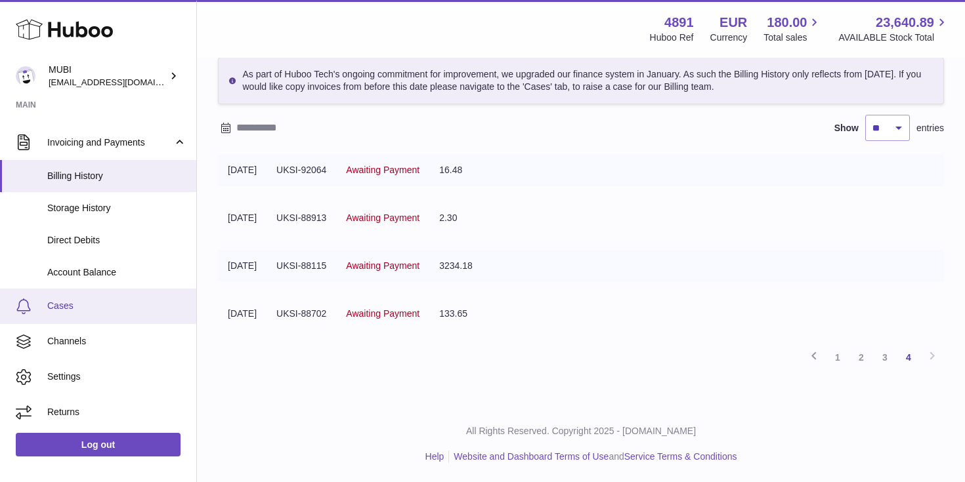
click at [120, 312] on link "Cases" at bounding box center [98, 306] width 196 height 35
click at [79, 295] on link "Cases" at bounding box center [98, 306] width 196 height 35
click at [840, 356] on link "1" at bounding box center [838, 358] width 24 height 24
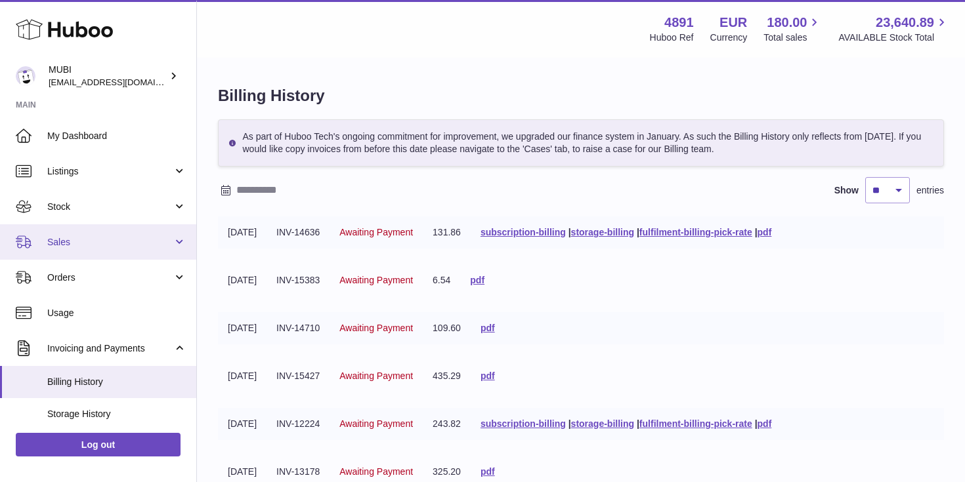
click at [131, 237] on span "Sales" at bounding box center [109, 242] width 125 height 12
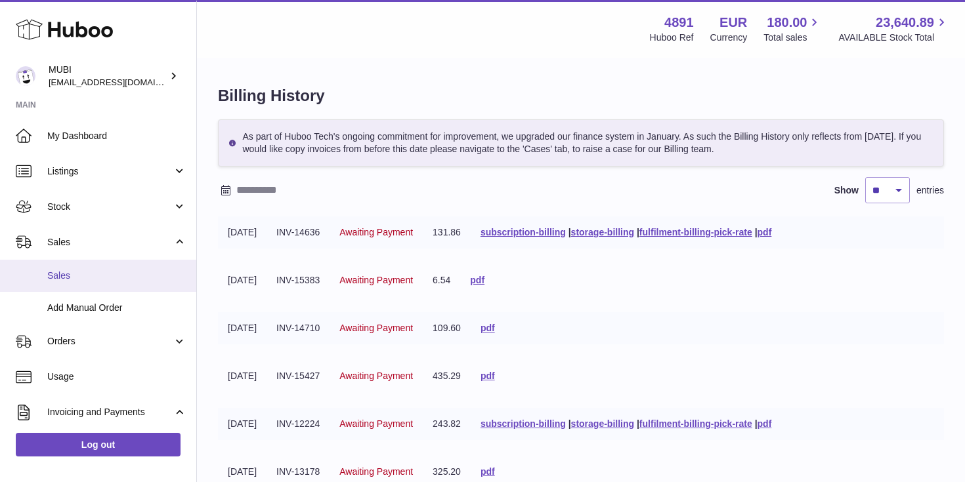
click at [148, 271] on span "Sales" at bounding box center [116, 276] width 139 height 12
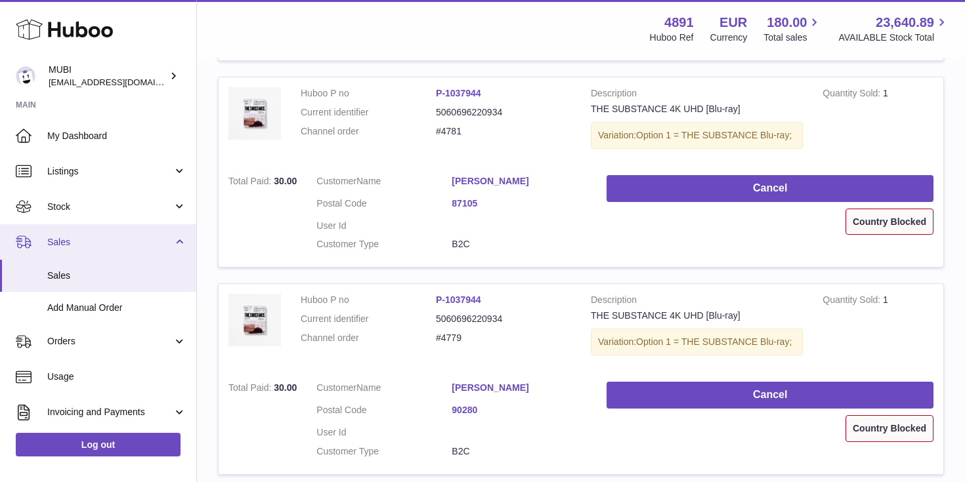
scroll to position [142, 0]
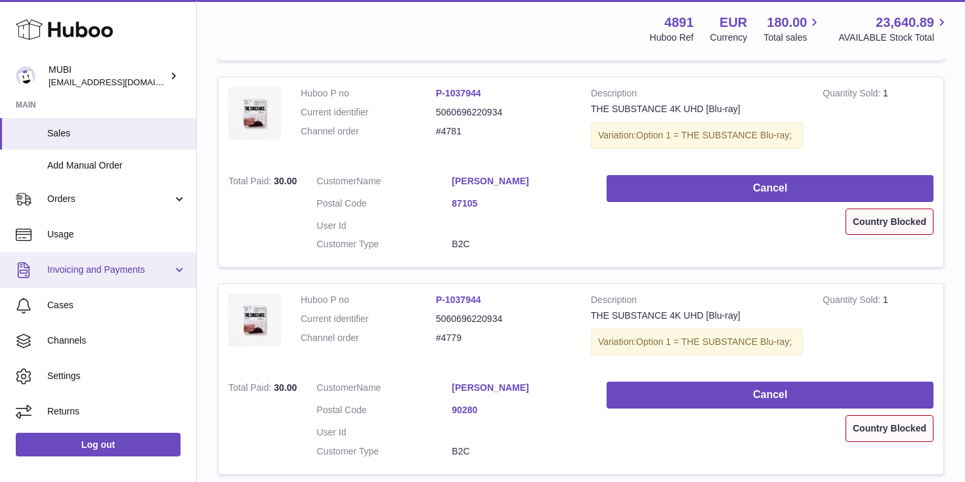
click at [136, 261] on link "Invoicing and Payments" at bounding box center [98, 270] width 196 height 35
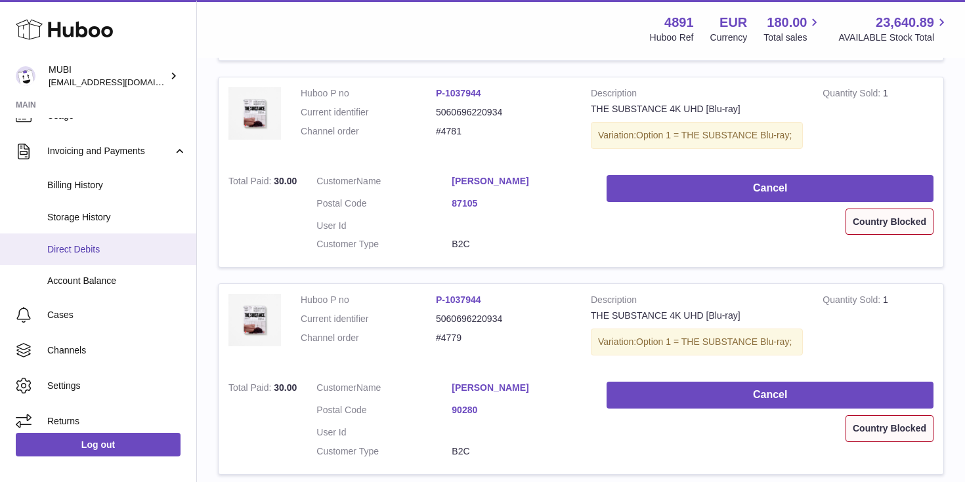
scroll to position [270, 0]
